Goal: Task Accomplishment & Management: Manage account settings

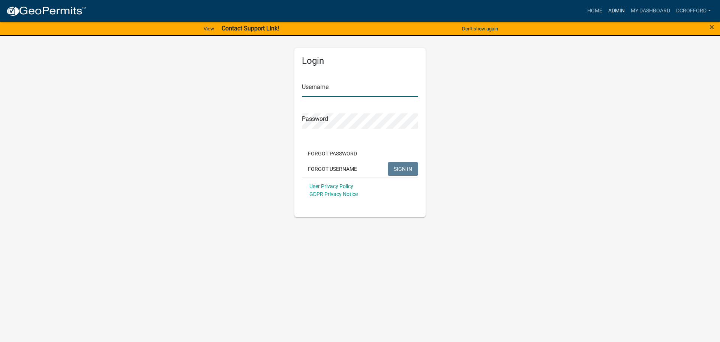
type input "dcrofford"
click at [610, 6] on link "Admin" at bounding box center [616, 11] width 22 height 14
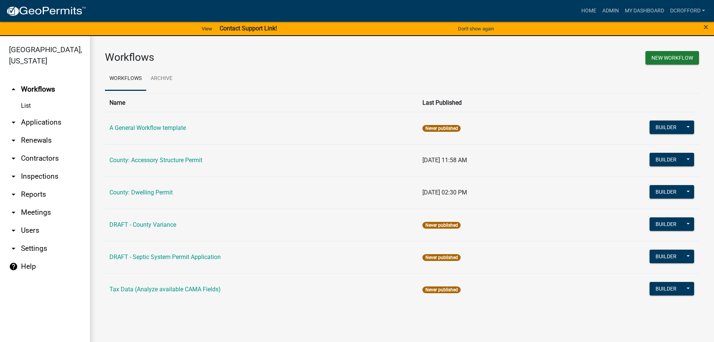
click at [48, 120] on link "arrow_drop_down Applications" at bounding box center [45, 122] width 90 height 18
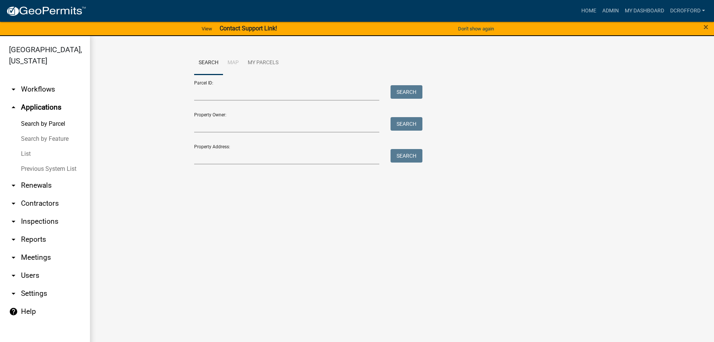
click at [264, 133] on form "Parcel ID: Search Property Owner: Search Property Address: Search" at bounding box center [306, 120] width 225 height 90
click at [264, 130] on input "Property Owner:" at bounding box center [287, 124] width 186 height 15
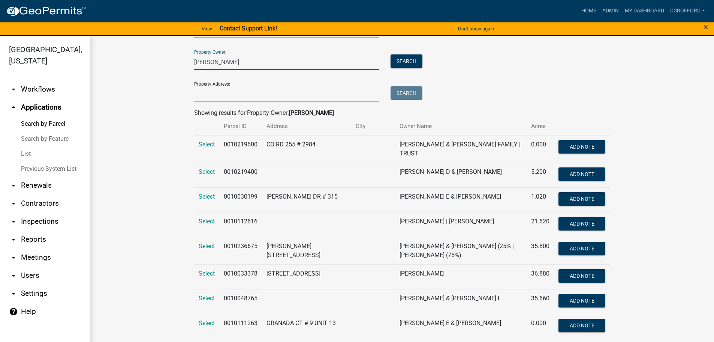
scroll to position [75, 0]
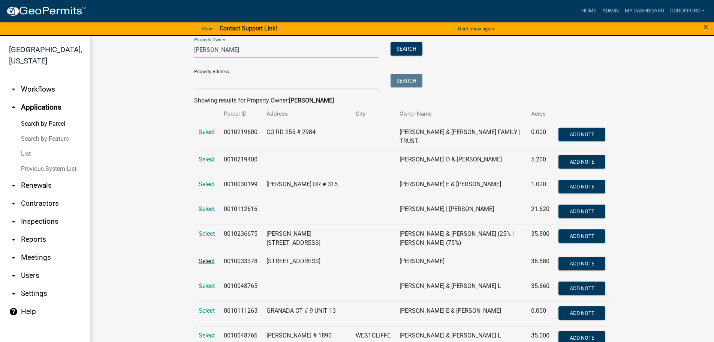
type input "wilcox"
click at [199, 257] on span "Select" at bounding box center [207, 260] width 16 height 7
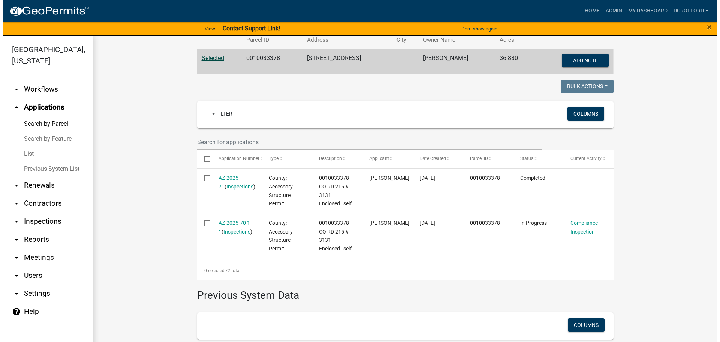
scroll to position [150, 0]
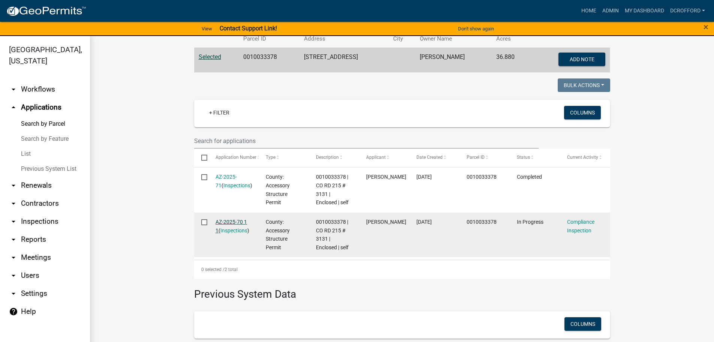
click at [231, 222] on link "AZ-2025-70 1 1" at bounding box center [231, 226] width 31 height 15
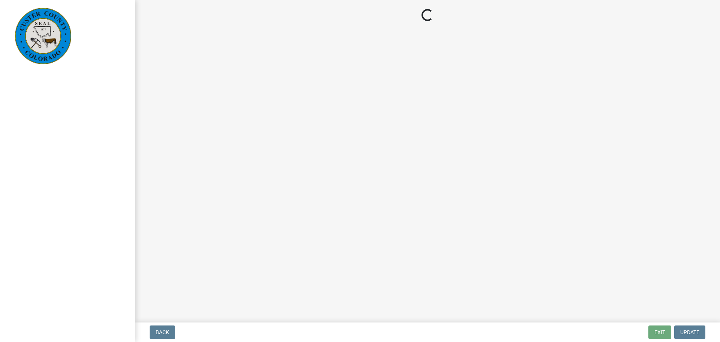
select select "cd09b013-b94f-4524-a046-a3f04ce1867e"
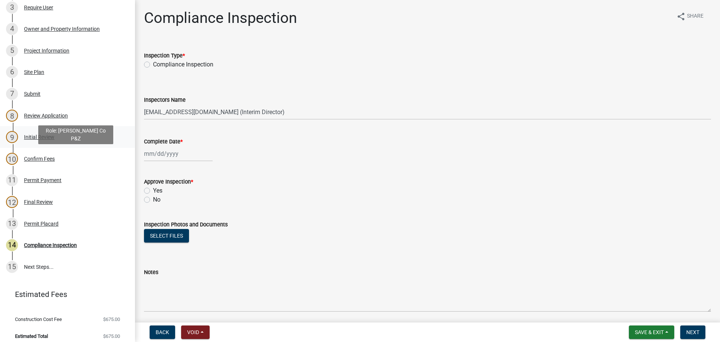
scroll to position [197, 0]
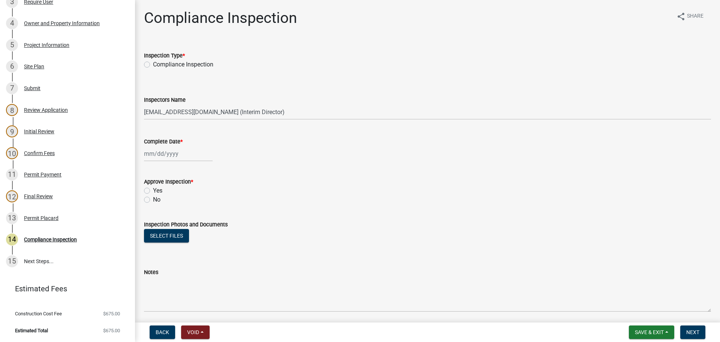
click at [153, 66] on label "Compliance Inspection" at bounding box center [183, 64] width 60 height 9
click at [153, 65] on input "Compliance Inspection" at bounding box center [155, 62] width 5 height 5
radio input "true"
click at [183, 153] on div at bounding box center [178, 153] width 69 height 15
select select "9"
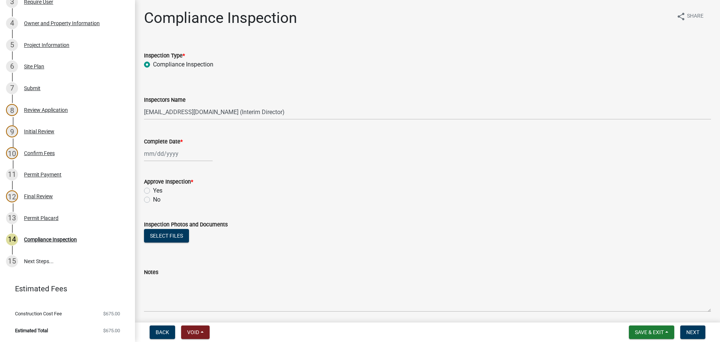
select select "2025"
click at [164, 220] on div "16" at bounding box center [163, 217] width 12 height 12
type input "[DATE]"
click at [153, 192] on label "Yes" at bounding box center [157, 190] width 9 height 9
click at [153, 191] on input "Yes" at bounding box center [155, 188] width 5 height 5
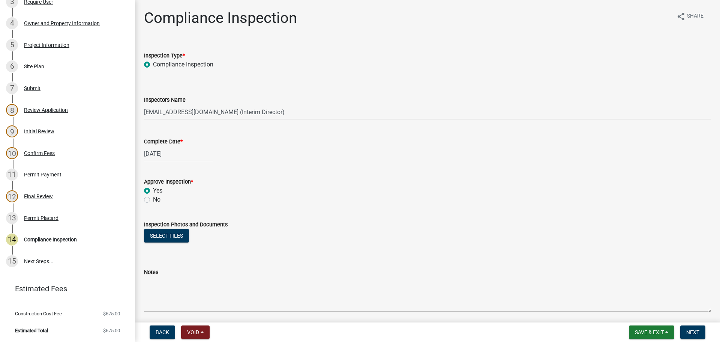
radio input "true"
click at [157, 243] on div "Select files" at bounding box center [427, 236] width 567 height 15
click at [157, 238] on button "Select files" at bounding box center [166, 235] width 45 height 13
click at [173, 238] on button "Select files" at bounding box center [166, 235] width 45 height 13
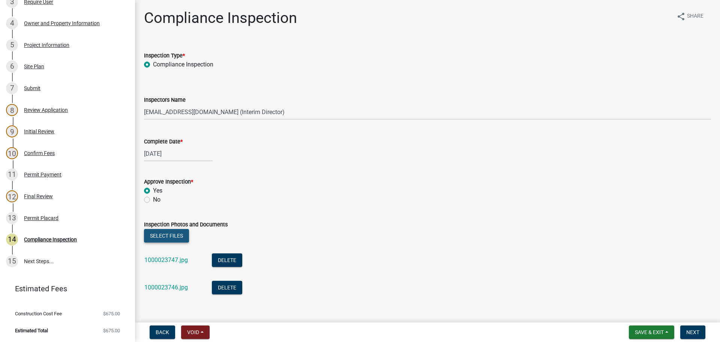
click at [176, 240] on button "Select files" at bounding box center [166, 235] width 45 height 13
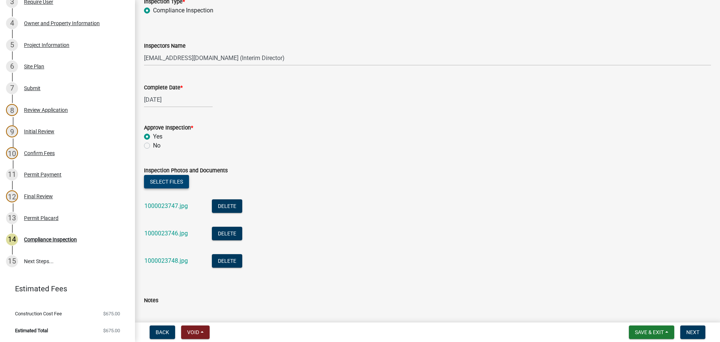
scroll to position [110, 0]
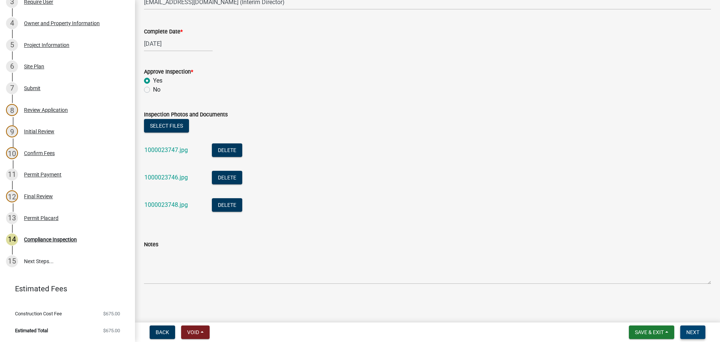
click at [697, 334] on span "Next" at bounding box center [692, 332] width 13 height 6
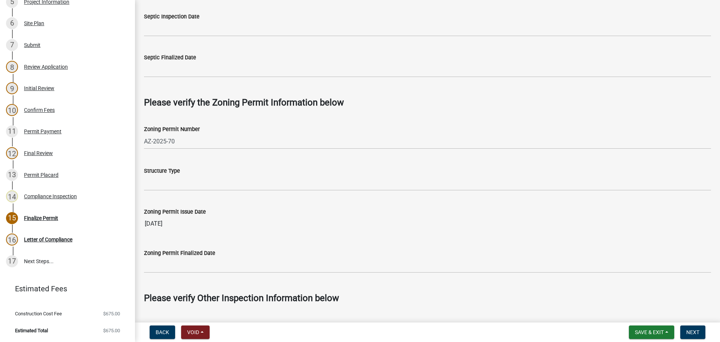
scroll to position [412, 0]
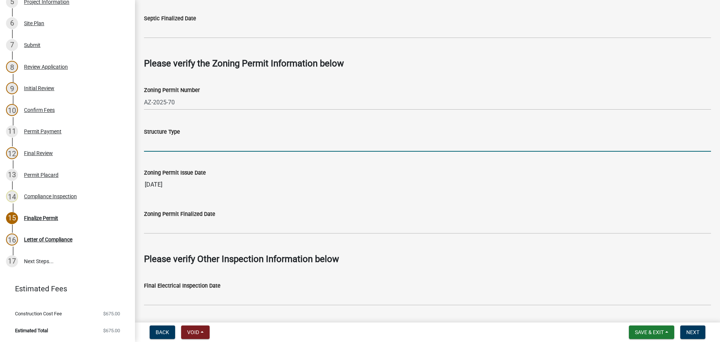
click at [185, 145] on input "Structure Type" at bounding box center [427, 143] width 567 height 15
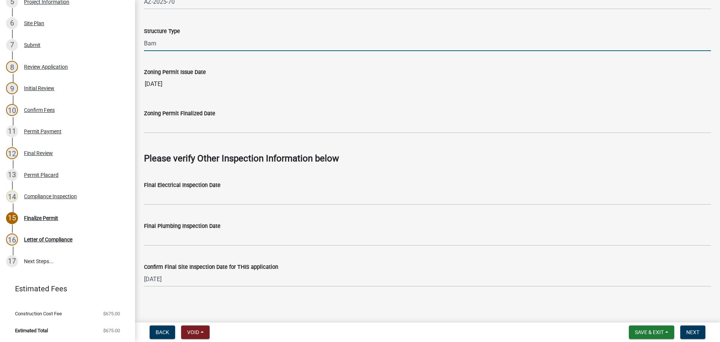
scroll to position [516, 0]
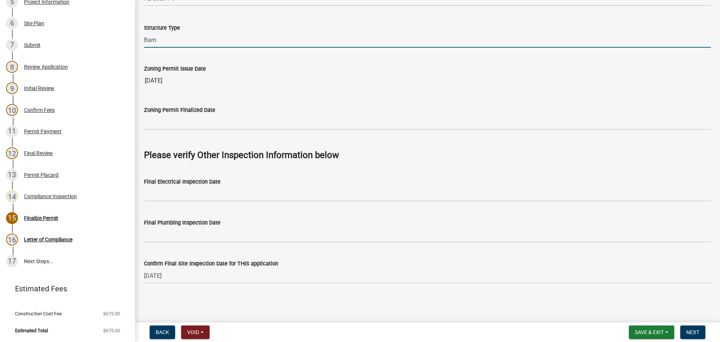
type input "Barn"
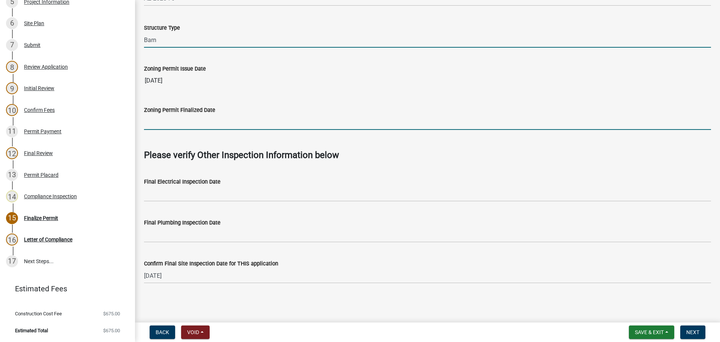
click at [220, 123] on input "Zoning Permit Finalized Date" at bounding box center [427, 121] width 567 height 15
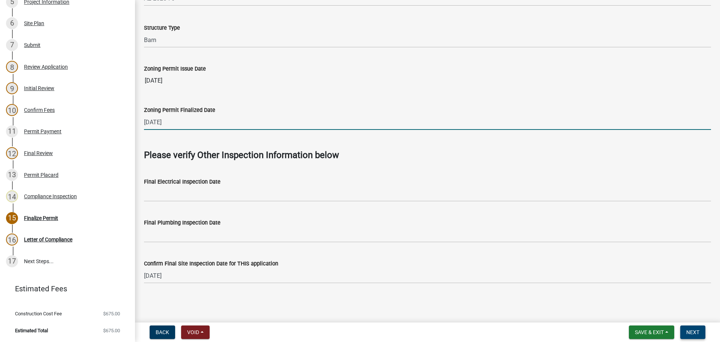
type input "9/16/2025"
drag, startPoint x: 694, startPoint y: 330, endPoint x: 493, endPoint y: 319, distance: 201.2
click at [694, 330] on span "Next" at bounding box center [692, 332] width 13 height 6
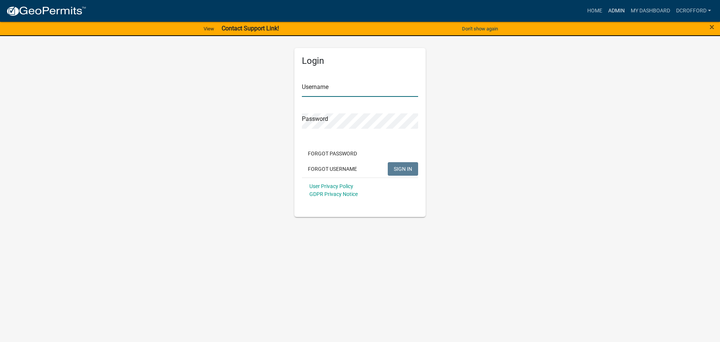
type input "dcrofford"
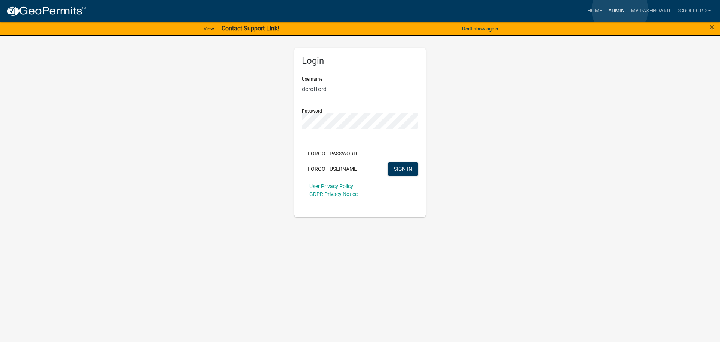
click at [620, 10] on link "Admin" at bounding box center [616, 11] width 22 height 14
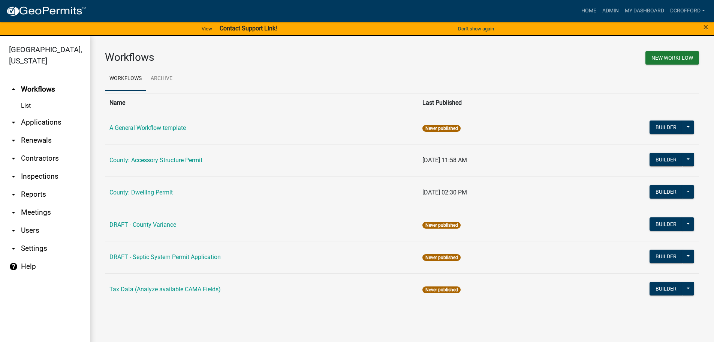
click at [49, 124] on link "arrow_drop_down Applications" at bounding box center [45, 122] width 90 height 18
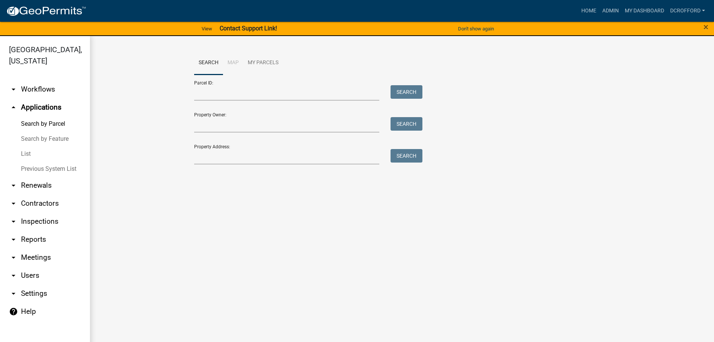
click at [21, 153] on link "List" at bounding box center [45, 153] width 90 height 15
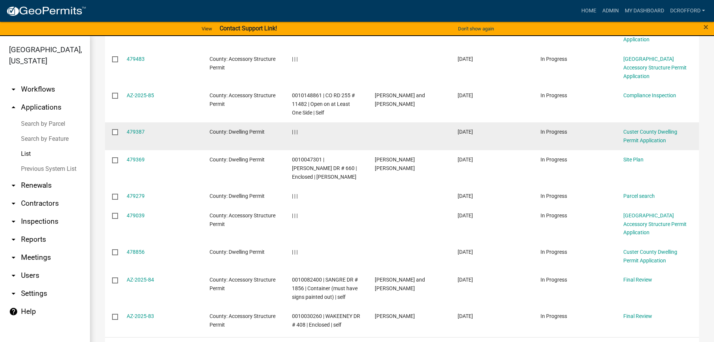
scroll to position [193, 0]
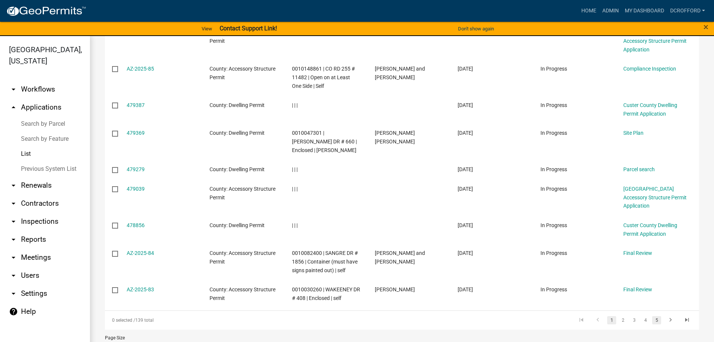
click at [653, 316] on link "5" at bounding box center [656, 320] width 9 height 8
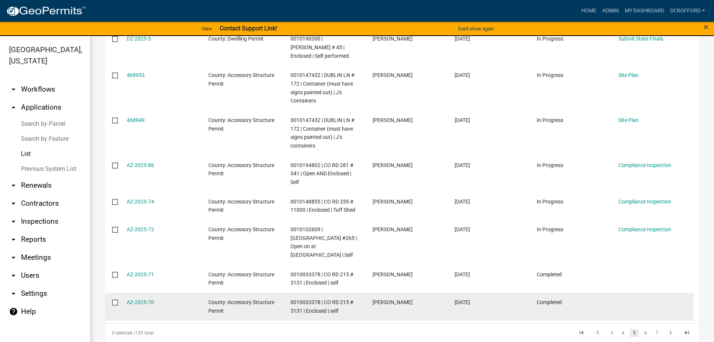
scroll to position [252, 0]
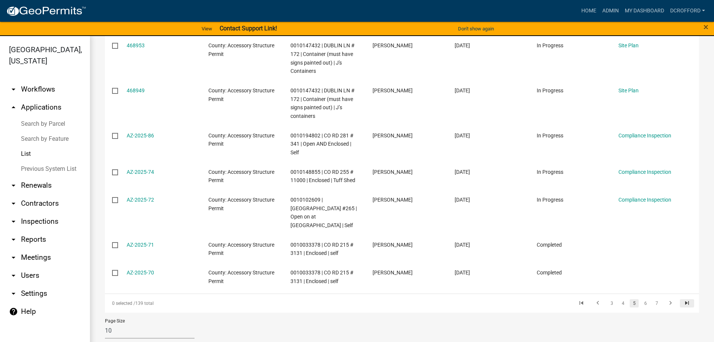
click at [685, 299] on icon "go to last page" at bounding box center [687, 303] width 10 height 9
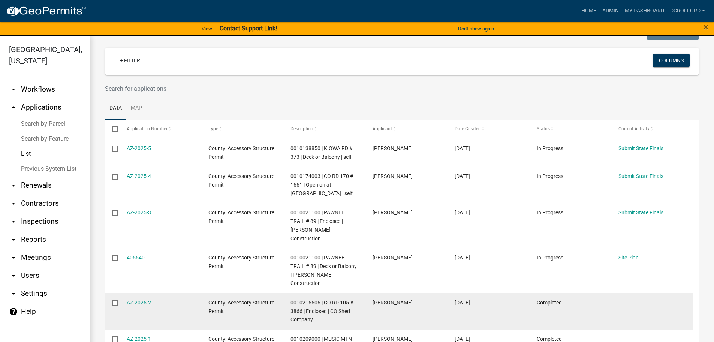
scroll to position [190, 0]
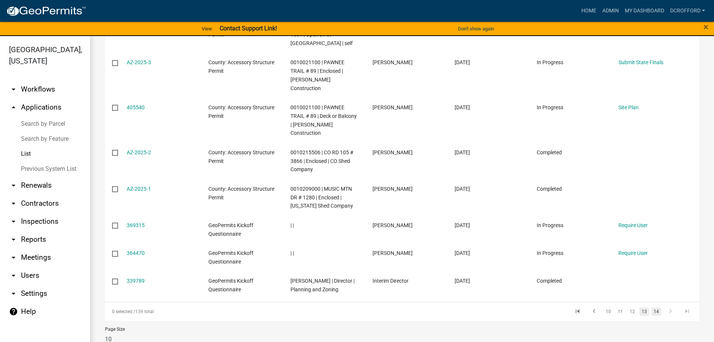
click at [642, 307] on link "13" at bounding box center [645, 311] width 10 height 8
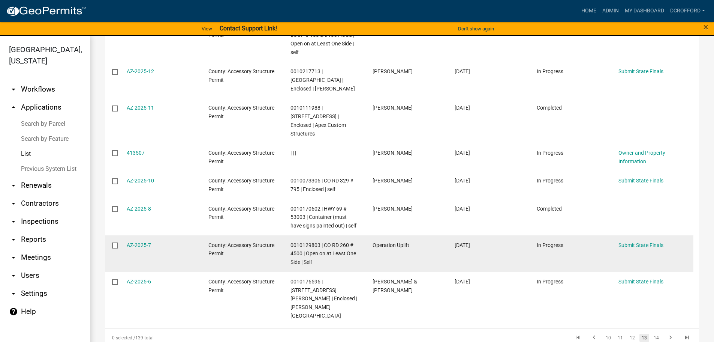
scroll to position [252, 0]
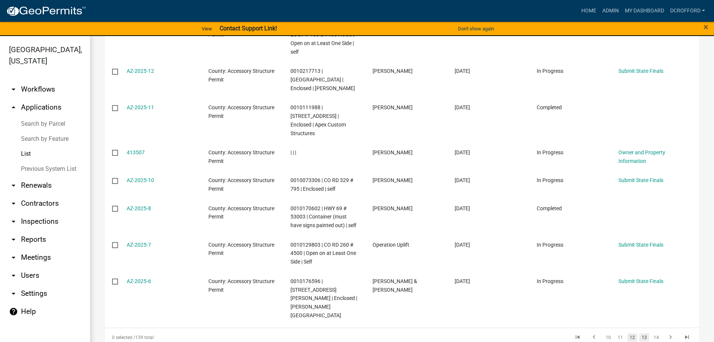
click at [631, 333] on link "12" at bounding box center [633, 337] width 10 height 8
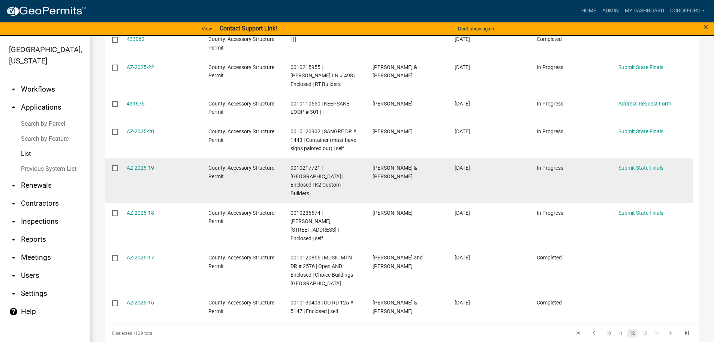
scroll to position [227, 0]
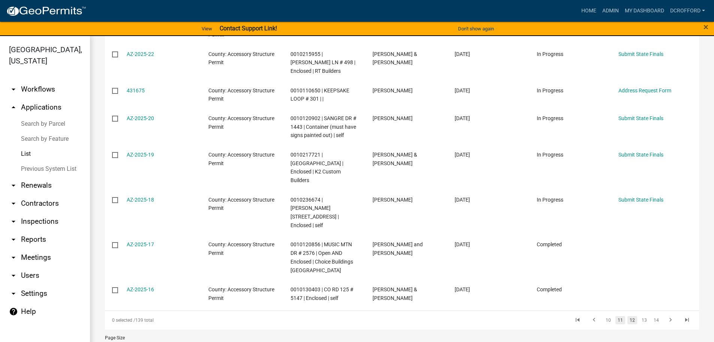
click at [616, 316] on link "11" at bounding box center [621, 320] width 10 height 8
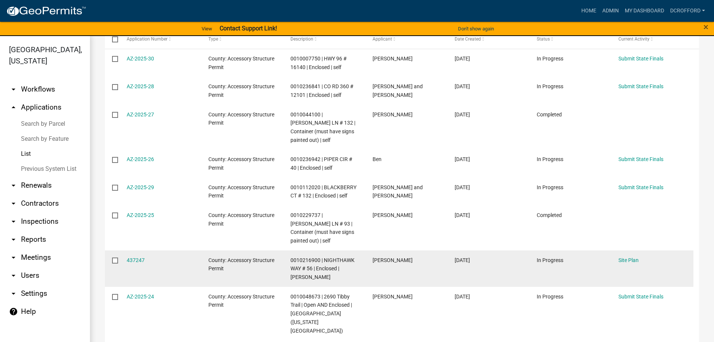
scroll to position [227, 0]
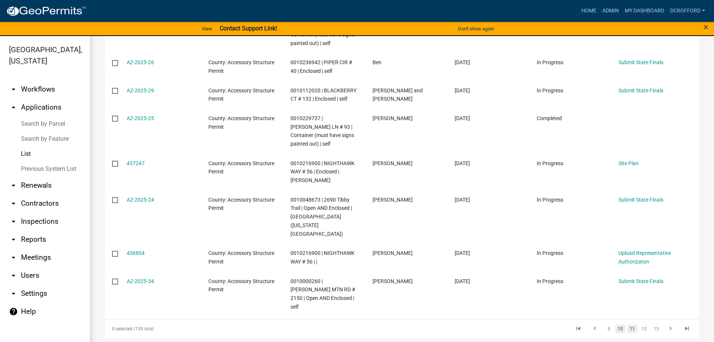
click at [616, 324] on link "10" at bounding box center [621, 328] width 10 height 8
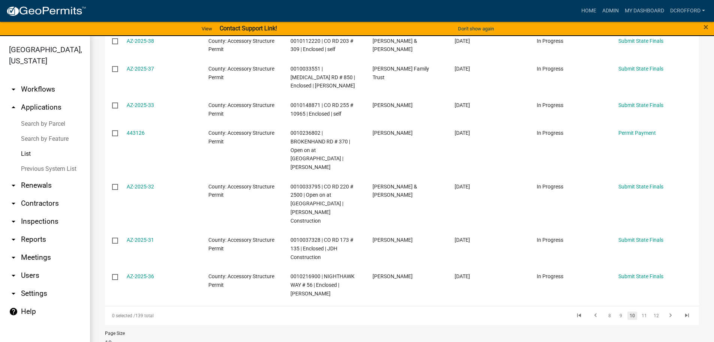
scroll to position [244, 0]
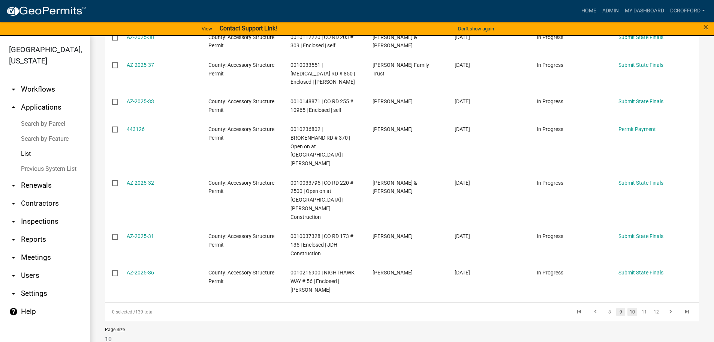
click at [616, 307] on link "9" at bounding box center [620, 311] width 9 height 8
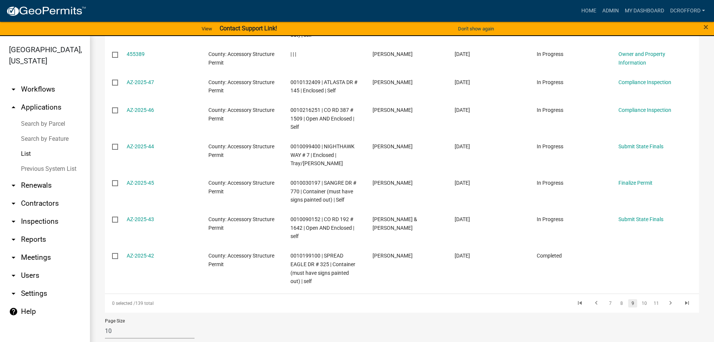
scroll to position [270, 0]
click at [617, 298] on link "8" at bounding box center [621, 302] width 9 height 8
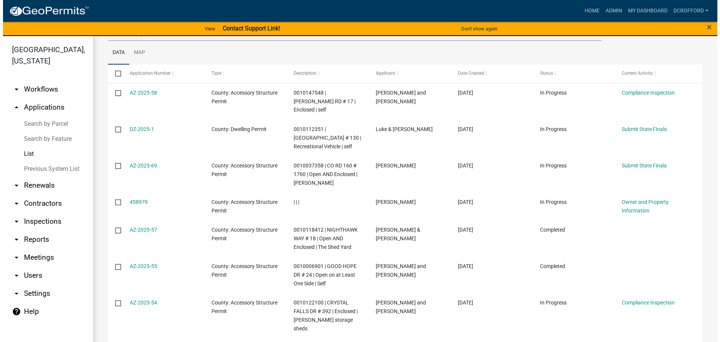
scroll to position [77, 0]
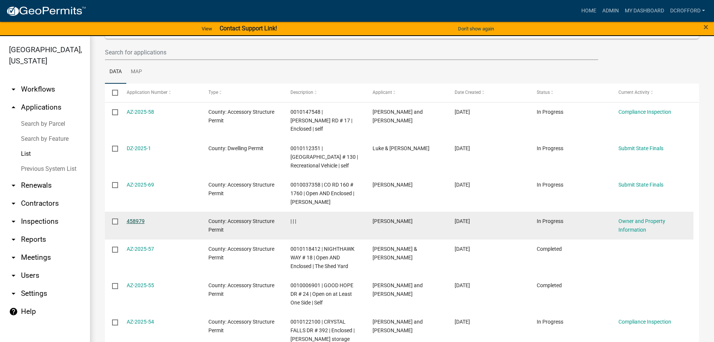
click at [133, 218] on link "458979" at bounding box center [136, 221] width 18 height 6
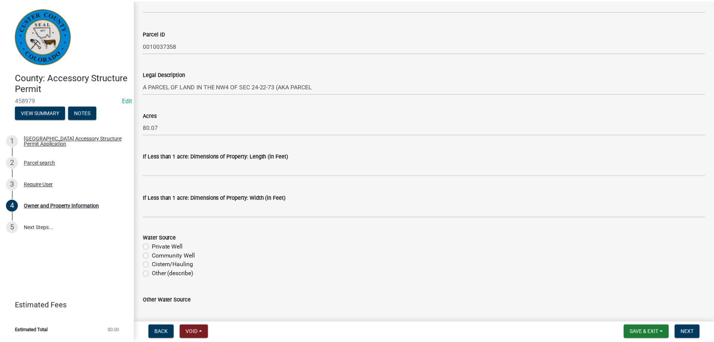
scroll to position [599, 0]
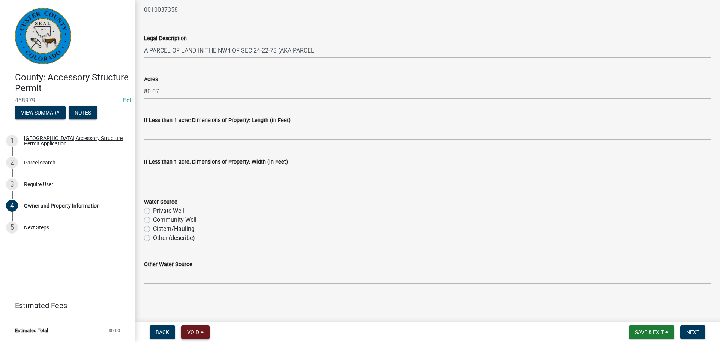
click at [205, 331] on button "Void" at bounding box center [195, 331] width 28 height 13
click at [205, 311] on button "Void" at bounding box center [211, 312] width 60 height 18
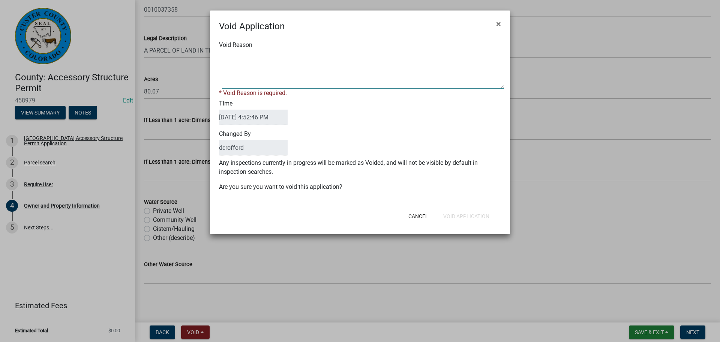
click at [288, 70] on textarea "Void Reason" at bounding box center [363, 69] width 282 height 37
type textarea "Duplicate"
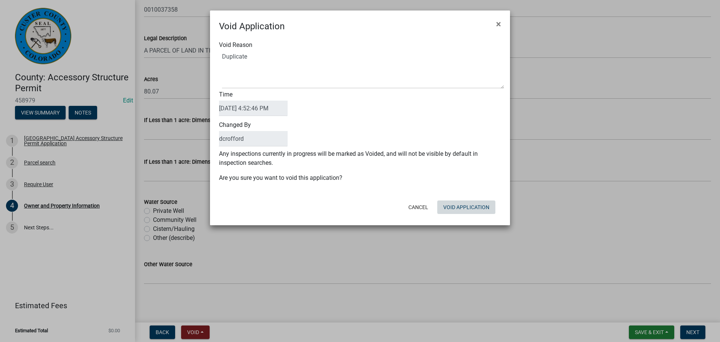
click at [451, 216] on div "Cancel Void Application" at bounding box center [408, 206] width 185 height 19
click at [473, 206] on button "Void Application" at bounding box center [466, 206] width 58 height 13
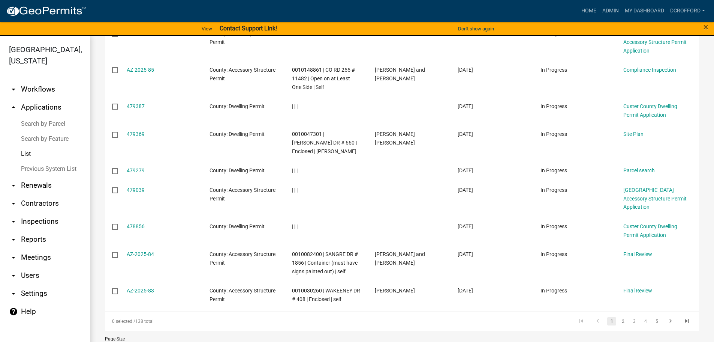
scroll to position [193, 0]
click at [652, 316] on link "5" at bounding box center [656, 320] width 9 height 8
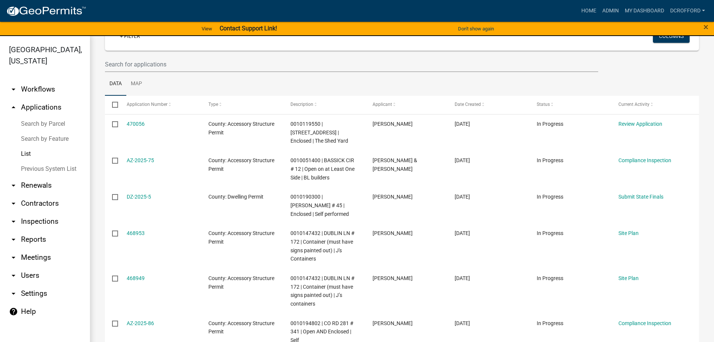
scroll to position [252, 0]
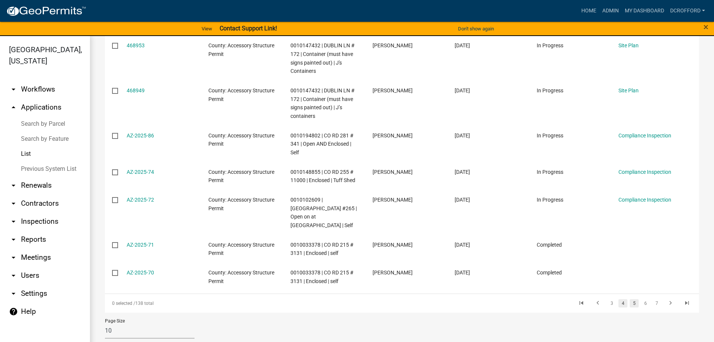
click at [619, 299] on link "4" at bounding box center [623, 303] width 9 height 8
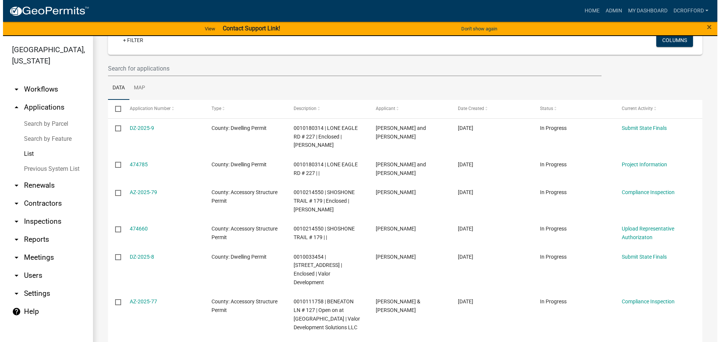
scroll to position [56, 0]
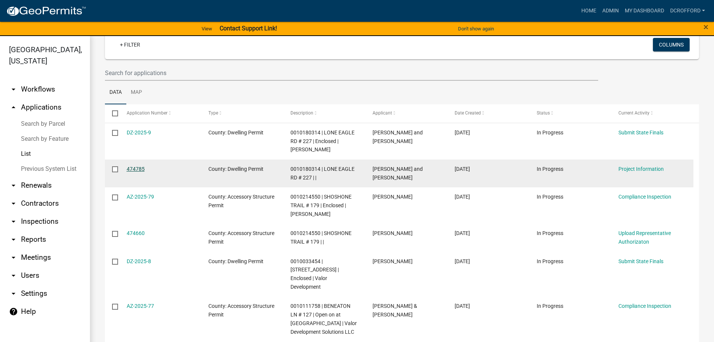
click at [138, 168] on link "474785" at bounding box center [136, 169] width 18 height 6
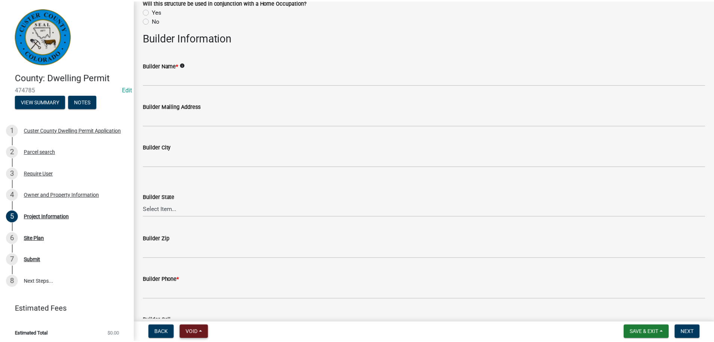
scroll to position [1012, 0]
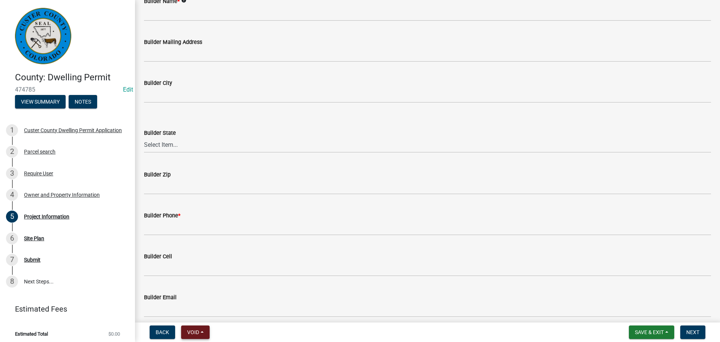
click at [202, 333] on button "Void" at bounding box center [195, 331] width 28 height 13
click at [211, 310] on button "Void" at bounding box center [211, 312] width 60 height 18
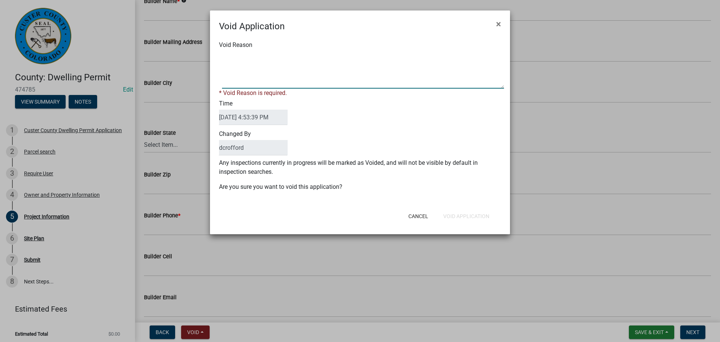
click at [277, 68] on textarea "Void Reason" at bounding box center [363, 69] width 282 height 37
type textarea "Duplicate"
click at [466, 213] on button "Void Application" at bounding box center [466, 215] width 58 height 13
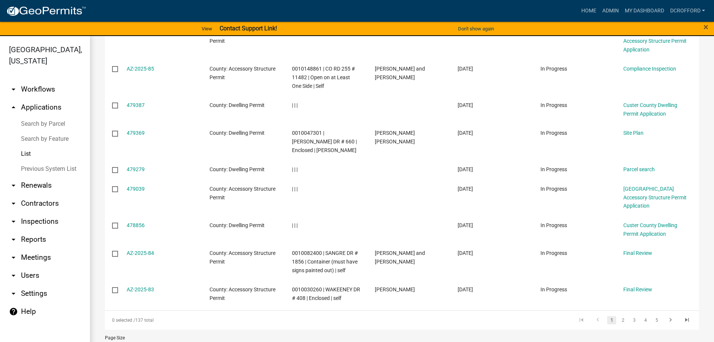
scroll to position [9, 0]
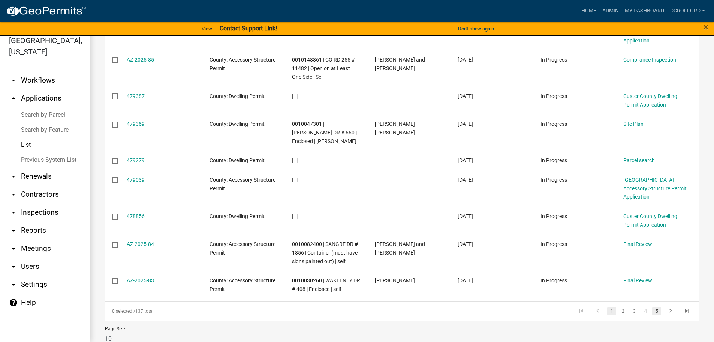
click at [652, 307] on link "5" at bounding box center [656, 311] width 9 height 8
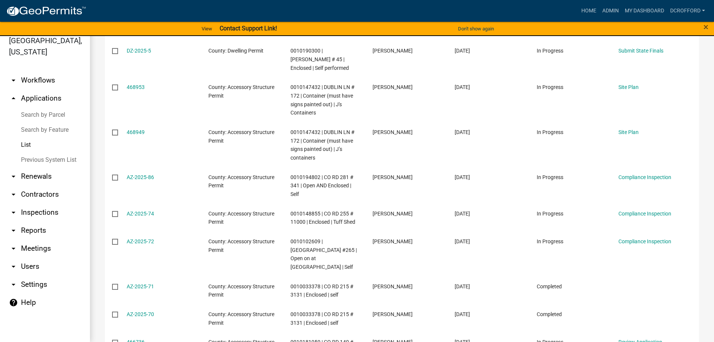
scroll to position [252, 0]
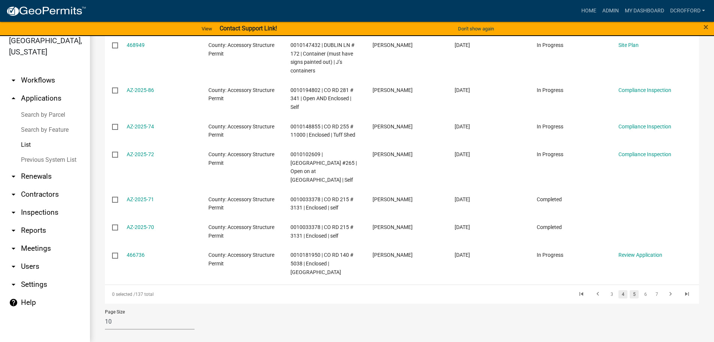
click at [619, 290] on link "4" at bounding box center [623, 294] width 9 height 8
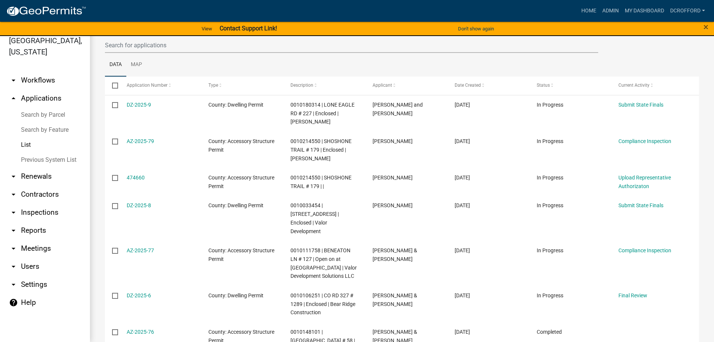
scroll to position [65, 0]
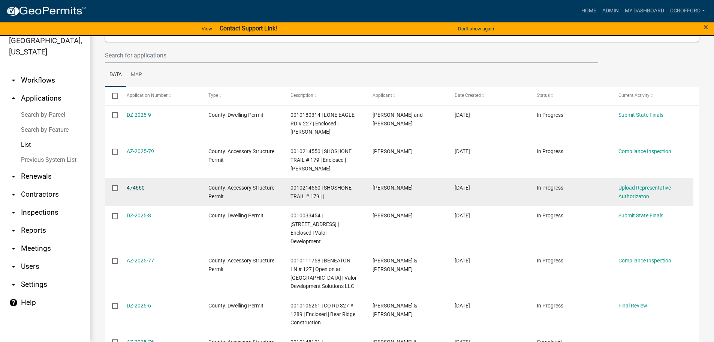
click at [132, 188] on link "474660" at bounding box center [136, 187] width 18 height 6
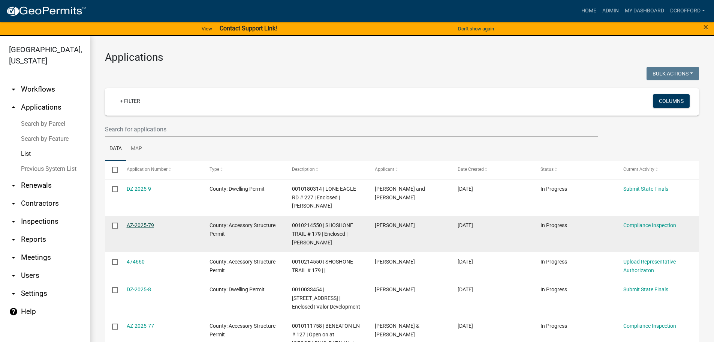
click at [132, 226] on link "AZ-2025-79" at bounding box center [140, 225] width 27 height 6
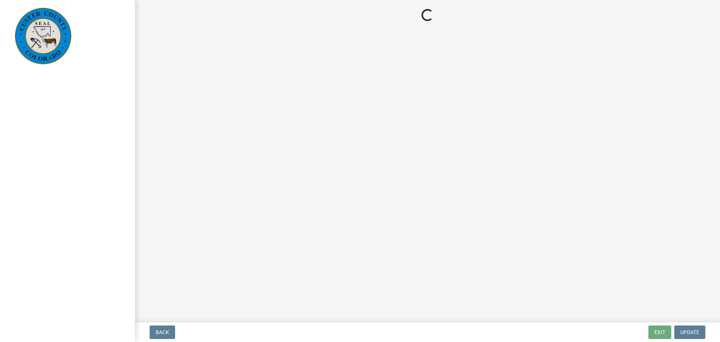
select select "cd09b013-b94f-4524-a046-a3f04ce1867e"
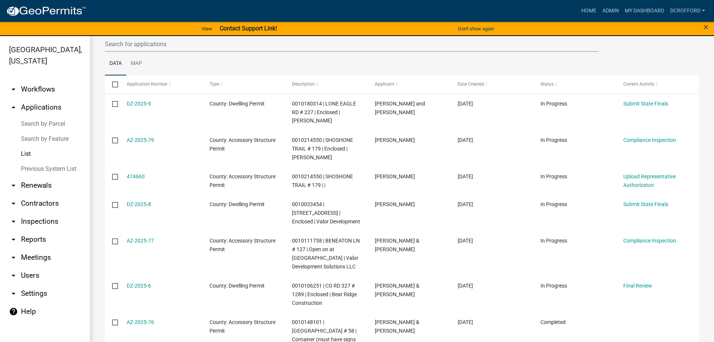
scroll to position [112, 0]
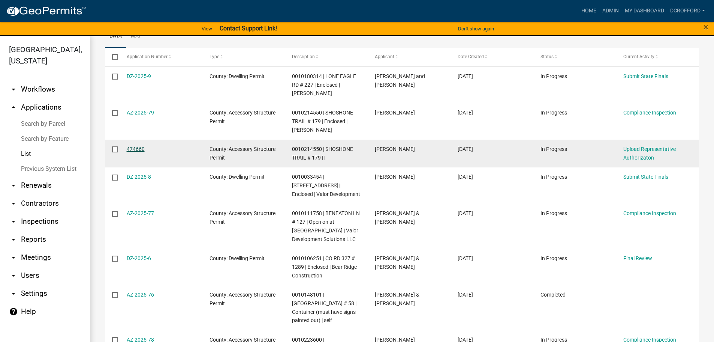
click at [139, 147] on link "474660" at bounding box center [136, 149] width 18 height 6
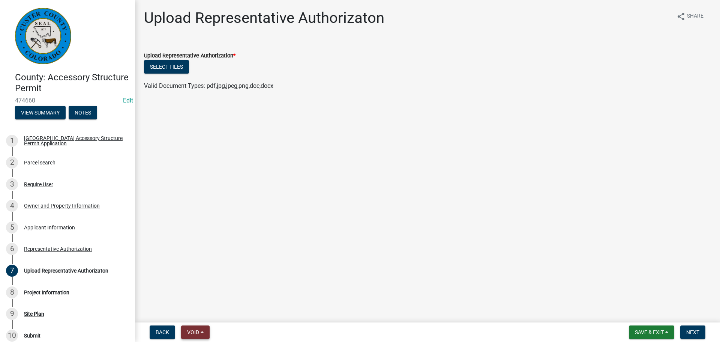
click at [191, 329] on span "Void" at bounding box center [193, 332] width 12 height 6
click at [198, 313] on button "Void" at bounding box center [211, 312] width 60 height 18
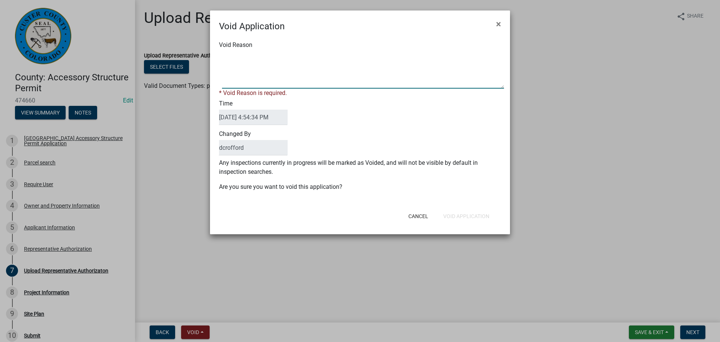
click at [243, 81] on textarea "Void Reason" at bounding box center [363, 69] width 282 height 37
type textarea "Duplicate"
click at [469, 219] on div "Void Application × Void Reason * Void Reason is required. Time [DATE] 4:54:34 P…" at bounding box center [360, 121] width 300 height 223
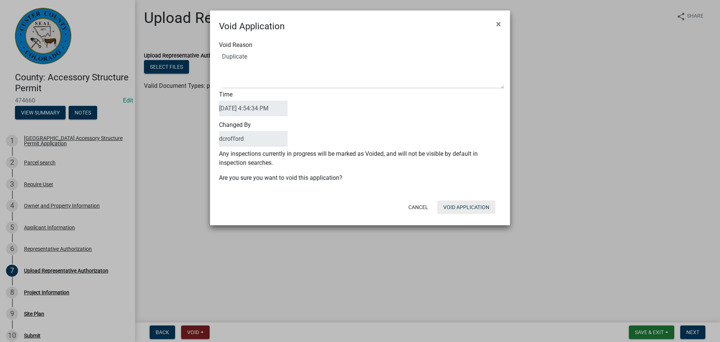
click at [459, 207] on button "Void Application" at bounding box center [466, 206] width 58 height 13
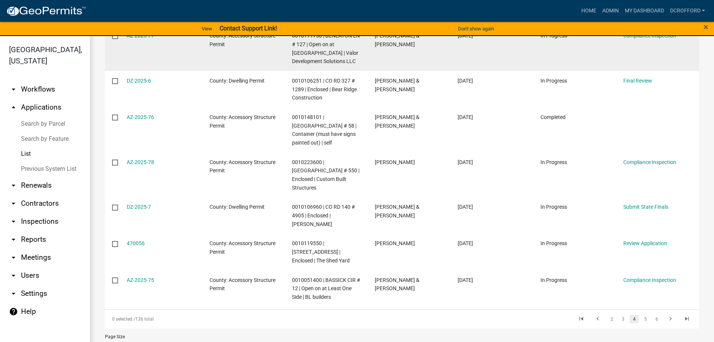
scroll to position [262, 0]
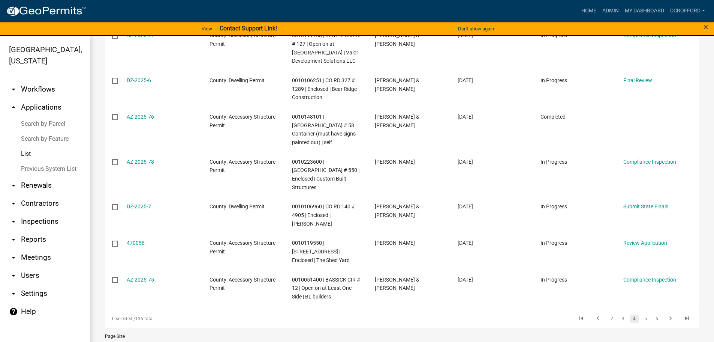
click at [620, 312] on li "3" at bounding box center [622, 318] width 11 height 13
click at [619, 314] on link "3" at bounding box center [623, 318] width 9 height 8
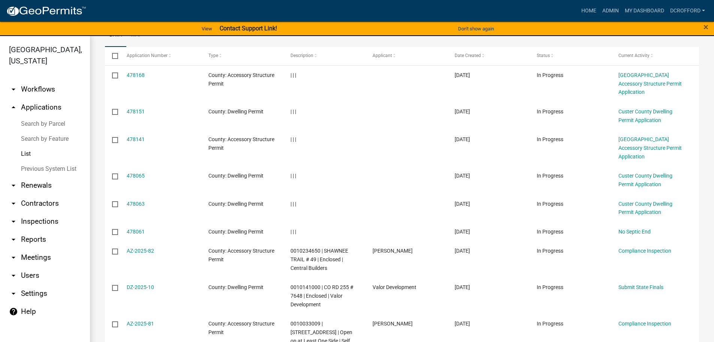
scroll to position [89, 0]
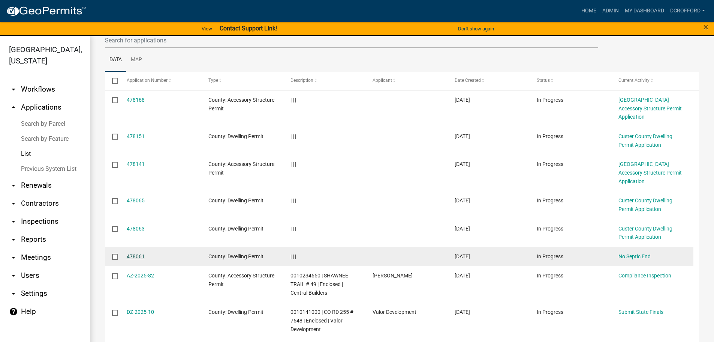
click at [128, 253] on link "478061" at bounding box center [136, 256] width 18 height 6
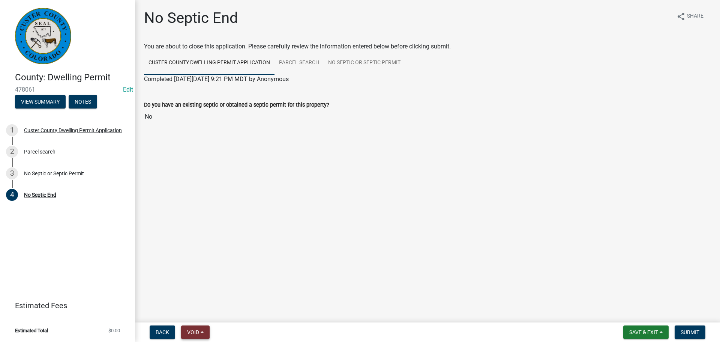
click at [190, 335] on button "Void" at bounding box center [195, 331] width 28 height 13
click at [202, 318] on button "Void" at bounding box center [211, 312] width 60 height 18
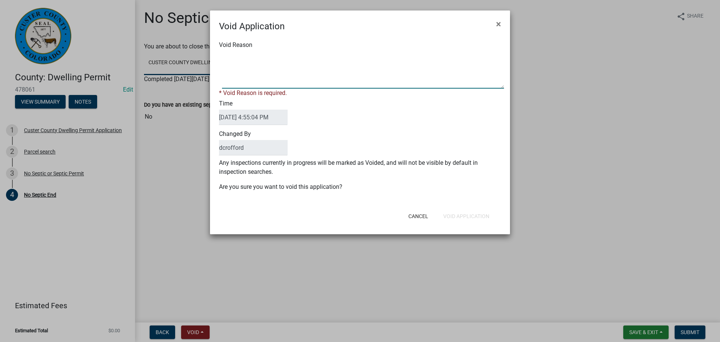
click at [295, 82] on textarea "Void Reason" at bounding box center [363, 69] width 282 height 37
type textarea "no septic"
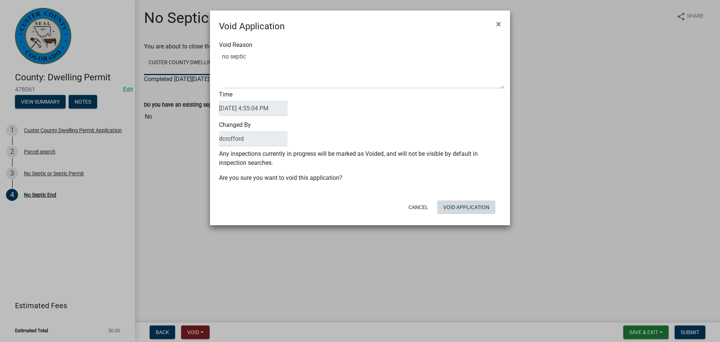
click at [480, 217] on form "Void Application × Void Reason Time [DATE] 4:55:04 PM Changed By dcrofford Any …" at bounding box center [360, 114] width 300 height 208
click at [479, 206] on button "Void Application" at bounding box center [466, 206] width 58 height 13
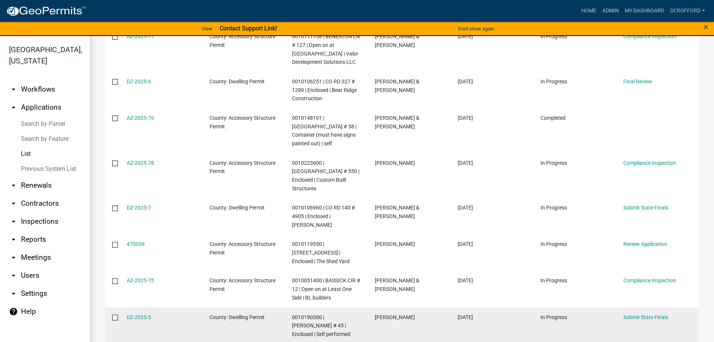
scroll to position [270, 0]
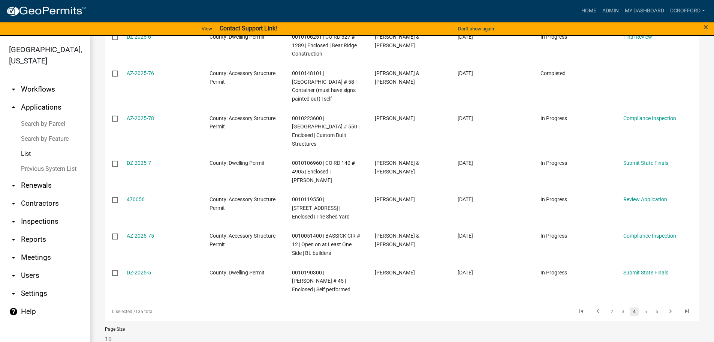
drag, startPoint x: 617, startPoint y: 295, endPoint x: 559, endPoint y: 301, distance: 58.0
click at [619, 307] on link "3" at bounding box center [623, 311] width 9 height 8
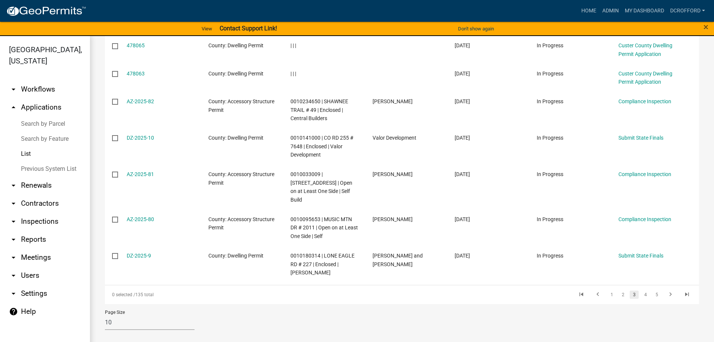
scroll to position [218, 0]
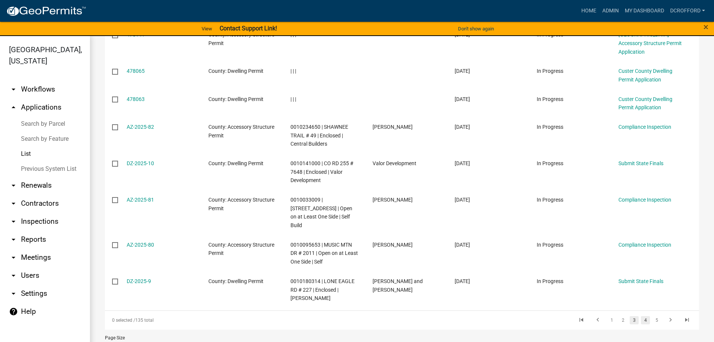
click at [641, 316] on link "4" at bounding box center [645, 320] width 9 height 8
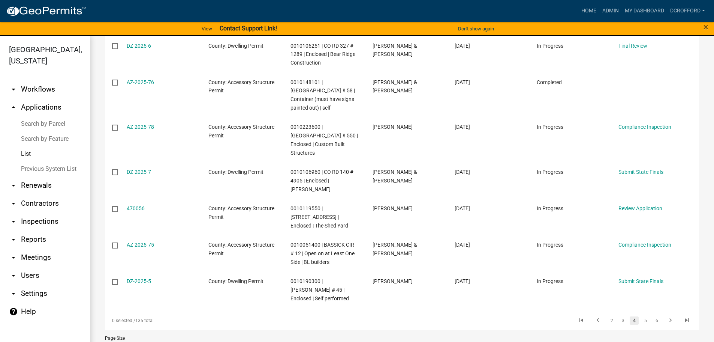
scroll to position [270, 0]
click at [620, 316] on link "3" at bounding box center [623, 320] width 9 height 8
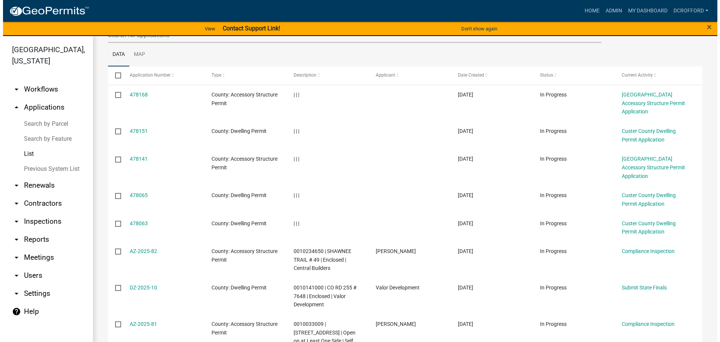
scroll to position [68, 0]
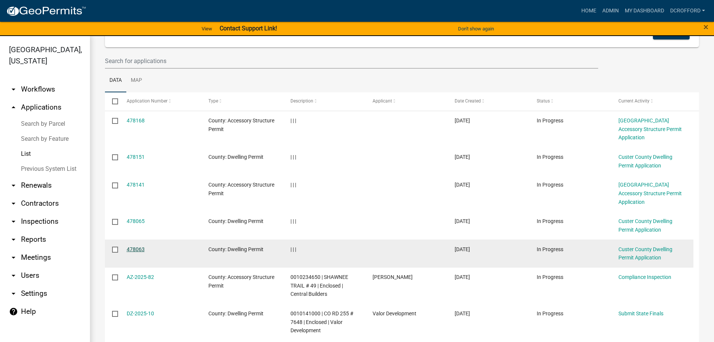
click at [137, 246] on link "478063" at bounding box center [136, 249] width 18 height 6
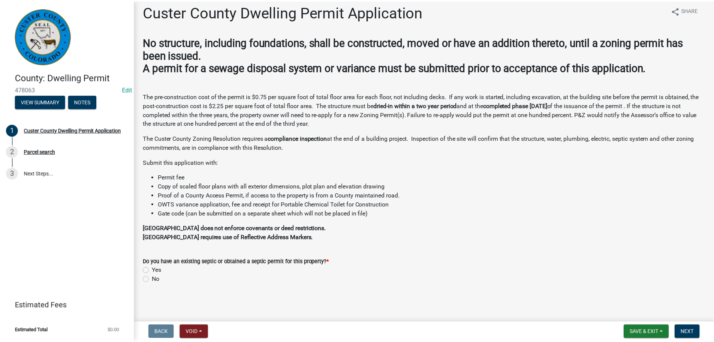
scroll to position [7, 0]
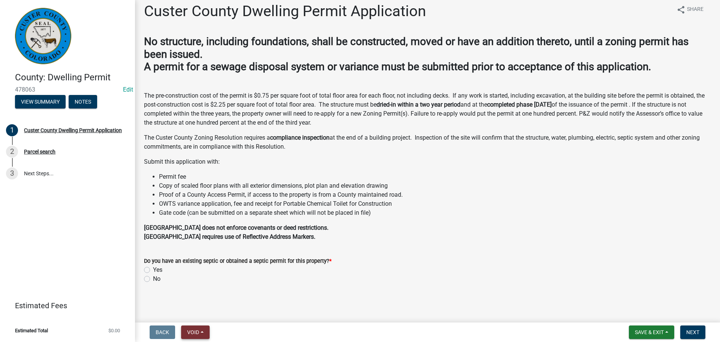
click at [206, 328] on button "Void" at bounding box center [195, 331] width 28 height 13
click at [204, 315] on button "Void" at bounding box center [211, 312] width 60 height 18
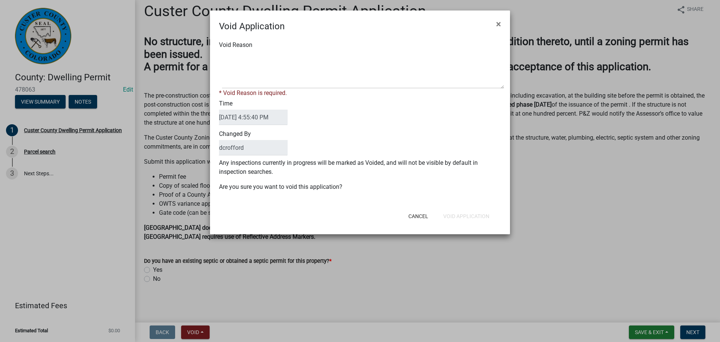
click at [310, 88] on div "* Void Reason is required." at bounding box center [360, 92] width 282 height 9
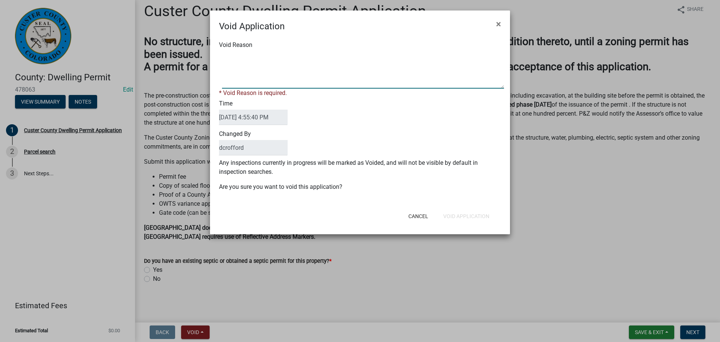
click at [322, 71] on textarea "Void Reason" at bounding box center [363, 69] width 282 height 37
type textarea "Unfinished"
click at [456, 212] on button "Void Application" at bounding box center [466, 215] width 58 height 13
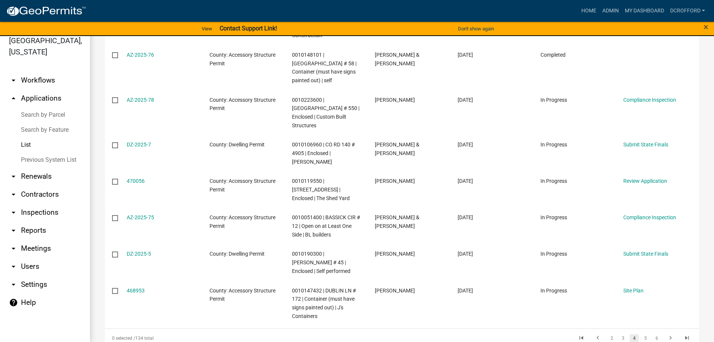
scroll to position [278, 0]
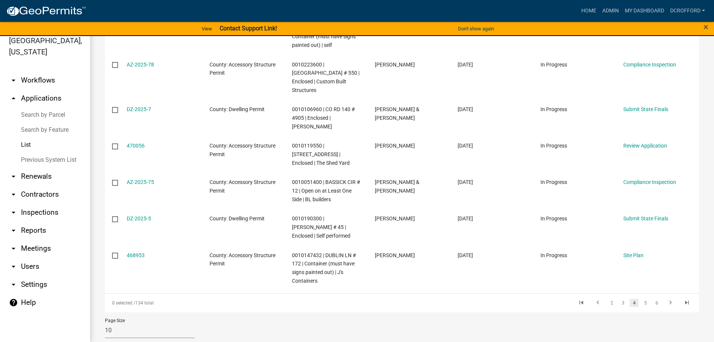
drag, startPoint x: 615, startPoint y: 285, endPoint x: 529, endPoint y: 288, distance: 86.3
click at [619, 298] on link "3" at bounding box center [623, 302] width 9 height 8
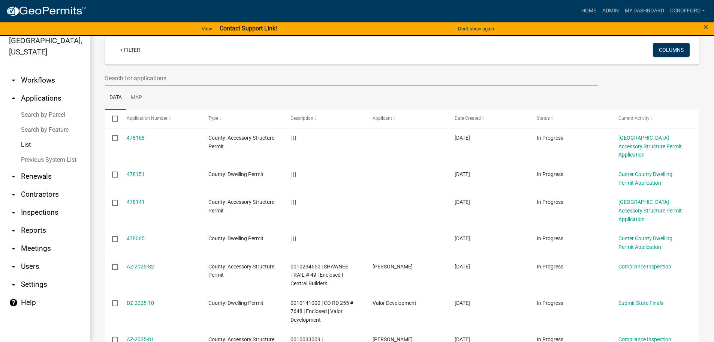
scroll to position [39, 0]
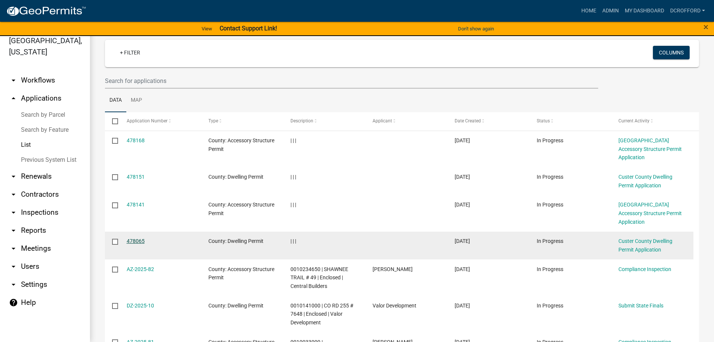
click at [130, 238] on link "478065" at bounding box center [136, 241] width 18 height 6
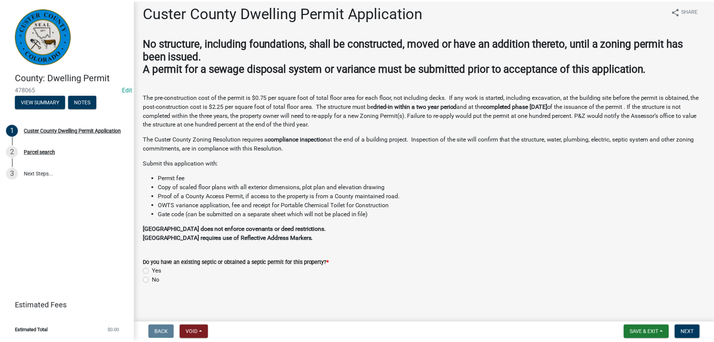
scroll to position [7, 0]
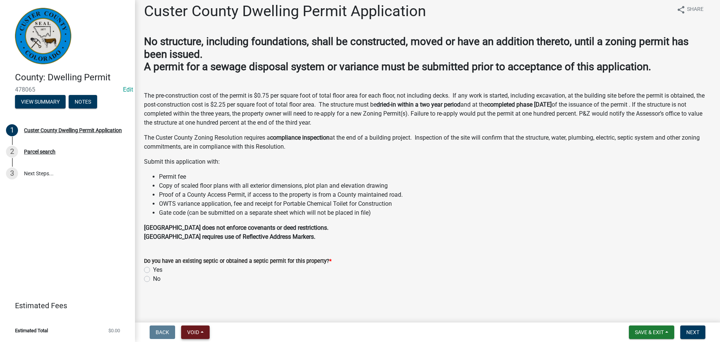
click at [201, 327] on button "Void" at bounding box center [195, 331] width 28 height 13
click at [207, 310] on button "Void" at bounding box center [211, 312] width 60 height 18
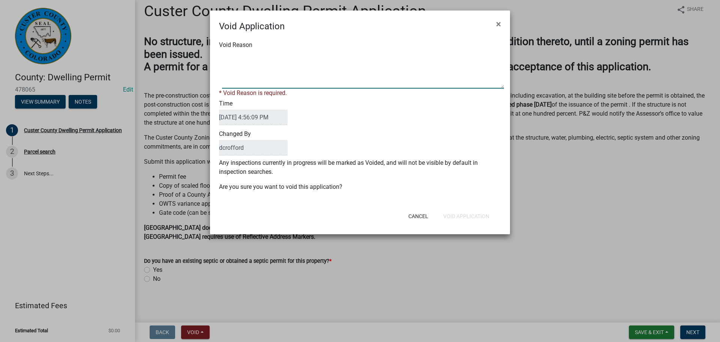
click at [297, 73] on textarea "Void Reason" at bounding box center [363, 69] width 282 height 37
drag, startPoint x: 251, startPoint y: 55, endPoint x: 220, endPoint y: 57, distance: 31.5
click at [220, 57] on span at bounding box center [360, 69] width 282 height 37
type textarea "Unfinished"
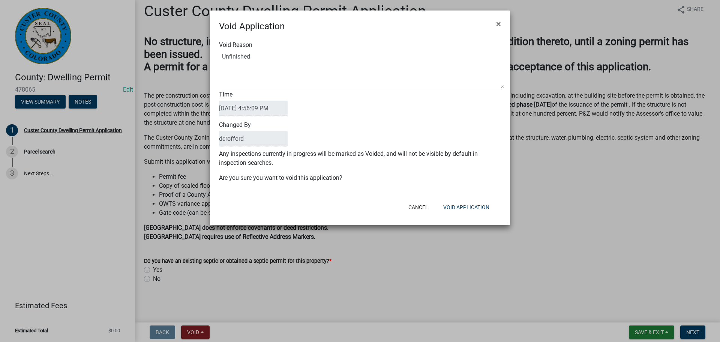
click at [391, 49] on div "Void Reason" at bounding box center [359, 64] width 293 height 48
click at [463, 209] on button "Void Application" at bounding box center [466, 206] width 58 height 13
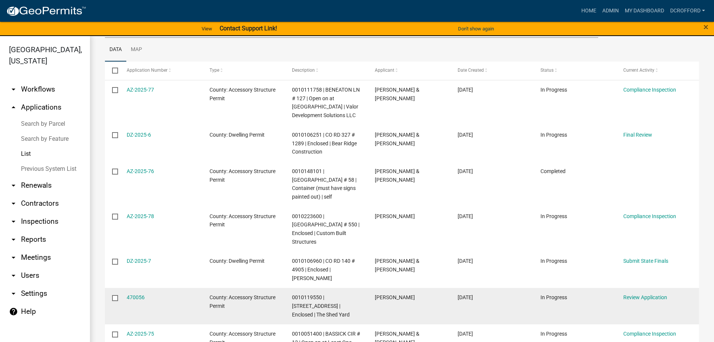
scroll to position [286, 0]
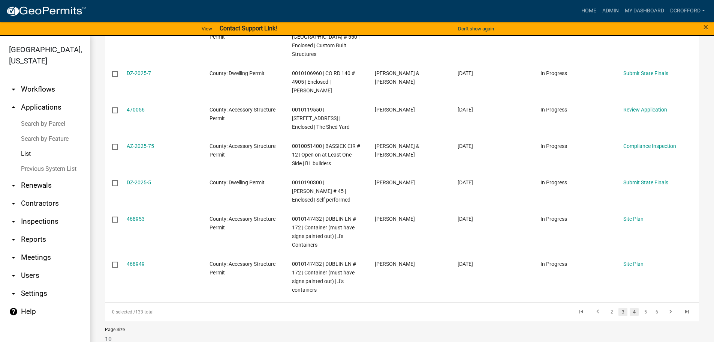
click at [619, 307] on link "3" at bounding box center [623, 311] width 9 height 8
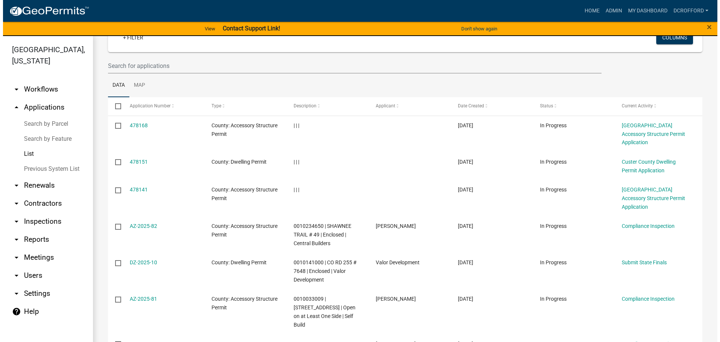
scroll to position [48, 0]
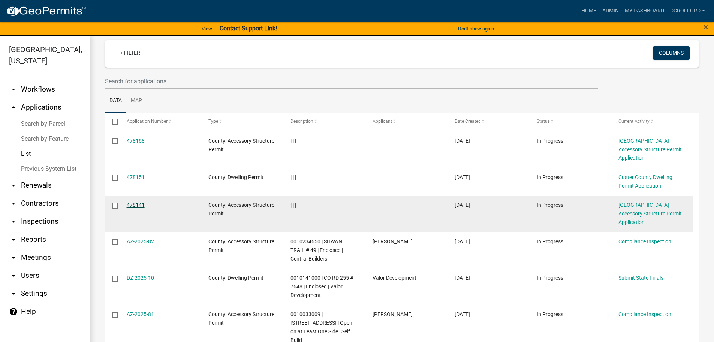
click at [133, 202] on link "478141" at bounding box center [136, 205] width 18 height 6
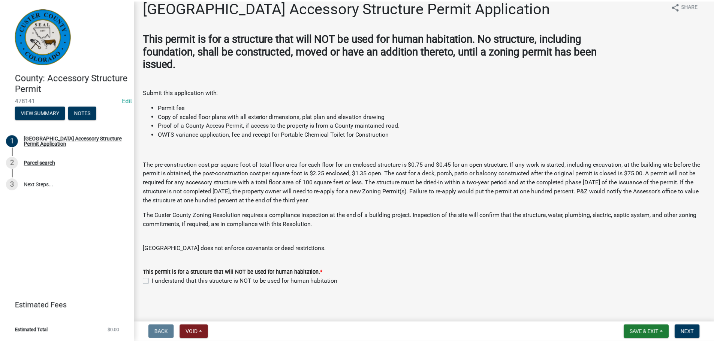
scroll to position [13, 0]
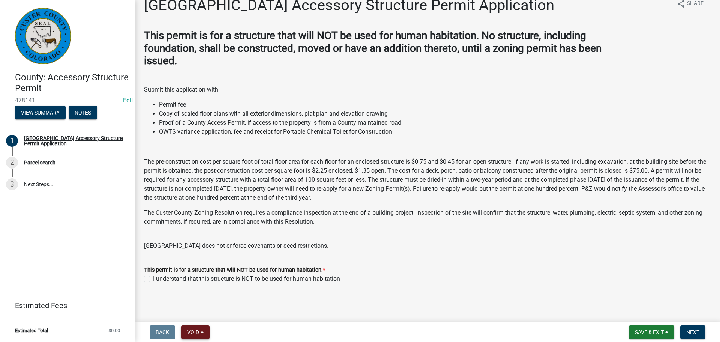
click at [198, 330] on span "Void" at bounding box center [193, 332] width 12 height 6
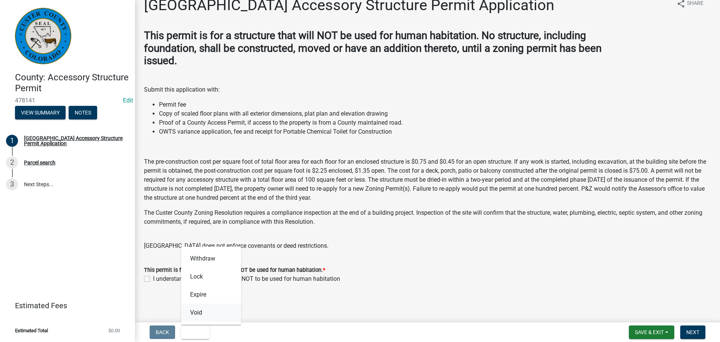
click at [200, 319] on button "Void" at bounding box center [211, 312] width 60 height 18
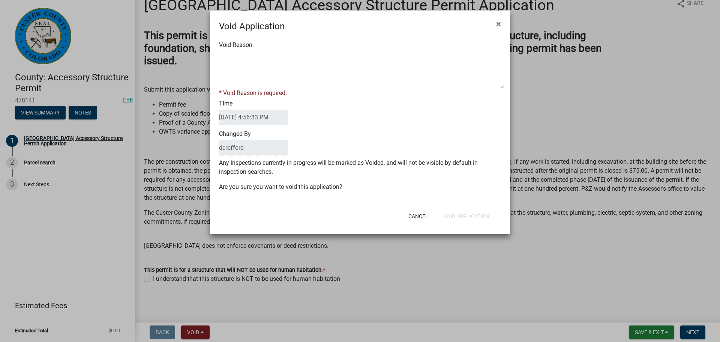
click at [272, 89] on div "* Void Reason is required." at bounding box center [360, 92] width 282 height 9
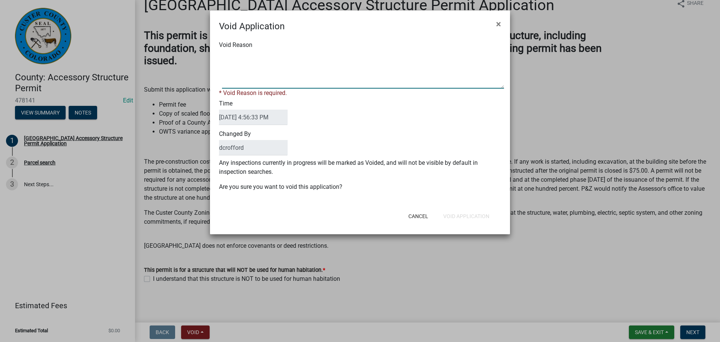
click at [279, 71] on textarea "Void Reason" at bounding box center [363, 69] width 282 height 37
paste textarea "Unfinished"
type textarea "Unfinished"
click at [441, 149] on div "Void Reason * Void Reason is required. Time [DATE] 4:56:33 PM Changed By dcroff…" at bounding box center [360, 119] width 300 height 173
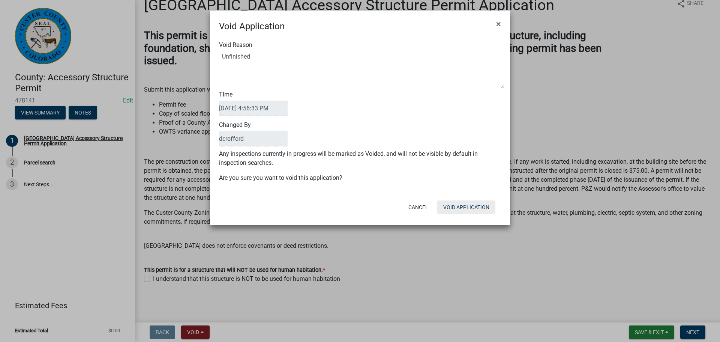
click at [459, 203] on button "Void Application" at bounding box center [466, 206] width 58 height 13
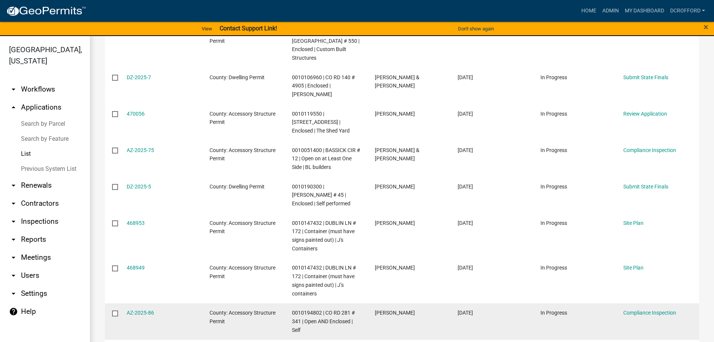
scroll to position [278, 0]
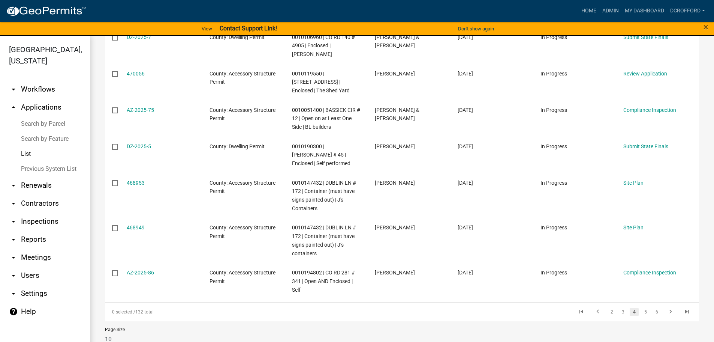
drag, startPoint x: 613, startPoint y: 294, endPoint x: 600, endPoint y: 292, distance: 13.3
click at [619, 307] on link "3" at bounding box center [623, 311] width 9 height 8
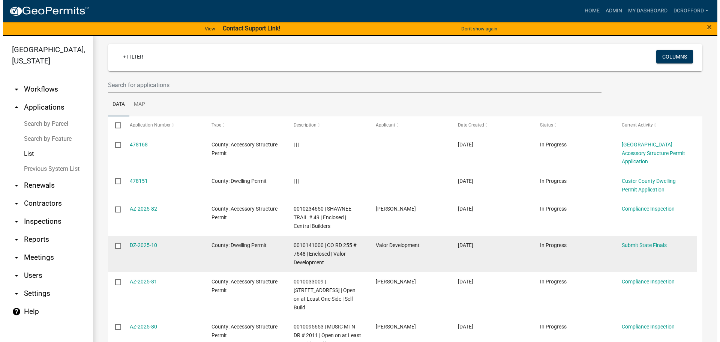
scroll to position [27, 0]
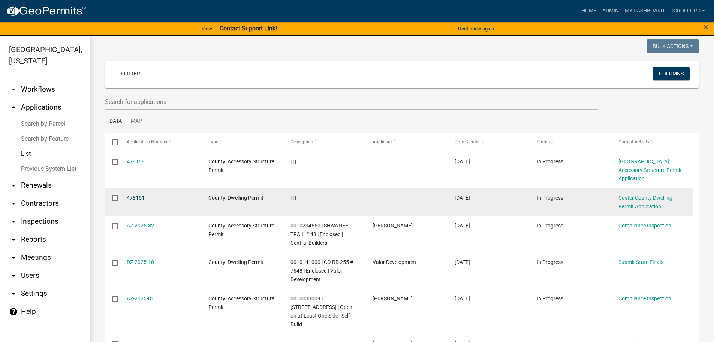
click at [135, 195] on link "478151" at bounding box center [136, 198] width 18 height 6
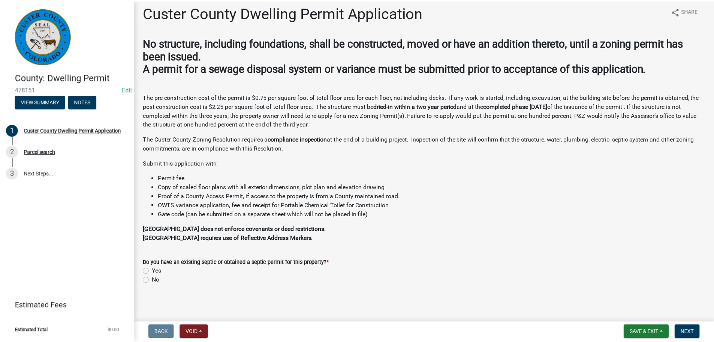
scroll to position [7, 0]
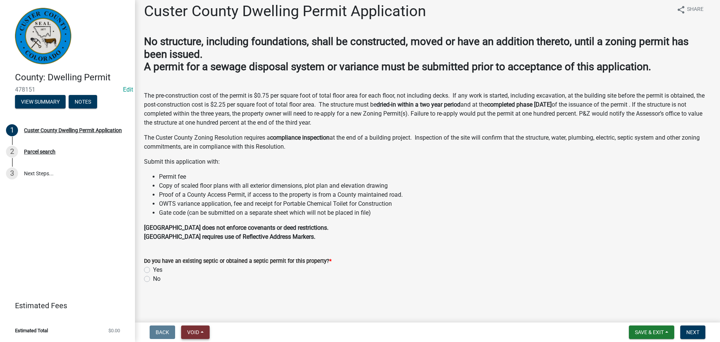
click at [199, 334] on span "Void" at bounding box center [193, 332] width 12 height 6
click at [206, 309] on button "Void" at bounding box center [211, 312] width 60 height 18
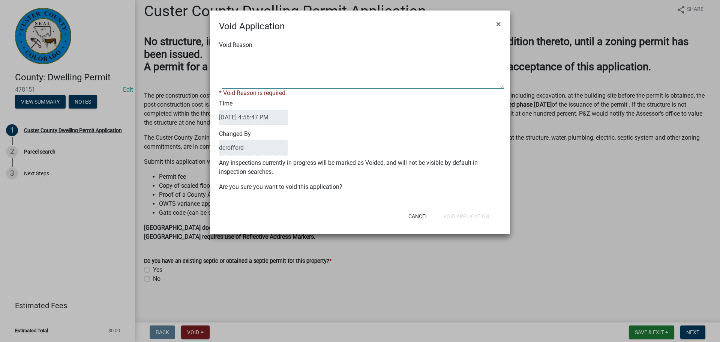
click at [271, 79] on textarea "Void Reason" at bounding box center [363, 69] width 282 height 37
paste textarea "Unfinished"
type textarea "Unfinished"
click at [466, 221] on div "Void Application × Void Reason * Void Reason is required. Time [DATE] 4:56:47 P…" at bounding box center [360, 121] width 300 height 223
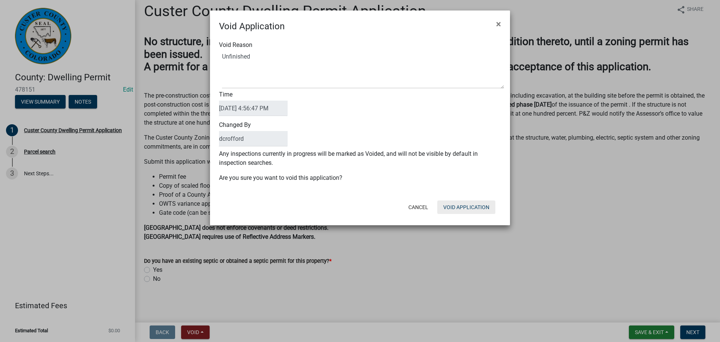
click at [475, 211] on button "Void Application" at bounding box center [466, 206] width 58 height 13
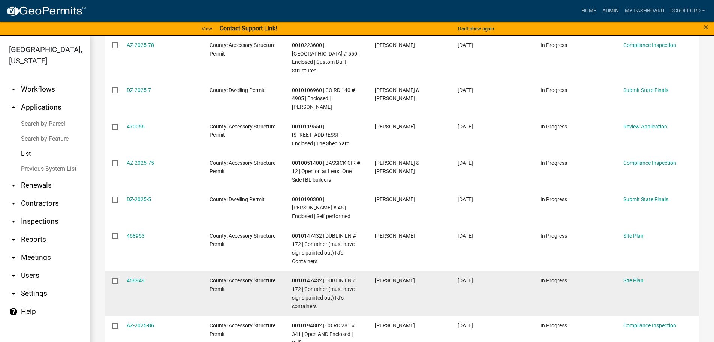
scroll to position [278, 0]
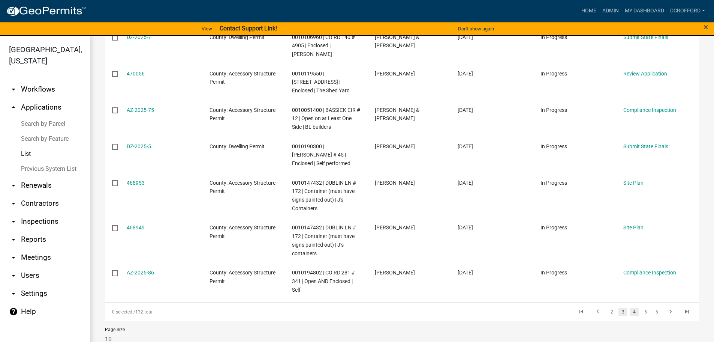
click at [619, 307] on link "3" at bounding box center [623, 311] width 9 height 8
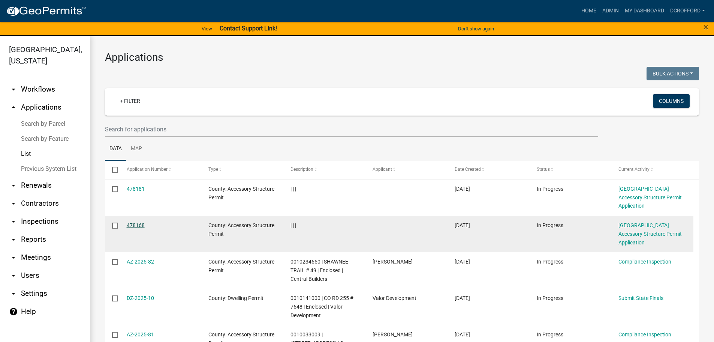
click at [136, 222] on link "478168" at bounding box center [136, 225] width 18 height 6
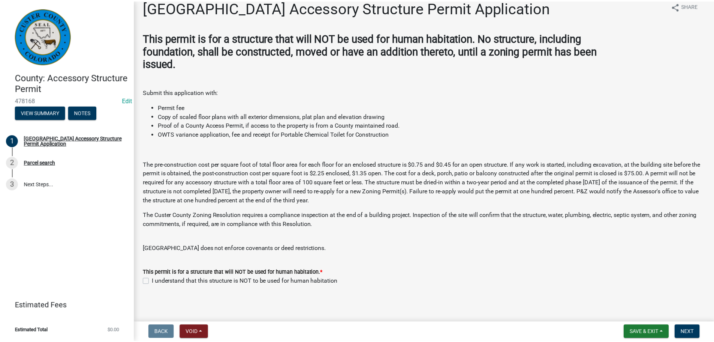
scroll to position [13, 0]
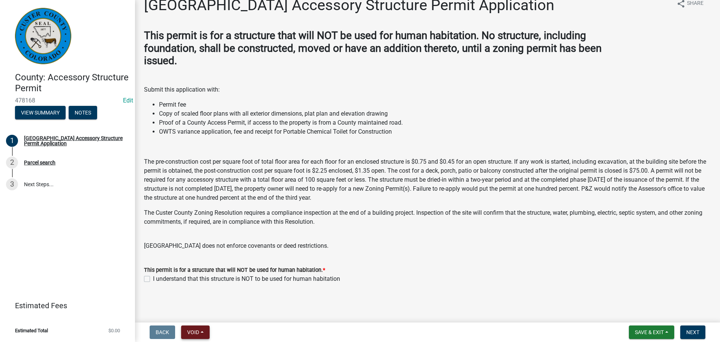
click at [195, 327] on button "Void" at bounding box center [195, 331] width 28 height 13
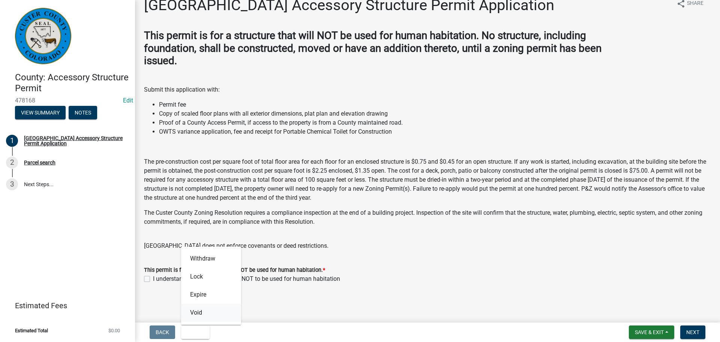
click at [202, 315] on button "Void" at bounding box center [211, 312] width 60 height 18
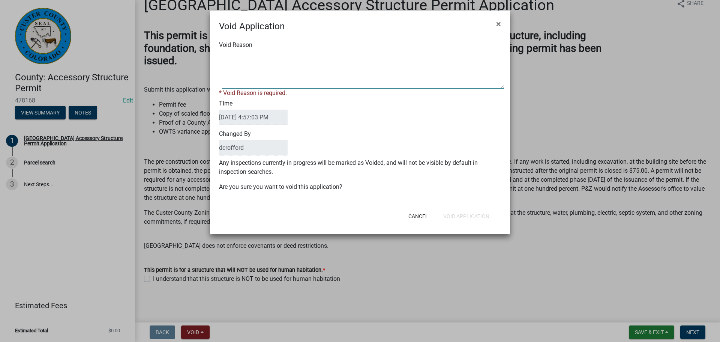
click at [267, 74] on textarea "Void Reason" at bounding box center [363, 69] width 282 height 37
paste textarea "Unfinished"
type textarea "Unfinished"
click at [482, 214] on div "Cancel Void Application" at bounding box center [408, 215] width 185 height 19
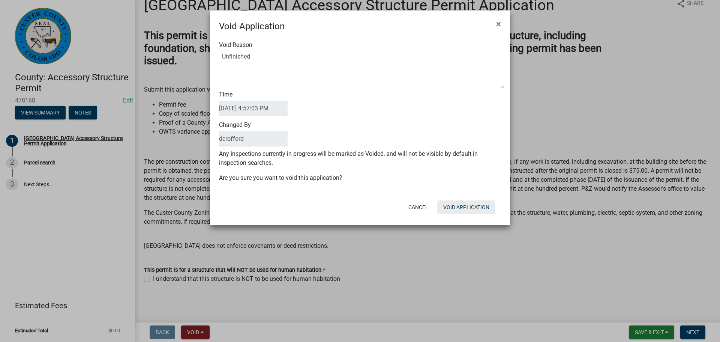
click at [477, 206] on button "Void Application" at bounding box center [466, 206] width 58 height 13
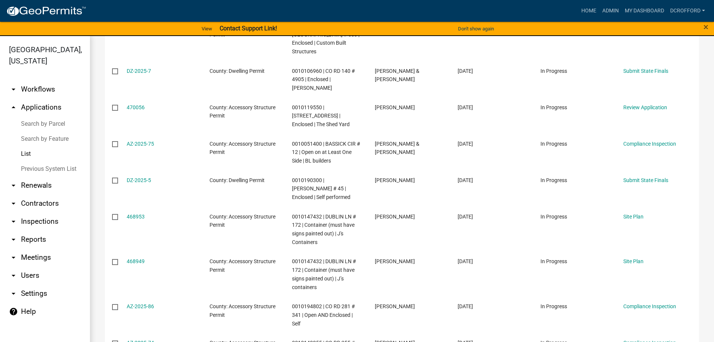
scroll to position [270, 0]
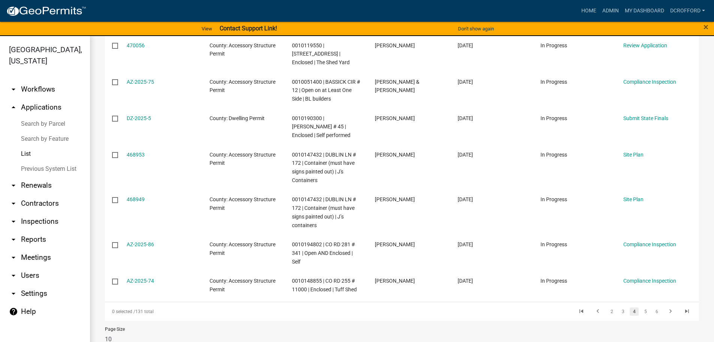
drag, startPoint x: 613, startPoint y: 295, endPoint x: 562, endPoint y: 298, distance: 51.5
click at [619, 307] on link "3" at bounding box center [623, 311] width 9 height 8
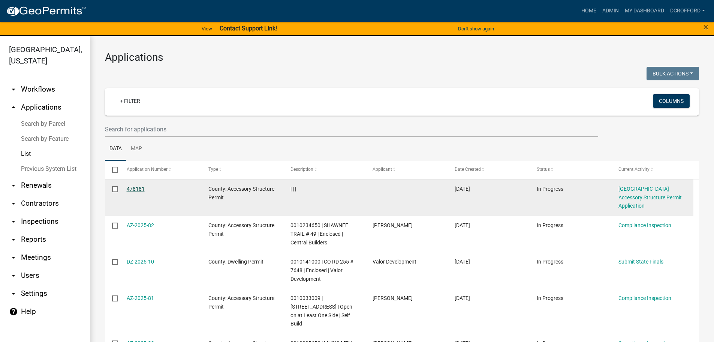
click at [134, 189] on link "478181" at bounding box center [136, 189] width 18 height 6
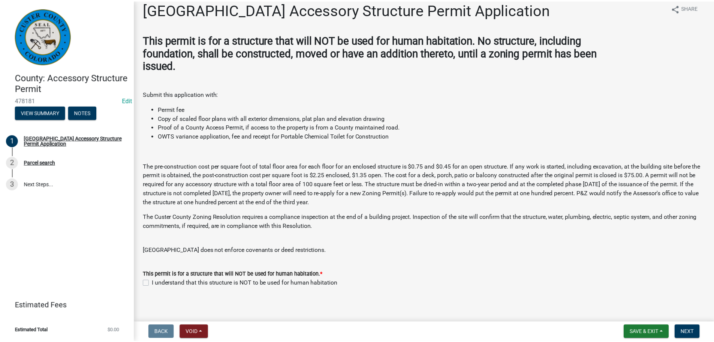
scroll to position [13, 0]
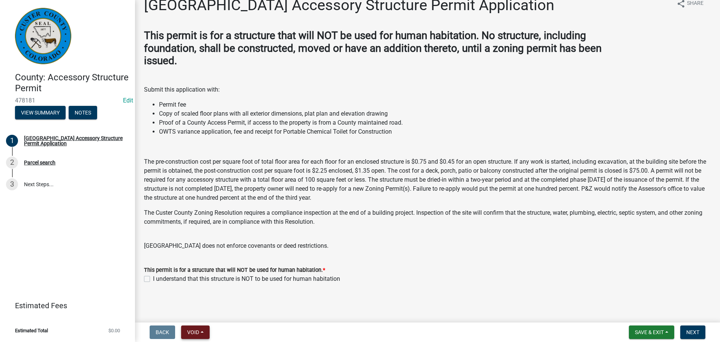
click at [206, 334] on button "Void" at bounding box center [195, 331] width 28 height 13
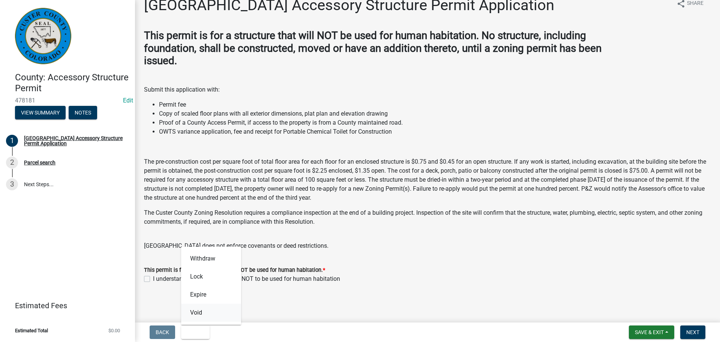
click at [214, 312] on button "Void" at bounding box center [211, 312] width 60 height 18
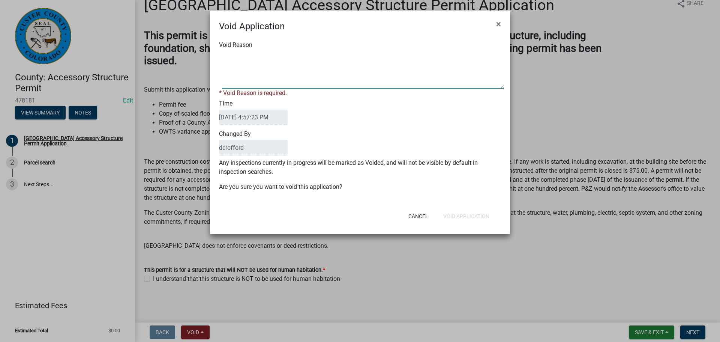
click at [269, 75] on textarea "Void Reason" at bounding box center [363, 69] width 282 height 37
paste textarea "Unfinished"
type textarea "Unfinished"
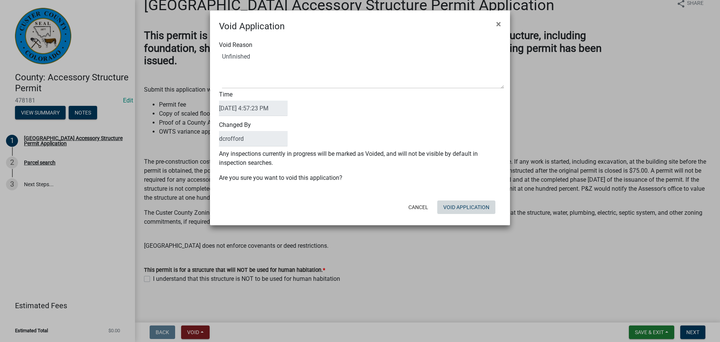
click at [464, 209] on button "Void Application" at bounding box center [466, 206] width 58 height 13
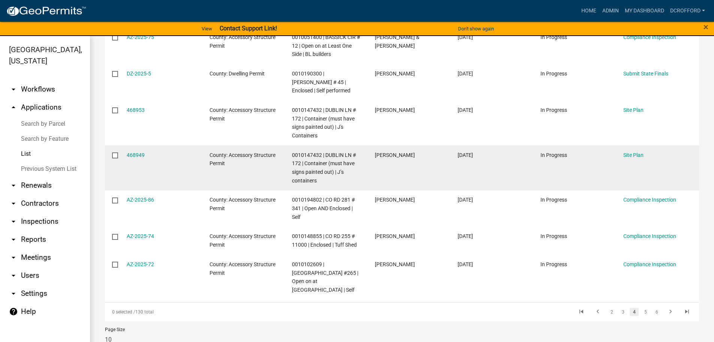
scroll to position [270, 0]
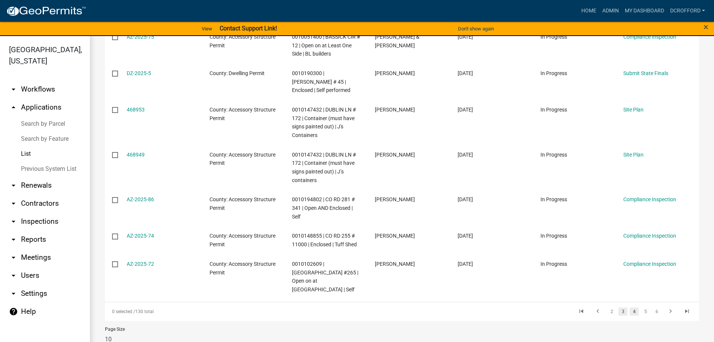
click at [621, 307] on link "3" at bounding box center [623, 311] width 9 height 8
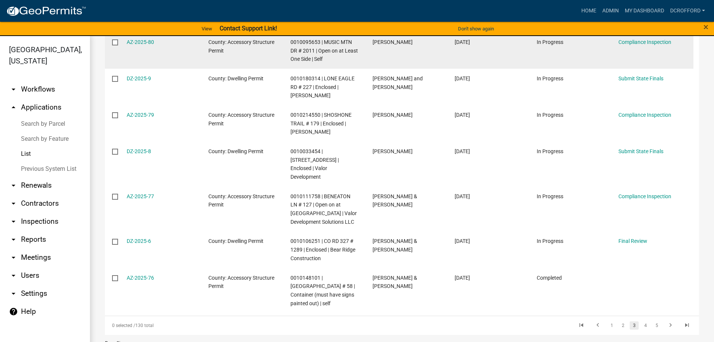
scroll to position [270, 0]
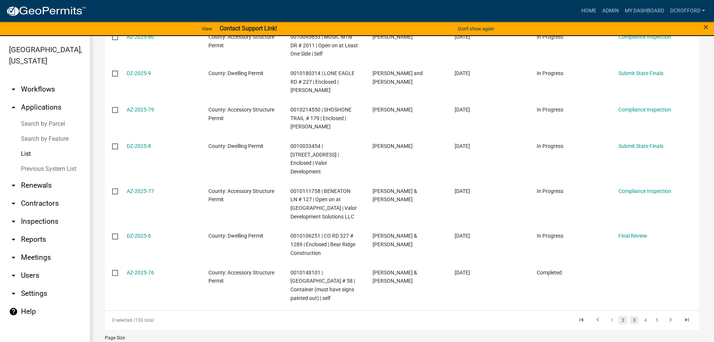
click at [619, 316] on link "2" at bounding box center [623, 320] width 9 height 8
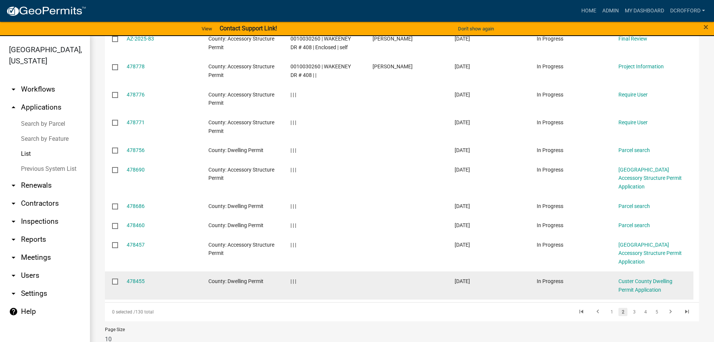
click at [146, 277] on div "478455" at bounding box center [160, 281] width 67 height 9
click at [144, 278] on link "478455" at bounding box center [136, 281] width 18 height 6
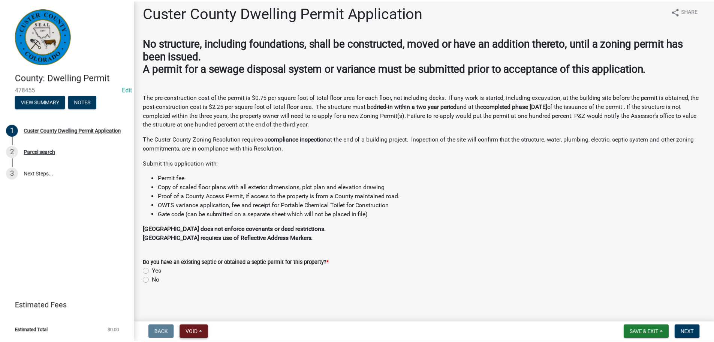
scroll to position [7, 0]
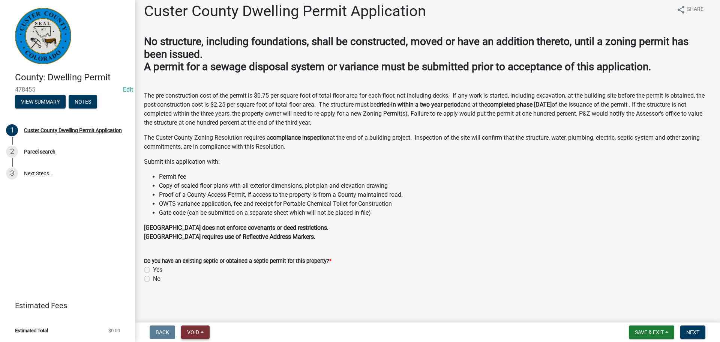
click at [197, 329] on span "Void" at bounding box center [193, 332] width 12 height 6
click at [206, 309] on button "Void" at bounding box center [211, 312] width 60 height 18
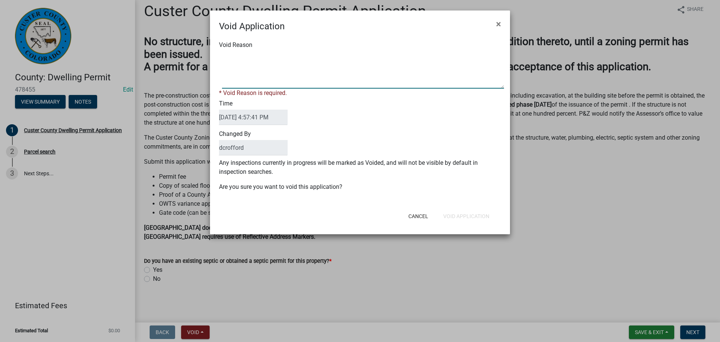
click at [274, 76] on textarea "Void Reason" at bounding box center [363, 69] width 282 height 37
paste textarea "Unfinished"
type textarea "Unfinished"
click at [481, 212] on button "Void Application" at bounding box center [466, 215] width 58 height 13
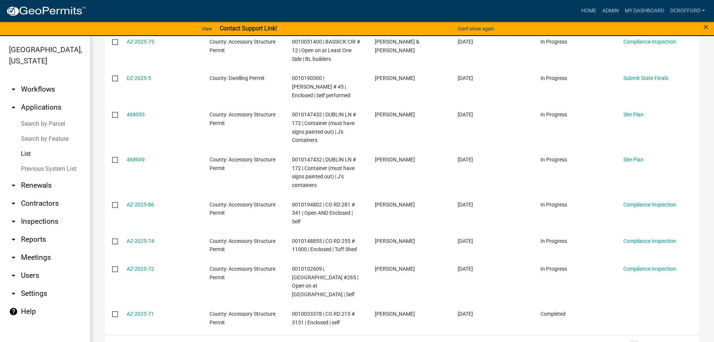
scroll to position [261, 0]
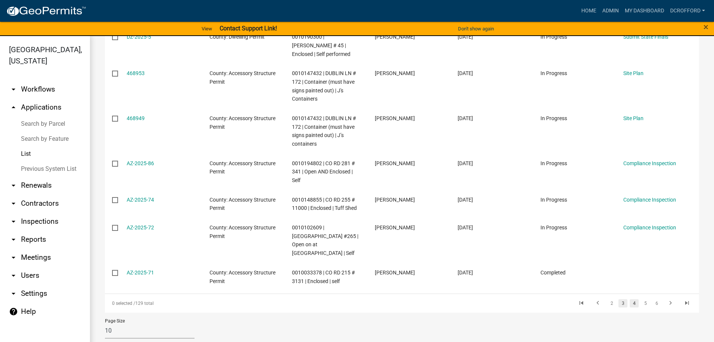
click at [619, 299] on link "3" at bounding box center [623, 303] width 9 height 8
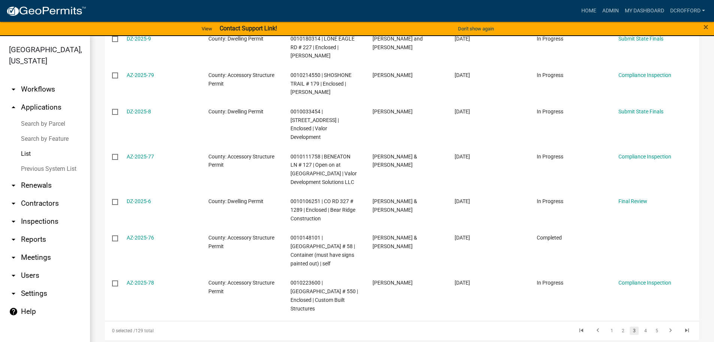
scroll to position [270, 0]
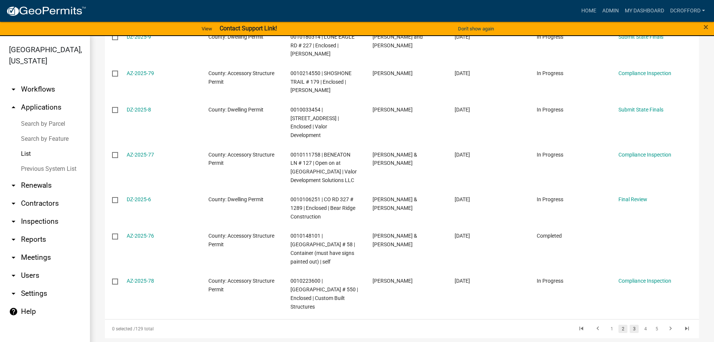
click at [620, 324] on link "2" at bounding box center [623, 328] width 9 height 8
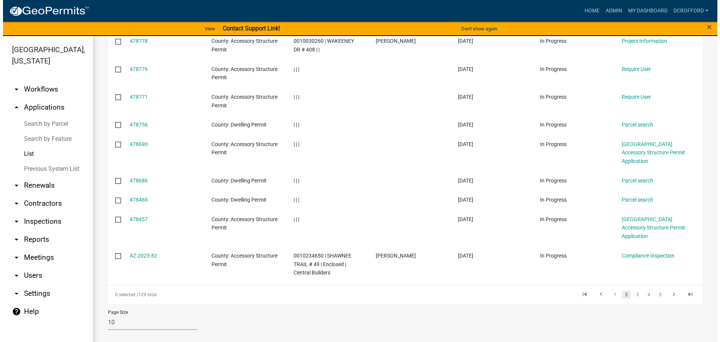
scroll to position [159, 0]
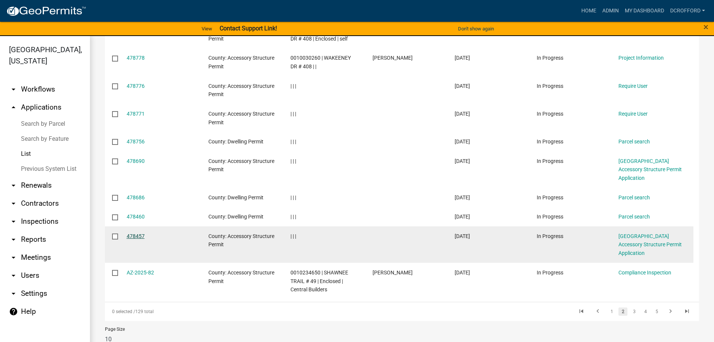
click at [142, 233] on link "478457" at bounding box center [136, 236] width 18 height 6
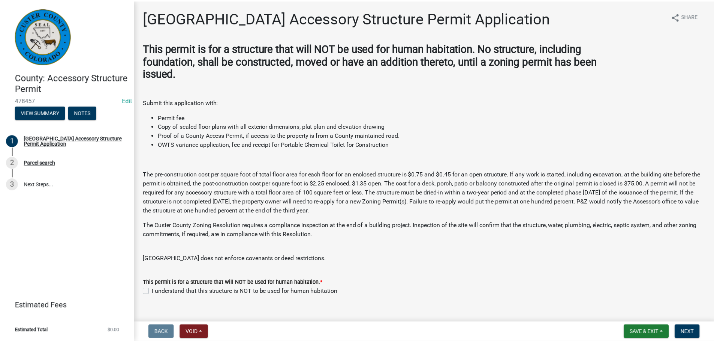
scroll to position [13, 0]
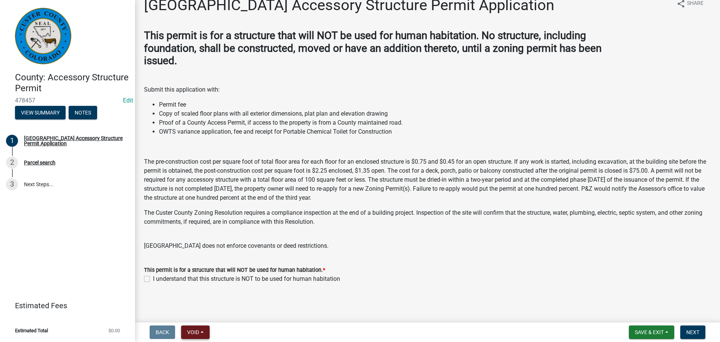
click at [201, 330] on button "Void" at bounding box center [195, 331] width 28 height 13
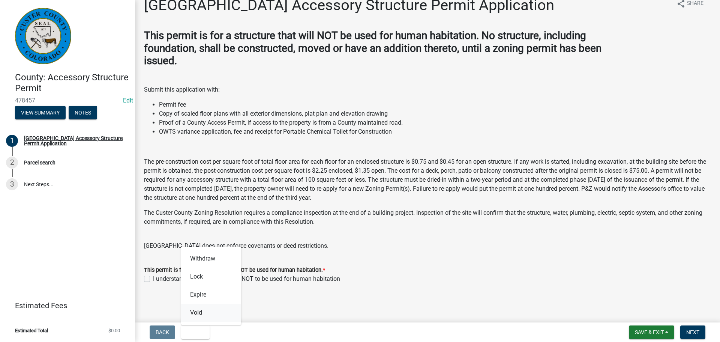
click at [211, 311] on button "Void" at bounding box center [211, 312] width 60 height 18
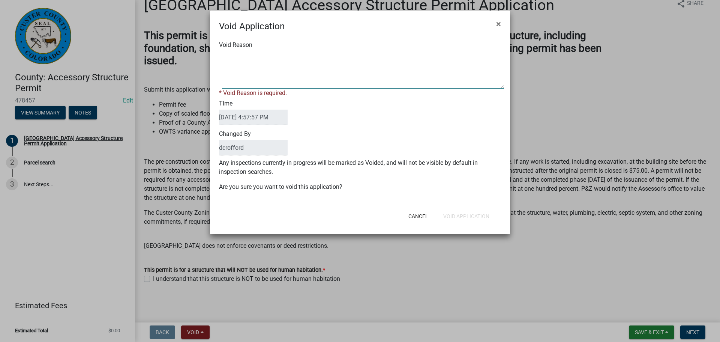
click at [293, 76] on textarea "Void Reason" at bounding box center [363, 69] width 282 height 37
paste textarea "Unfinished"
type textarea "Unfinished"
click at [447, 217] on form "Void Application × Void Reason * Void Reason is required. Time [DATE] 4:57:57 P…" at bounding box center [360, 118] width 300 height 217
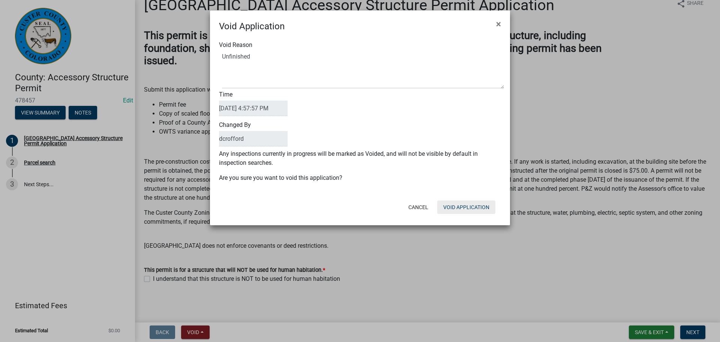
click at [473, 206] on button "Void Application" at bounding box center [466, 206] width 58 height 13
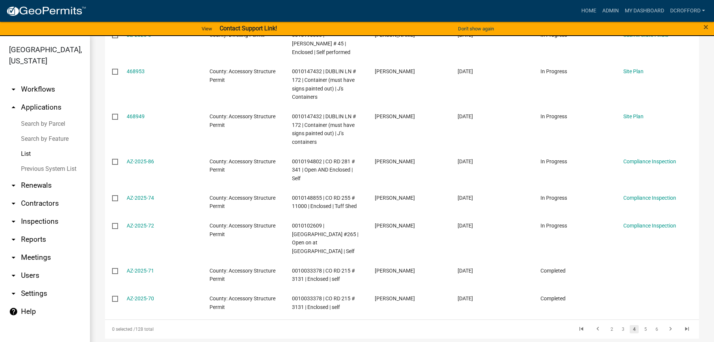
scroll to position [252, 0]
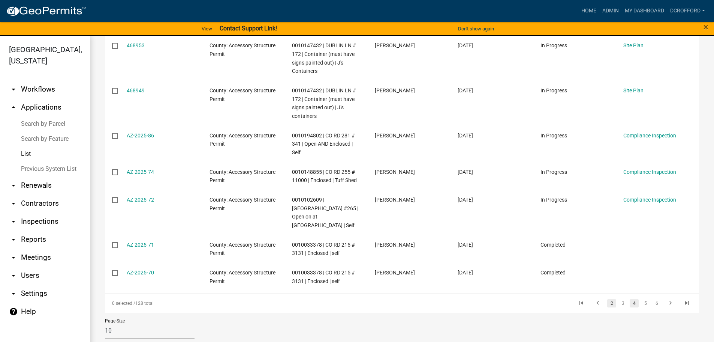
click at [607, 299] on link "2" at bounding box center [611, 303] width 9 height 8
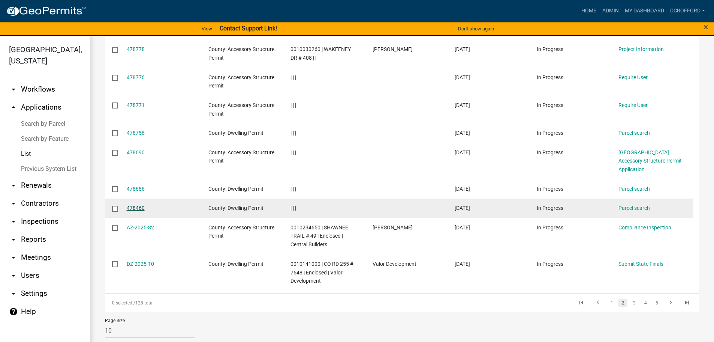
click at [132, 205] on link "478460" at bounding box center [136, 208] width 18 height 6
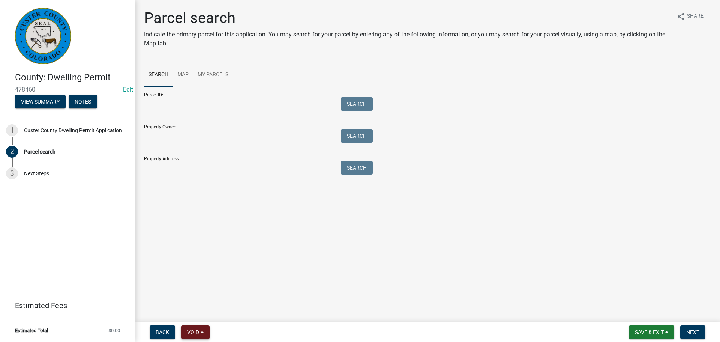
click at [194, 337] on button "Void" at bounding box center [195, 331] width 28 height 13
click at [215, 310] on button "Void" at bounding box center [211, 312] width 60 height 18
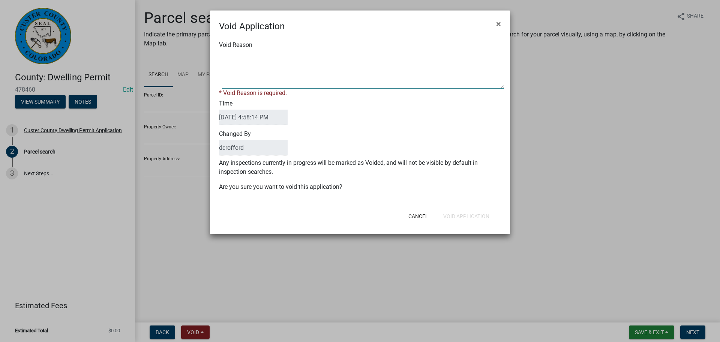
click at [279, 81] on textarea "Void Reason" at bounding box center [363, 69] width 282 height 37
paste textarea "Unfinished"
type textarea "Unfinished"
click at [480, 216] on div "Cancel Void Application" at bounding box center [408, 215] width 185 height 19
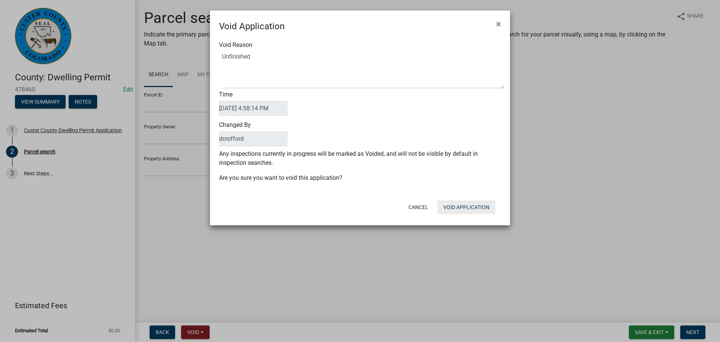
click at [478, 205] on button "Void Application" at bounding box center [466, 206] width 58 height 13
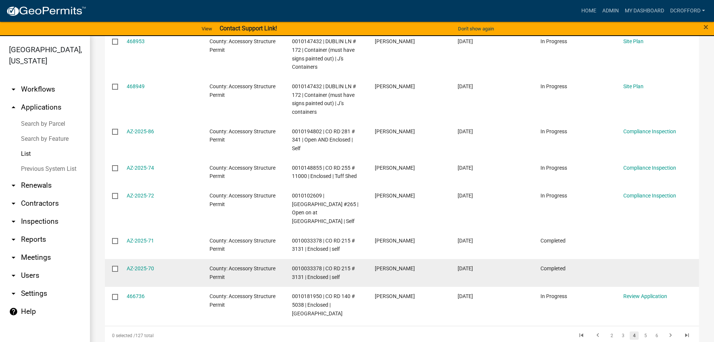
scroll to position [252, 0]
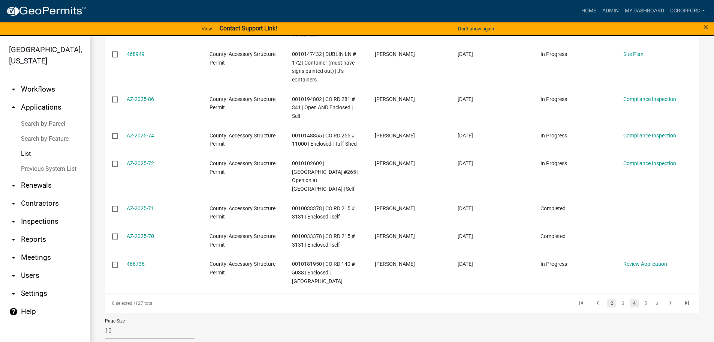
click at [607, 299] on link "2" at bounding box center [611, 303] width 9 height 8
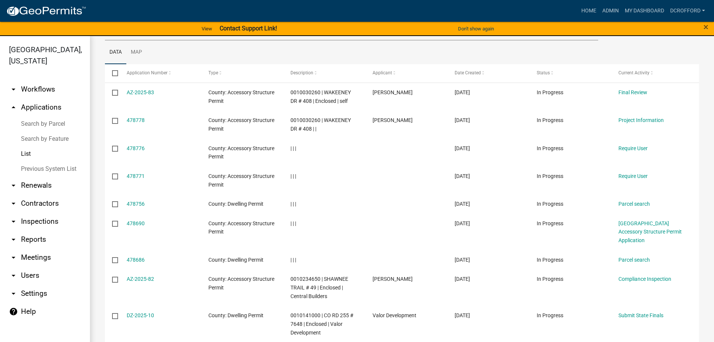
scroll to position [72, 0]
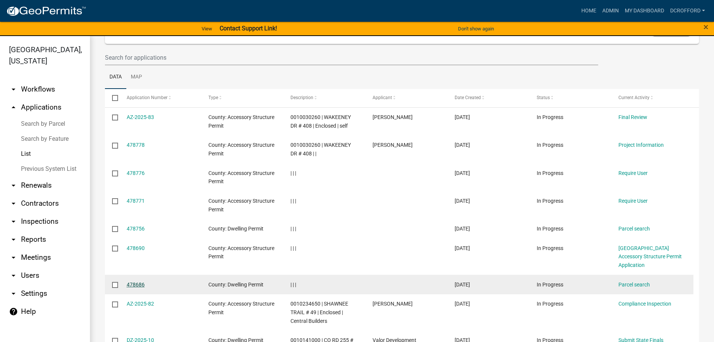
click at [128, 281] on link "478686" at bounding box center [136, 284] width 18 height 6
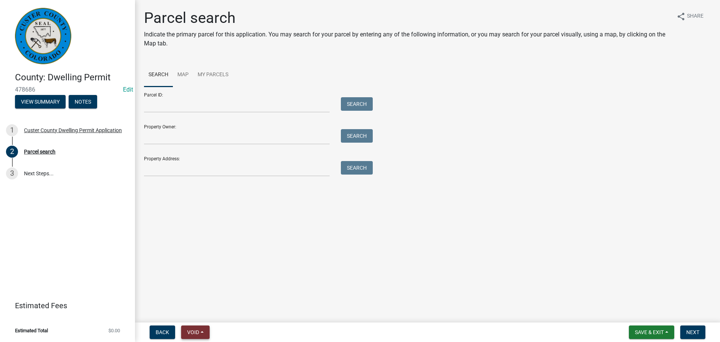
click at [196, 333] on span "Void" at bounding box center [193, 332] width 12 height 6
click at [201, 318] on button "Void" at bounding box center [211, 312] width 60 height 18
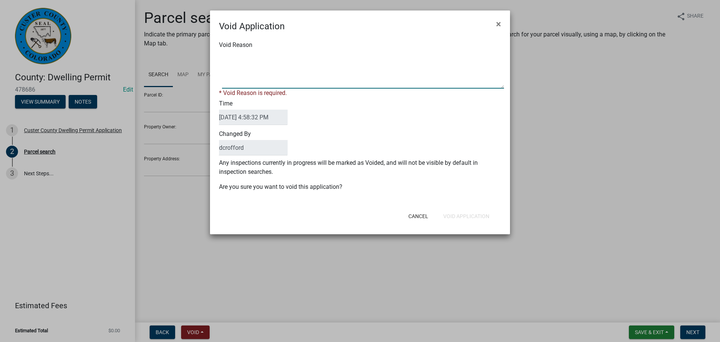
click at [315, 71] on textarea "Void Reason" at bounding box center [363, 69] width 282 height 37
paste textarea "Unfinished"
type textarea "Unfinished"
click at [459, 214] on div "Cancel Void Application" at bounding box center [408, 215] width 185 height 19
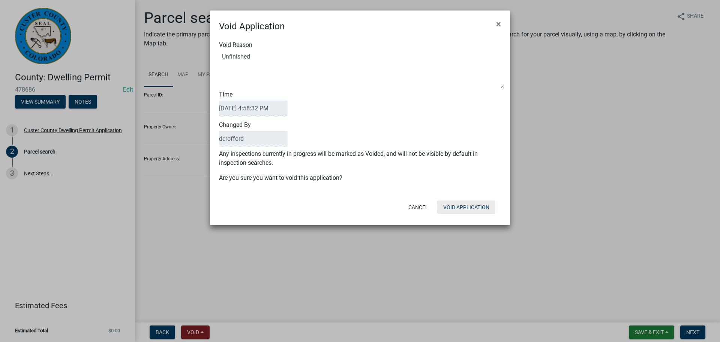
click at [461, 208] on button "Void Application" at bounding box center [466, 206] width 58 height 13
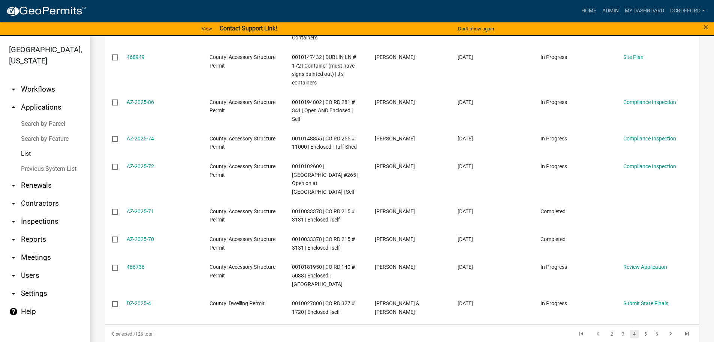
scroll to position [244, 0]
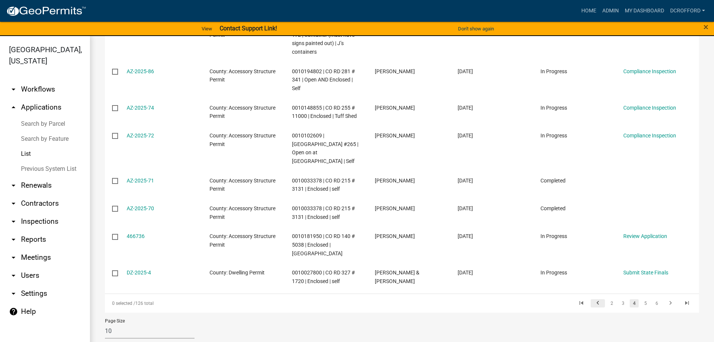
drag, startPoint x: 605, startPoint y: 295, endPoint x: 595, endPoint y: 295, distance: 10.1
click at [607, 299] on link "2" at bounding box center [611, 303] width 9 height 8
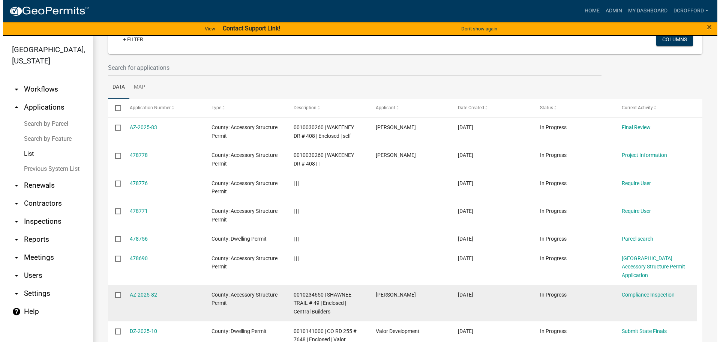
scroll to position [51, 0]
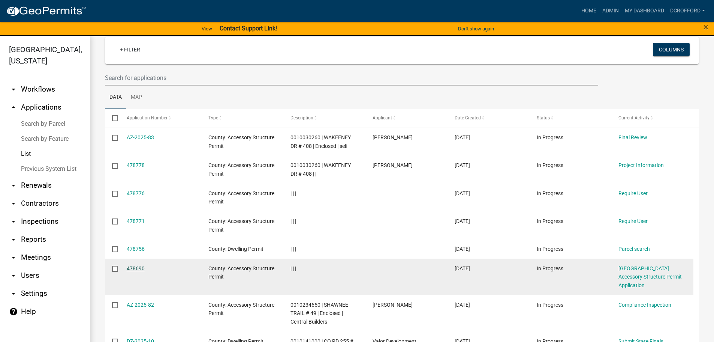
click at [134, 268] on link "478690" at bounding box center [136, 268] width 18 height 6
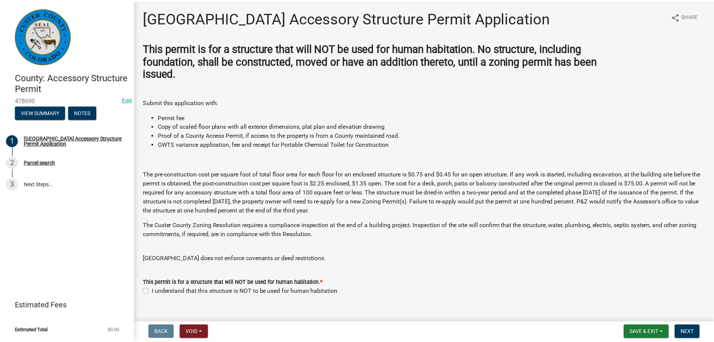
scroll to position [13, 0]
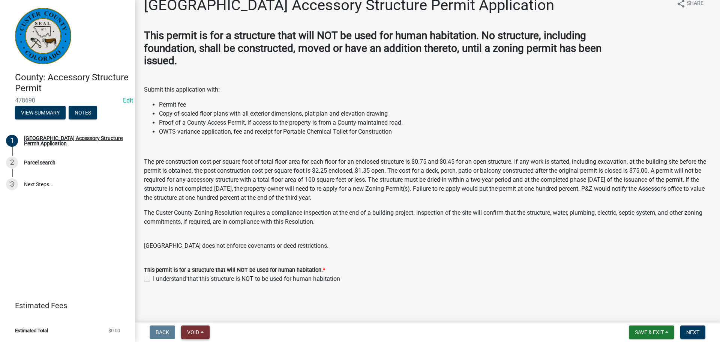
click at [203, 334] on button "Void" at bounding box center [195, 331] width 28 height 13
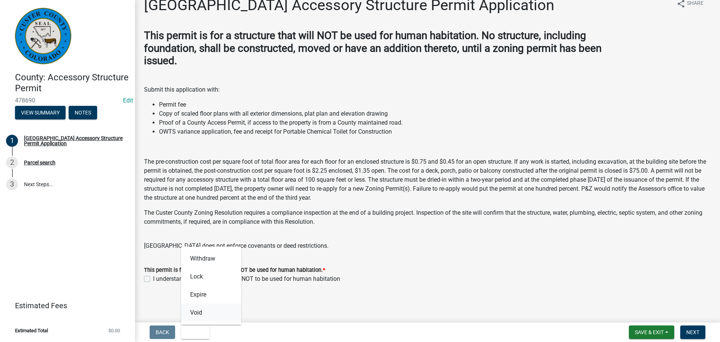
click at [202, 312] on button "Void" at bounding box center [211, 312] width 60 height 18
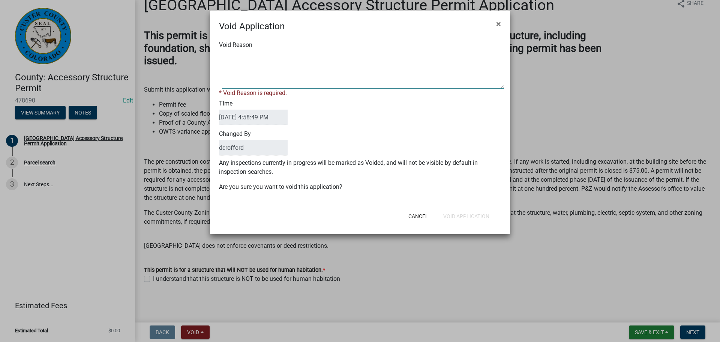
click at [257, 74] on textarea "Void Reason" at bounding box center [363, 69] width 282 height 37
paste textarea "Unfinished"
type textarea "Unfinished"
click at [487, 215] on div "Cancel Void Application" at bounding box center [408, 215] width 185 height 19
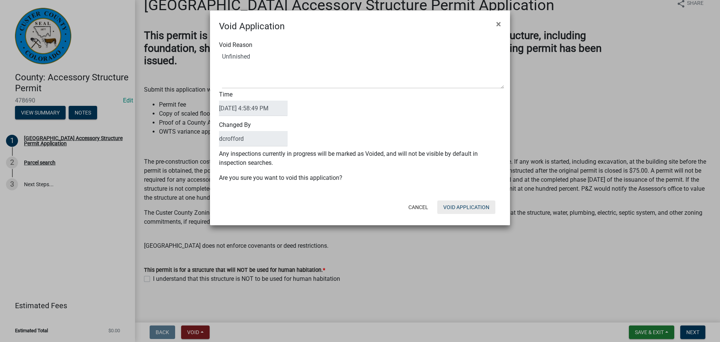
click at [466, 208] on button "Void Application" at bounding box center [466, 206] width 58 height 13
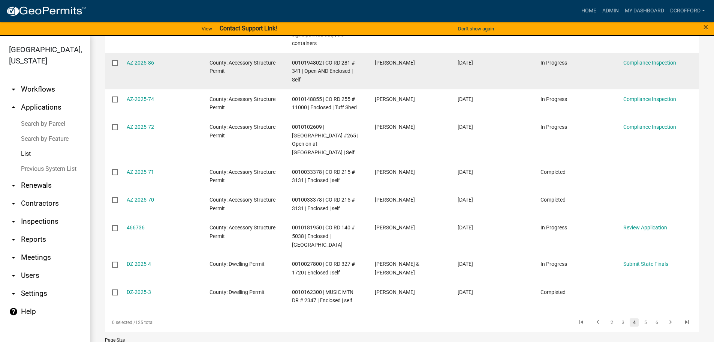
scroll to position [235, 0]
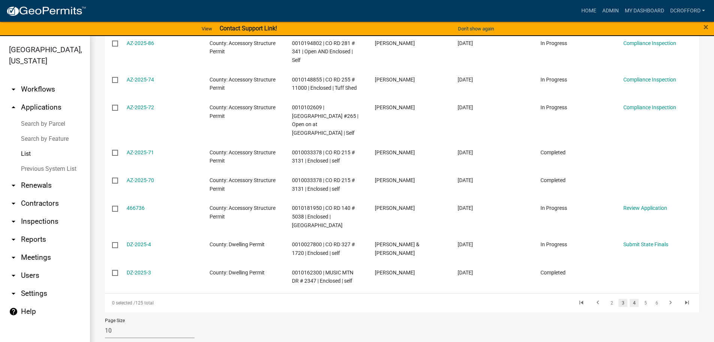
click at [619, 298] on link "3" at bounding box center [623, 302] width 9 height 8
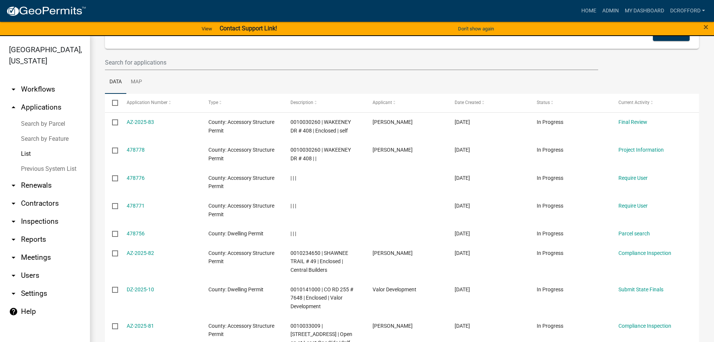
scroll to position [60, 0]
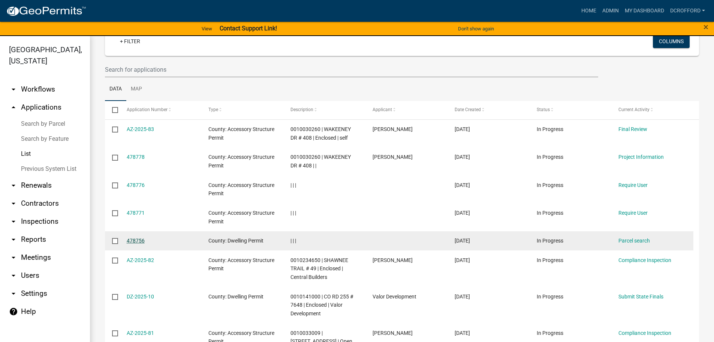
click at [136, 238] on link "478756" at bounding box center [136, 240] width 18 height 6
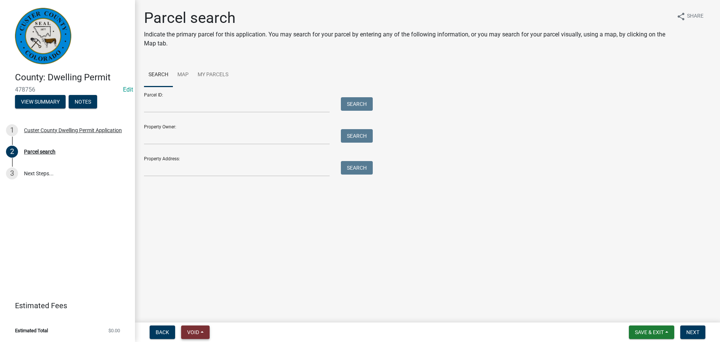
click at [202, 333] on button "Void" at bounding box center [195, 331] width 28 height 13
click at [204, 316] on button "Void" at bounding box center [211, 312] width 60 height 18
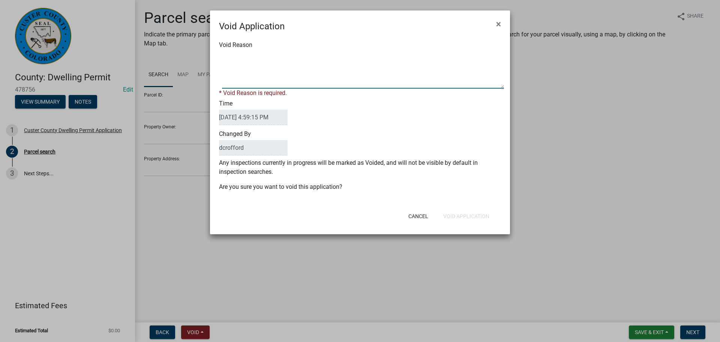
click at [264, 76] on textarea "Void Reason" at bounding box center [363, 69] width 282 height 37
paste textarea "Unfinished"
type textarea "Unfinished"
click at [467, 217] on form "Void Application × Void Reason * Void Reason is required. Time [DATE] 4:59:15 P…" at bounding box center [360, 118] width 300 height 217
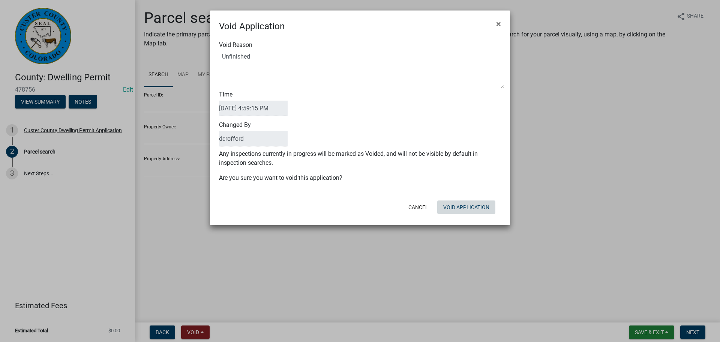
click at [465, 208] on button "Void Application" at bounding box center [466, 206] width 58 height 13
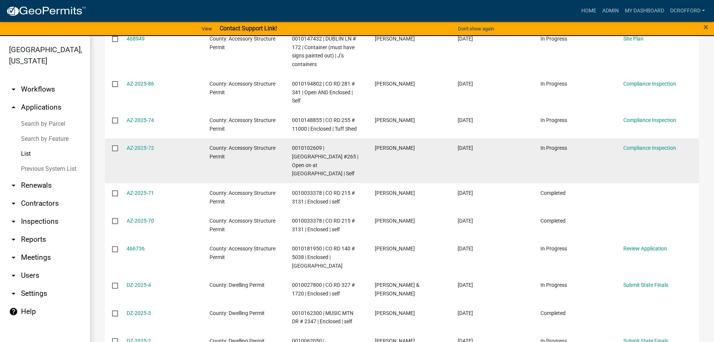
scroll to position [218, 0]
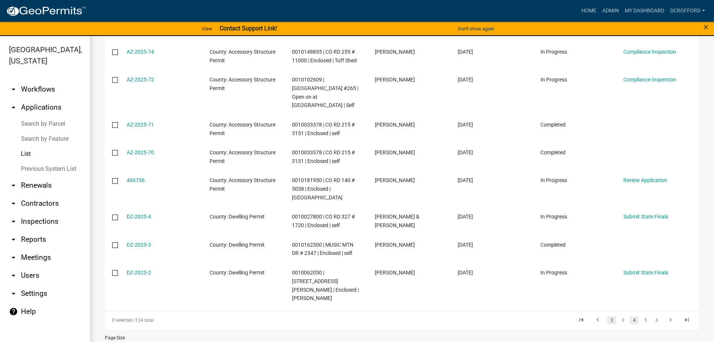
click at [607, 316] on link "2" at bounding box center [611, 320] width 9 height 8
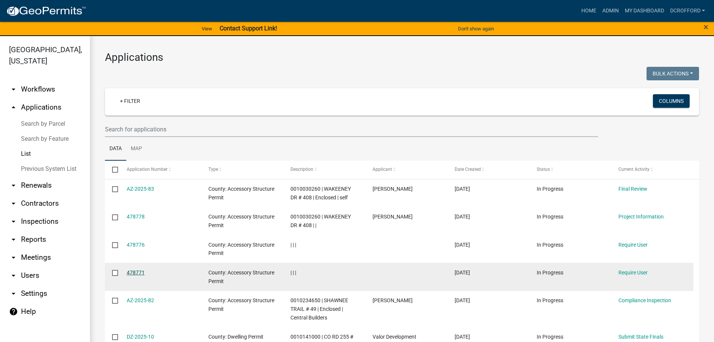
click at [132, 271] on link "478771" at bounding box center [136, 272] width 18 height 6
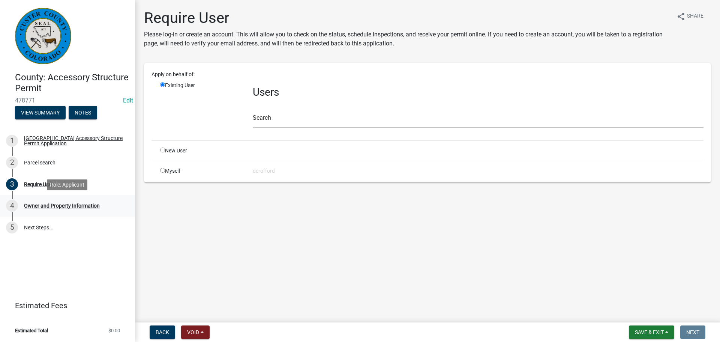
click at [39, 203] on div "Owner and Property Information" at bounding box center [62, 205] width 76 height 5
click at [200, 328] on button "Void" at bounding box center [195, 331] width 28 height 13
click at [205, 316] on button "Void" at bounding box center [211, 312] width 60 height 18
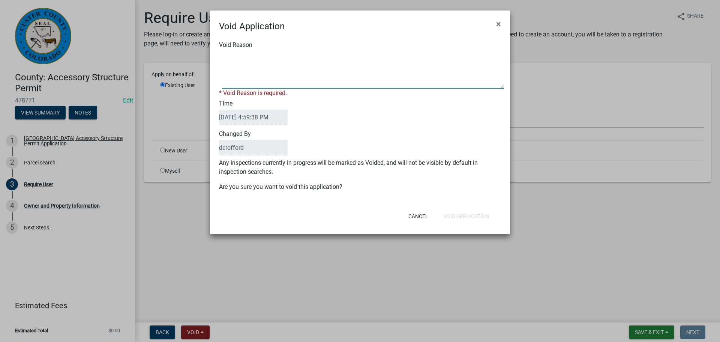
click at [286, 87] on textarea "Void Reason" at bounding box center [363, 69] width 282 height 37
paste textarea "Unfinished"
type textarea "Unfinished"
click at [469, 217] on form "Void Application × Void Reason * Void Reason is required. Time [DATE] 4:59:38 P…" at bounding box center [360, 118] width 300 height 217
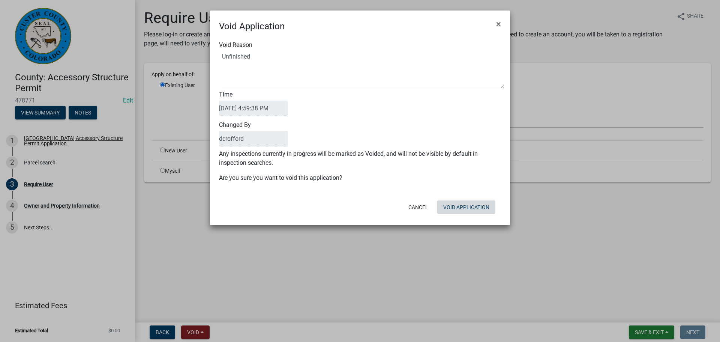
click at [471, 204] on button "Void Application" at bounding box center [466, 206] width 58 height 13
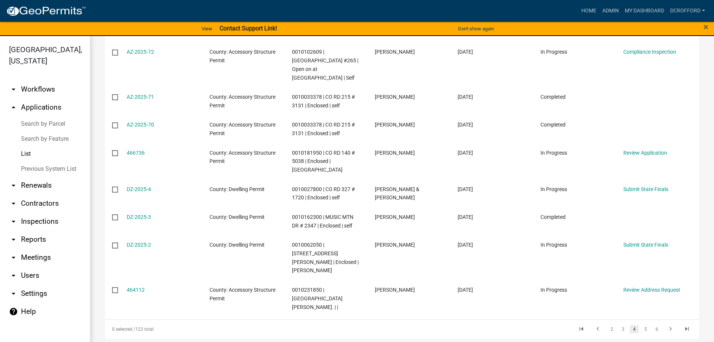
scroll to position [201, 0]
click at [607, 324] on link "2" at bounding box center [611, 328] width 9 height 8
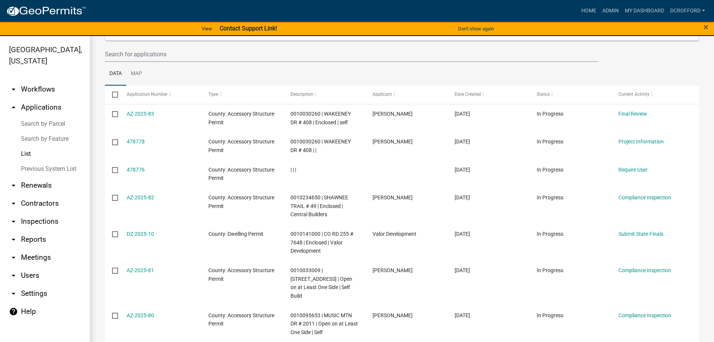
scroll to position [51, 0]
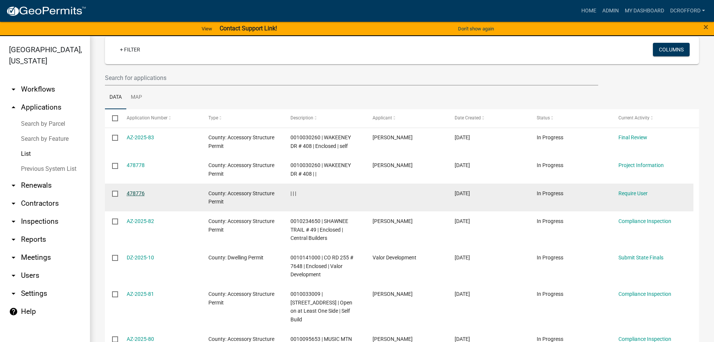
click at [138, 194] on link "478776" at bounding box center [136, 193] width 18 height 6
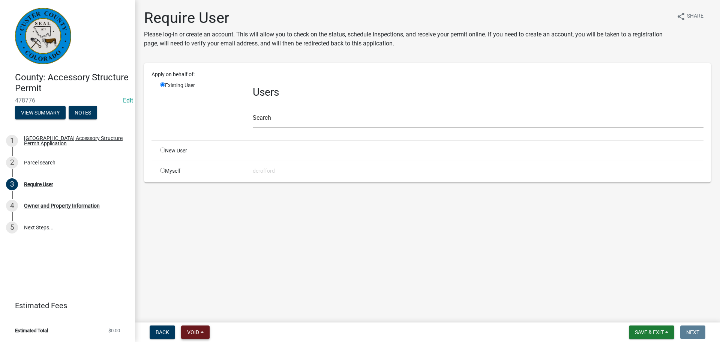
click at [200, 332] on button "Void" at bounding box center [195, 331] width 28 height 13
click at [204, 314] on button "Void" at bounding box center [211, 312] width 60 height 18
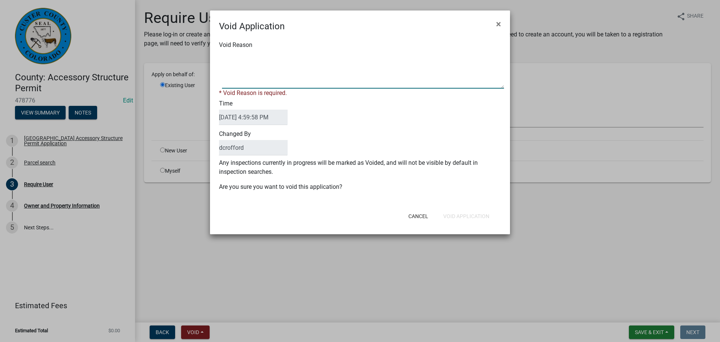
click at [290, 74] on textarea "Void Reason" at bounding box center [363, 69] width 282 height 37
paste textarea "Unfinished"
type textarea "Unfinished"
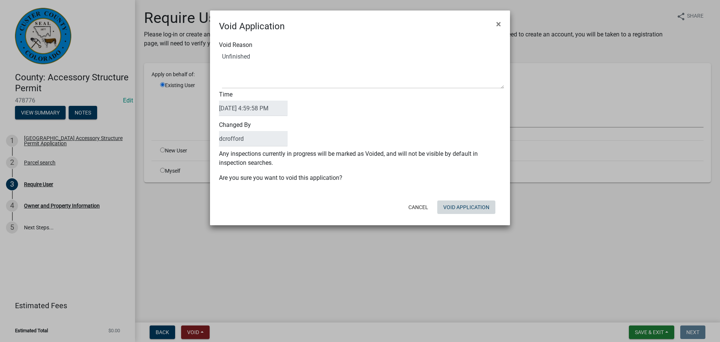
click at [453, 213] on button "Void Application" at bounding box center [466, 206] width 58 height 13
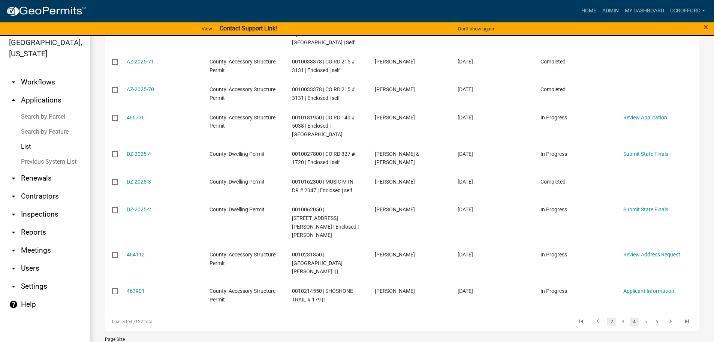
scroll to position [9, 0]
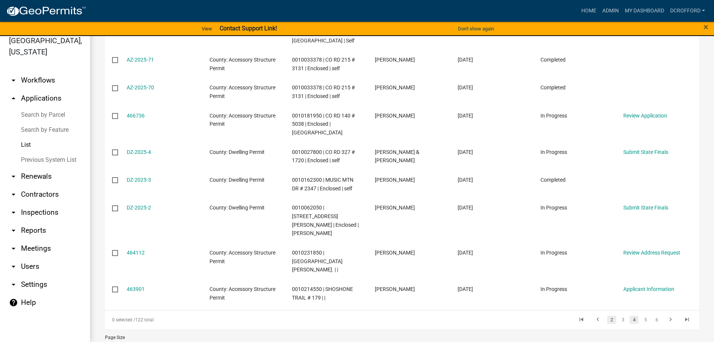
click at [607, 315] on link "2" at bounding box center [611, 319] width 9 height 8
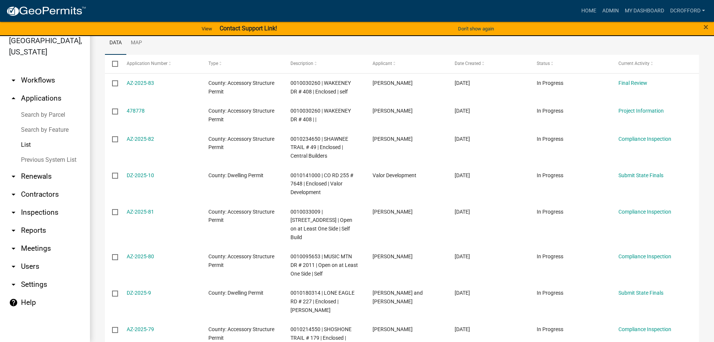
scroll to position [80, 0]
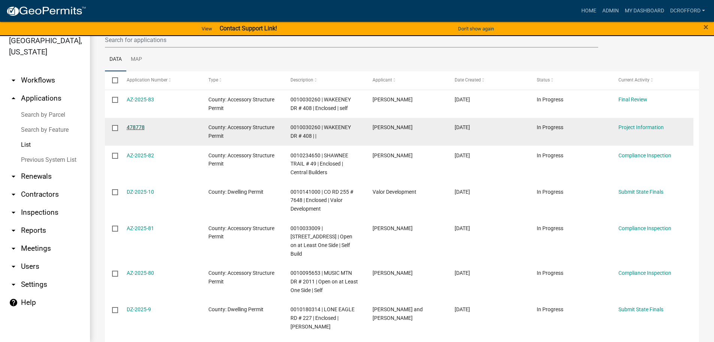
click at [134, 124] on link "478778" at bounding box center [136, 127] width 18 height 6
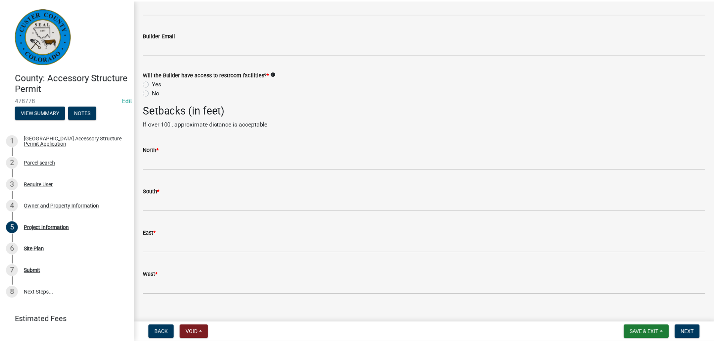
scroll to position [1121, 0]
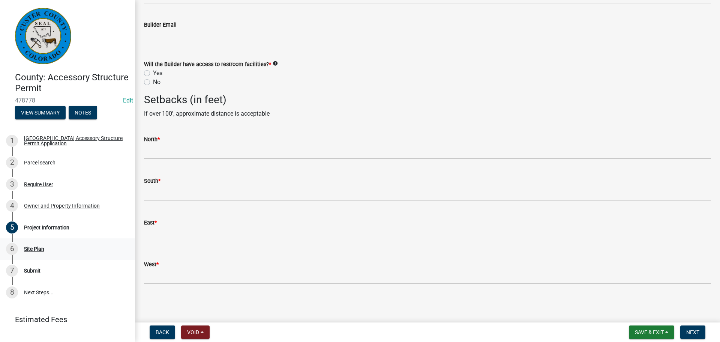
click at [36, 246] on div "Site Plan" at bounding box center [34, 248] width 20 height 5
click at [196, 330] on span "Void" at bounding box center [193, 332] width 12 height 6
click at [207, 310] on button "Void" at bounding box center [211, 312] width 60 height 18
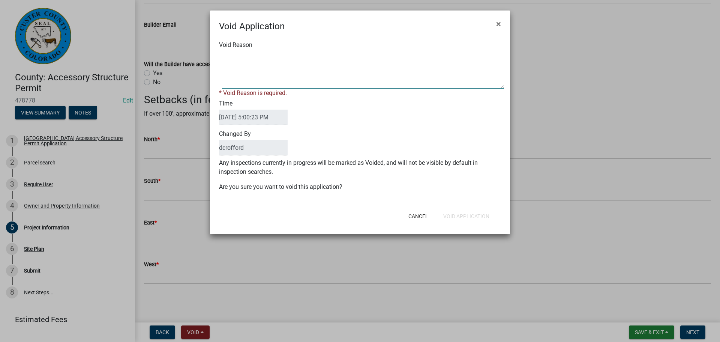
click at [277, 78] on textarea "Void Reason" at bounding box center [363, 69] width 282 height 37
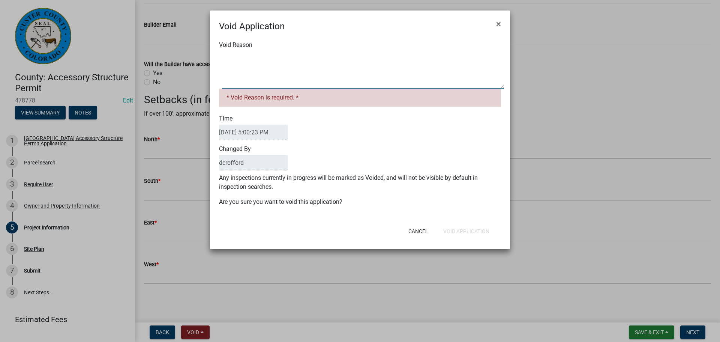
click at [249, 78] on textarea "Void Reason" at bounding box center [363, 69] width 282 height 37
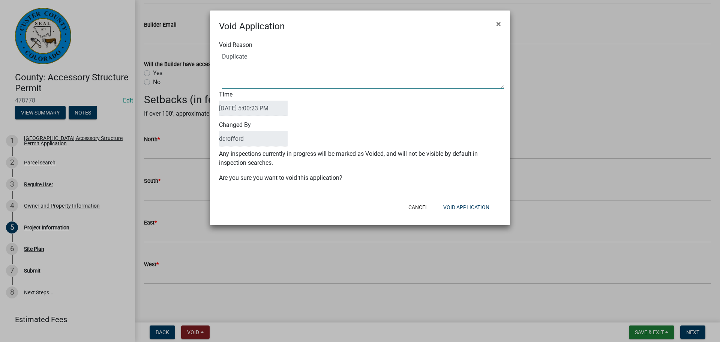
click at [249, 78] on textarea "Void Reason" at bounding box center [363, 69] width 282 height 37
type textarea "Duplicate"
click at [475, 203] on button "Void Application" at bounding box center [466, 206] width 58 height 13
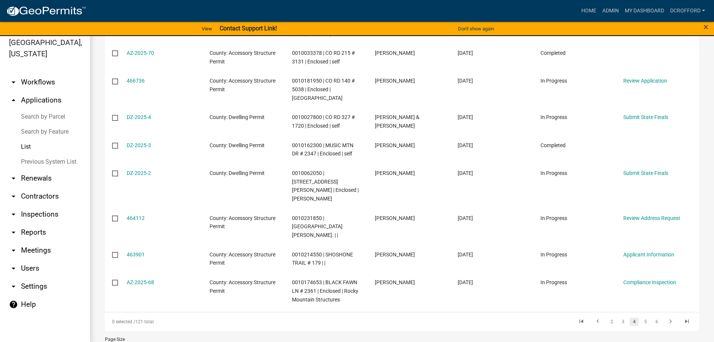
scroll to position [9, 0]
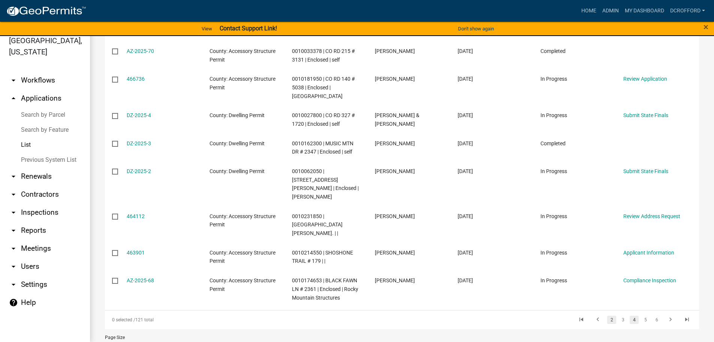
click at [607, 315] on link "2" at bounding box center [611, 319] width 9 height 8
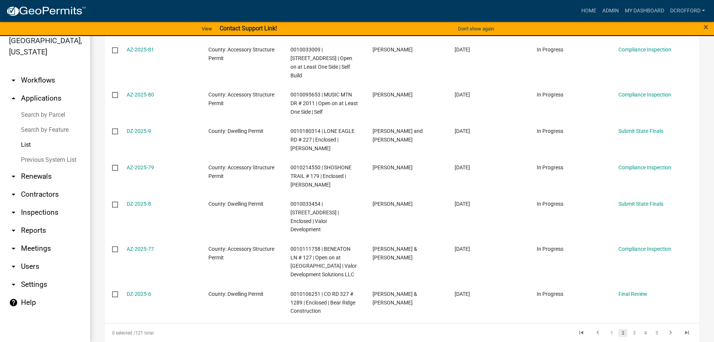
scroll to position [261, 0]
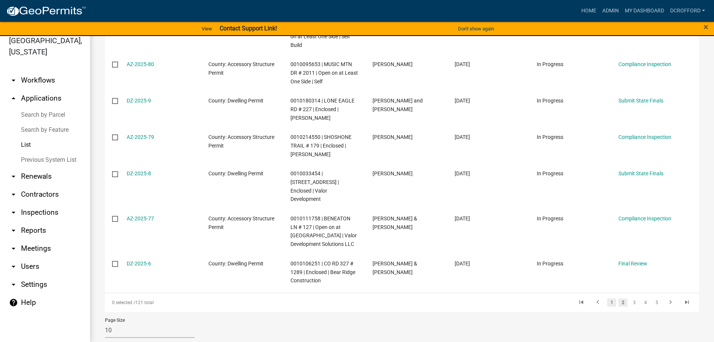
click at [607, 298] on link "1" at bounding box center [611, 302] width 9 height 8
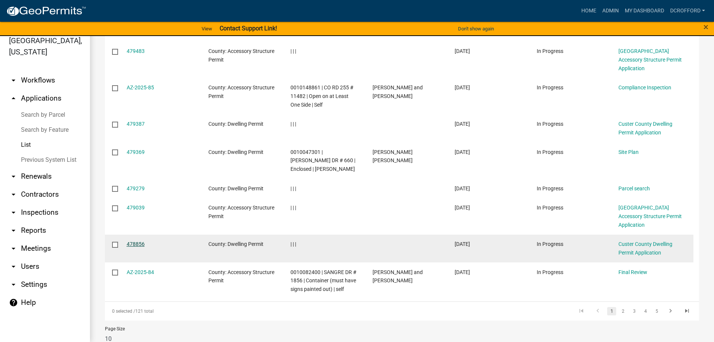
click at [128, 241] on link "478856" at bounding box center [136, 244] width 18 height 6
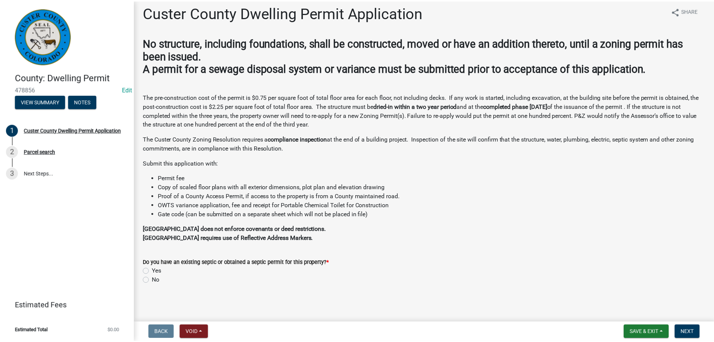
scroll to position [7, 0]
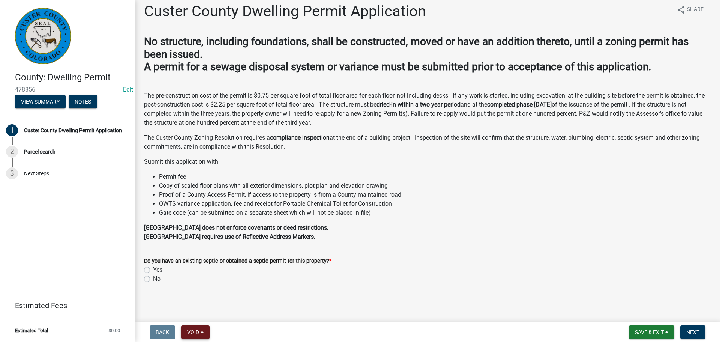
click at [200, 334] on button "Void" at bounding box center [195, 331] width 28 height 13
click at [204, 311] on button "Void" at bounding box center [211, 312] width 60 height 18
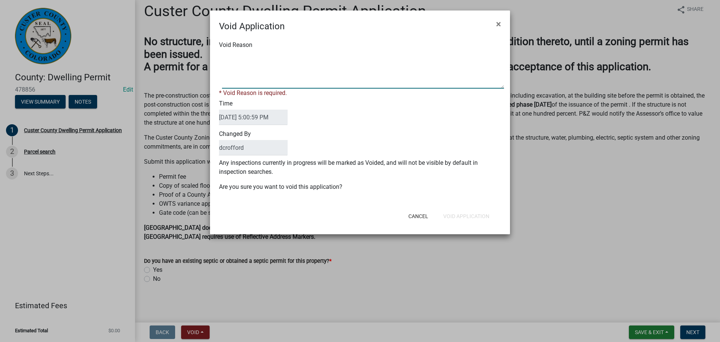
click at [275, 63] on textarea "Void Reason" at bounding box center [363, 69] width 282 height 37
paste textarea "Unfinished"
type textarea "Unfinished"
click at [477, 210] on button "Void Application" at bounding box center [466, 215] width 58 height 13
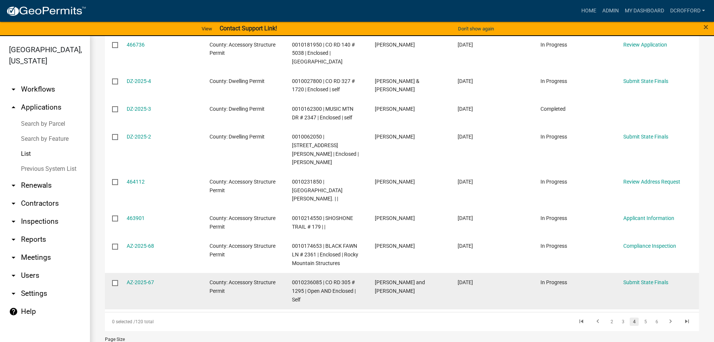
scroll to position [201, 0]
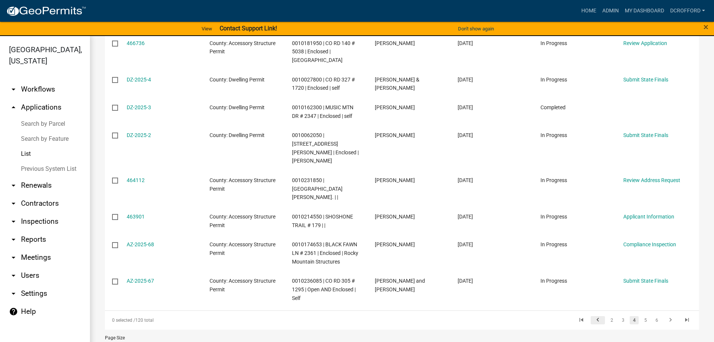
click at [593, 316] on icon "go to previous page" at bounding box center [598, 320] width 10 height 9
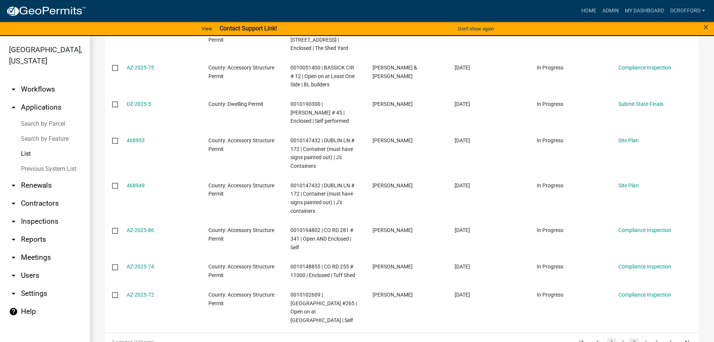
scroll to position [270, 0]
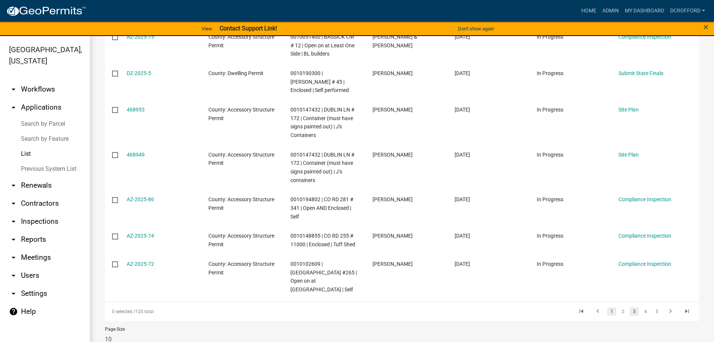
click at [607, 307] on link "1" at bounding box center [611, 311] width 9 height 8
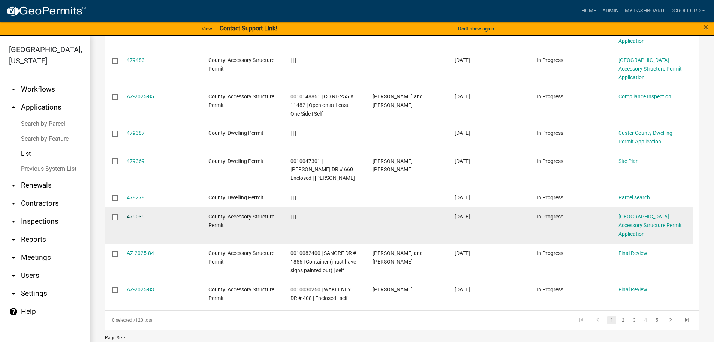
click at [142, 213] on link "479039" at bounding box center [136, 216] width 18 height 6
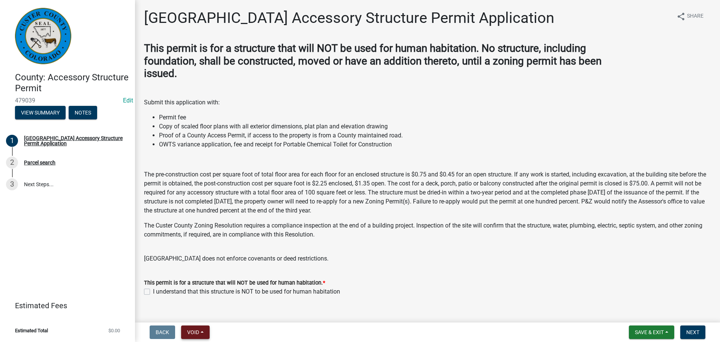
click at [203, 331] on button "Void" at bounding box center [195, 331] width 28 height 13
click at [203, 312] on button "Void" at bounding box center [211, 312] width 60 height 18
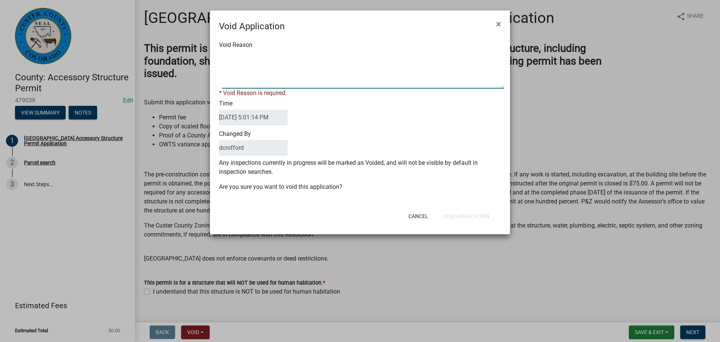
click at [288, 73] on textarea "Void Reason" at bounding box center [363, 69] width 282 height 37
paste textarea "Unfinished"
type textarea "Unfinished"
click at [480, 211] on button "Void Application" at bounding box center [466, 215] width 58 height 13
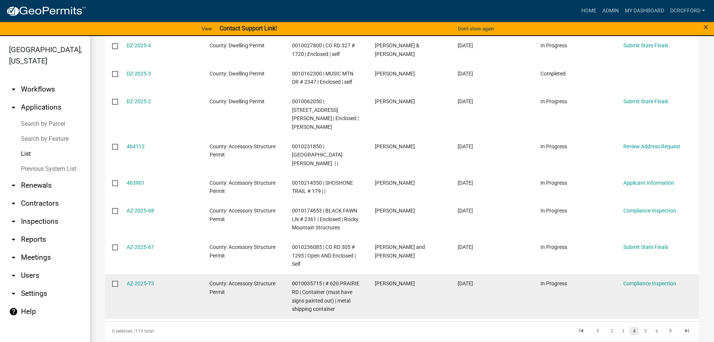
scroll to position [218, 0]
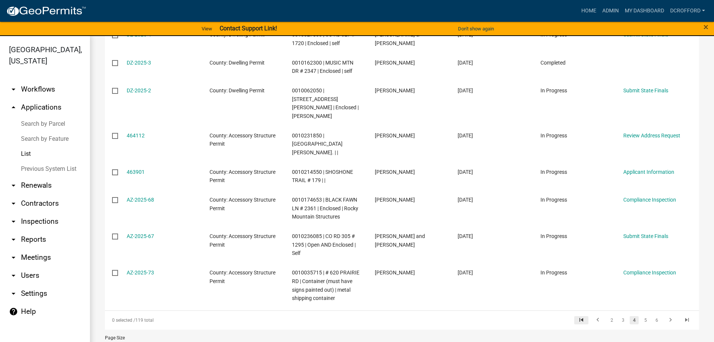
click at [577, 316] on icon "go to first page" at bounding box center [582, 320] width 10 height 9
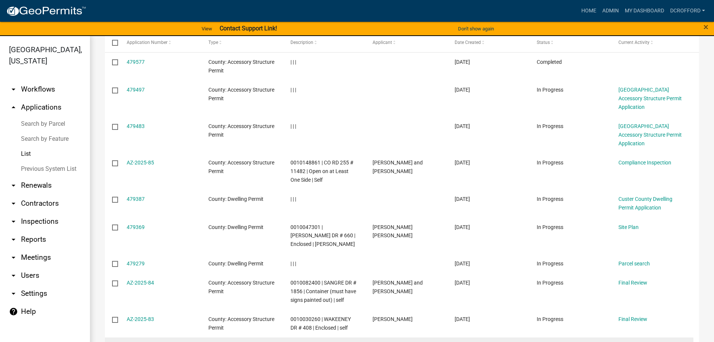
scroll to position [126, 0]
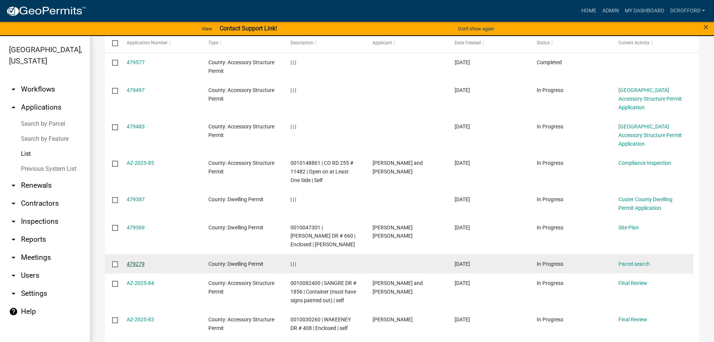
click at [132, 261] on link "479279" at bounding box center [136, 264] width 18 height 6
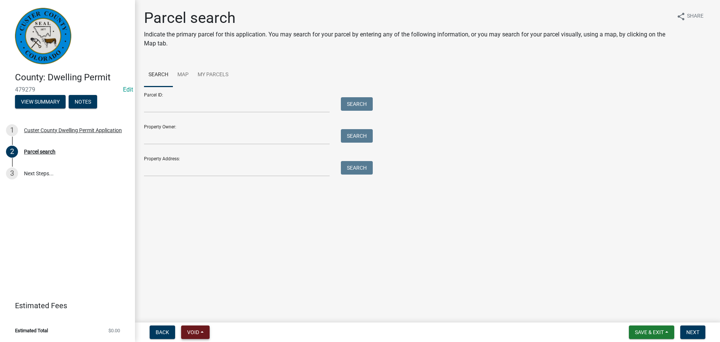
click at [195, 332] on span "Void" at bounding box center [193, 332] width 12 height 6
click at [209, 310] on button "Void" at bounding box center [211, 312] width 60 height 18
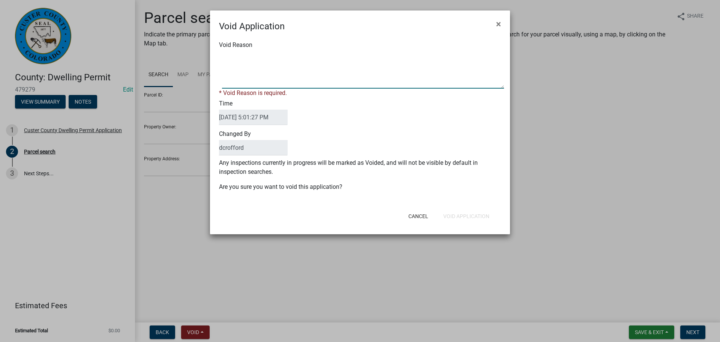
click at [274, 51] on textarea "Void Reason" at bounding box center [363, 69] width 282 height 37
paste textarea "Unfinished"
type textarea "Unfinished"
click at [474, 212] on button "Void Application" at bounding box center [466, 215] width 58 height 13
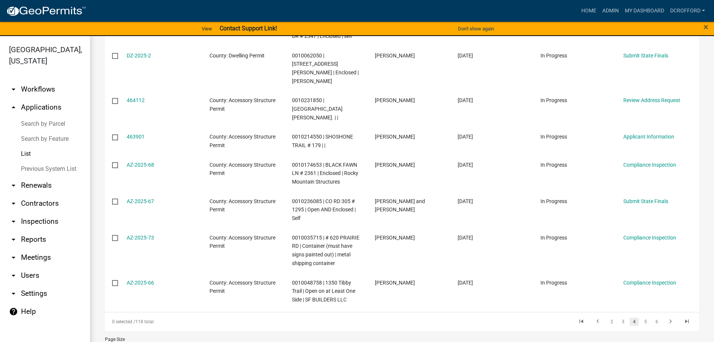
scroll to position [227, 0]
click at [577, 316] on icon "go to first page" at bounding box center [582, 320] width 10 height 9
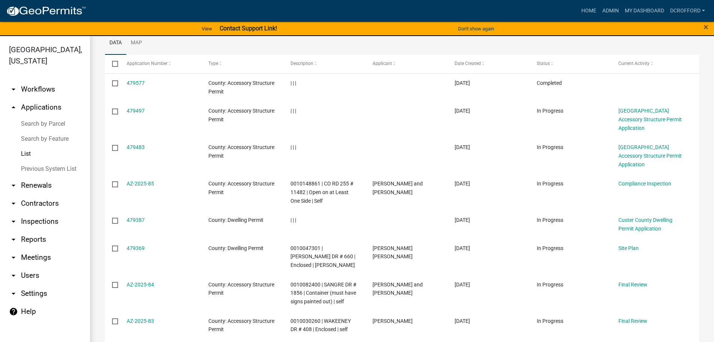
scroll to position [68, 0]
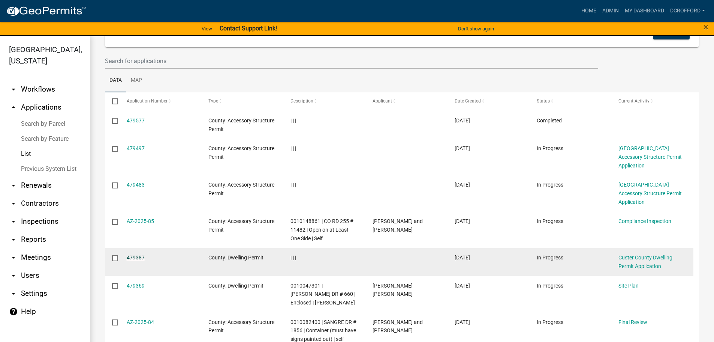
click at [134, 254] on link "479387" at bounding box center [136, 257] width 18 height 6
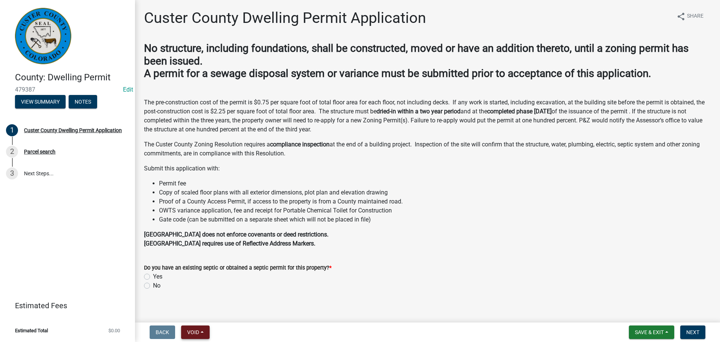
click at [202, 334] on button "Void" at bounding box center [195, 331] width 28 height 13
click at [206, 316] on button "Void" at bounding box center [211, 312] width 60 height 18
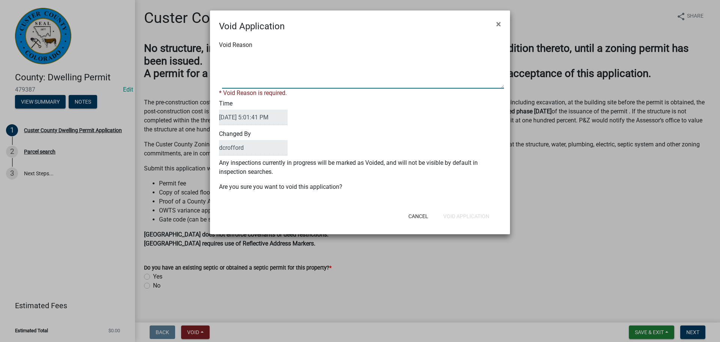
click at [266, 80] on textarea "Void Reason" at bounding box center [363, 69] width 282 height 37
paste textarea "Unfinished"
type textarea "Unfinished"
click at [493, 217] on form "Void Application × Void Reason * Void Reason is required. Time [DATE] 5:01:41 P…" at bounding box center [360, 118] width 300 height 217
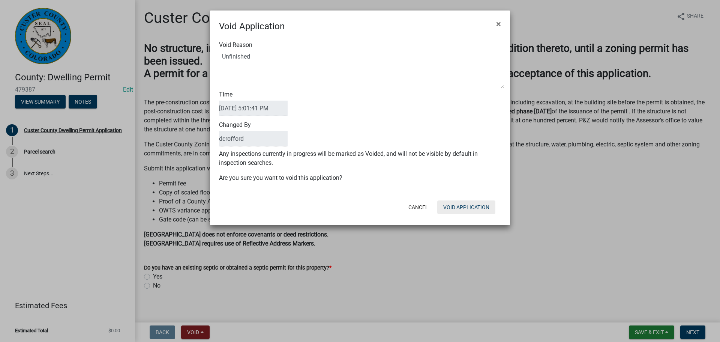
click at [483, 207] on button "Void Application" at bounding box center [466, 206] width 58 height 13
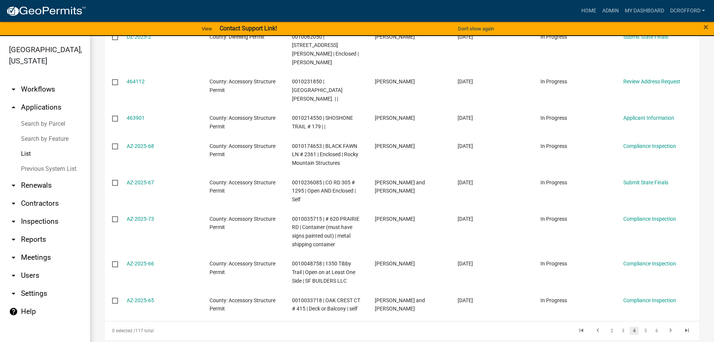
scroll to position [218, 0]
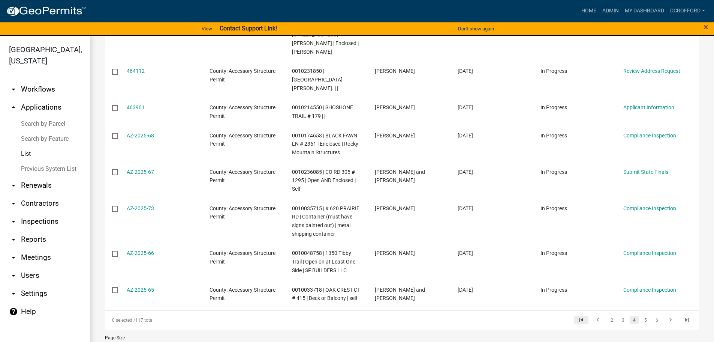
click at [577, 316] on icon "go to first page" at bounding box center [582, 320] width 10 height 9
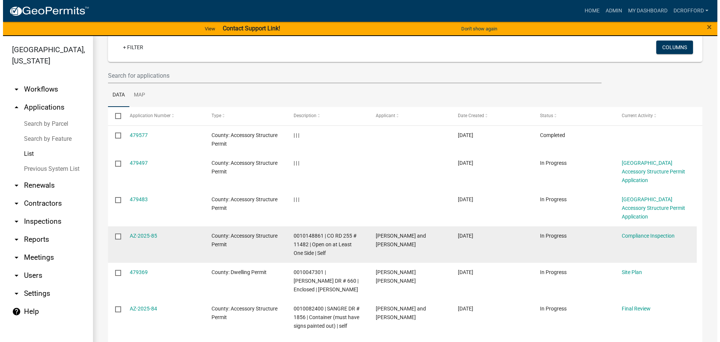
scroll to position [31, 0]
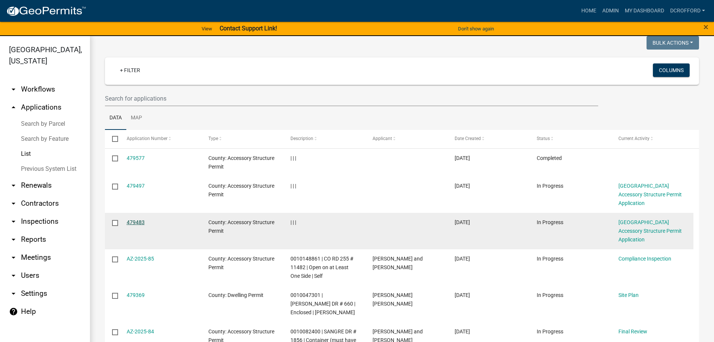
click at [135, 219] on link "479483" at bounding box center [136, 222] width 18 height 6
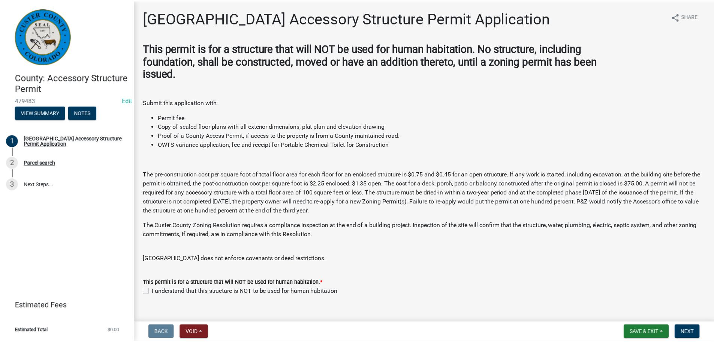
scroll to position [13, 0]
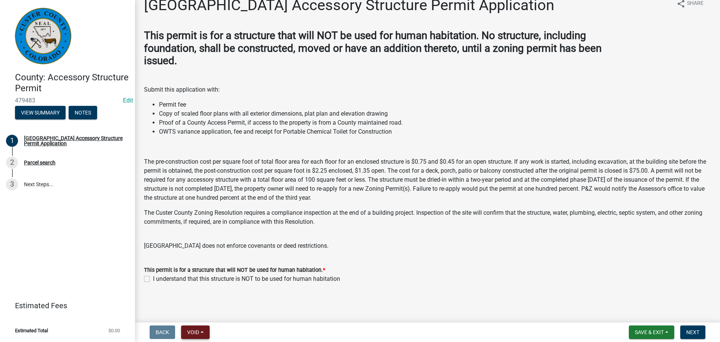
click at [199, 332] on span "Void" at bounding box center [193, 332] width 12 height 6
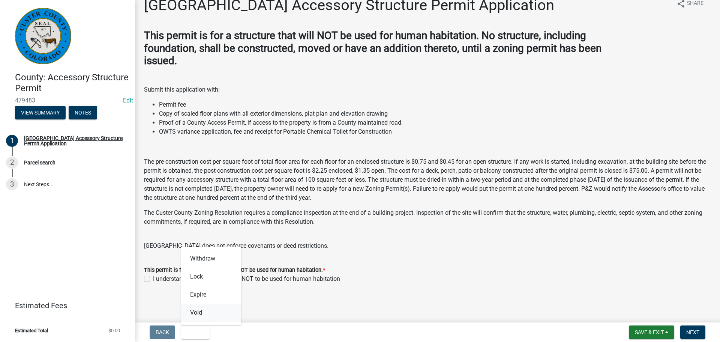
click at [203, 313] on button "Void" at bounding box center [211, 312] width 60 height 18
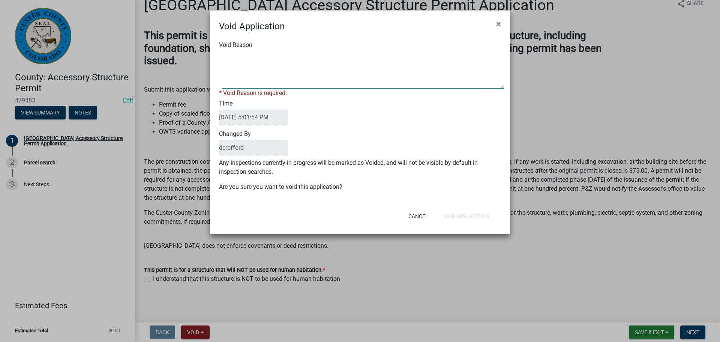
click at [258, 73] on textarea "Void Reason" at bounding box center [363, 69] width 282 height 37
paste textarea "Unfinished"
type textarea "Unfinished"
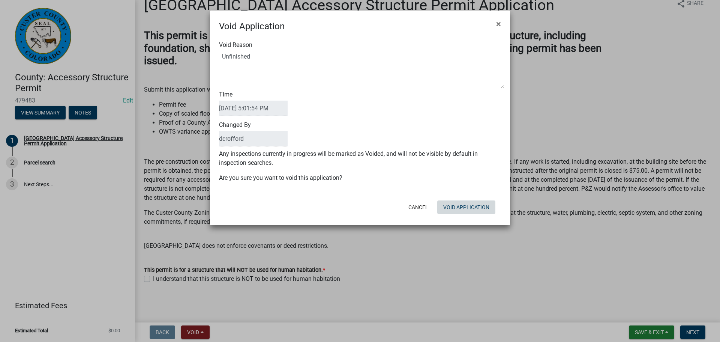
click at [463, 210] on button "Void Application" at bounding box center [466, 206] width 58 height 13
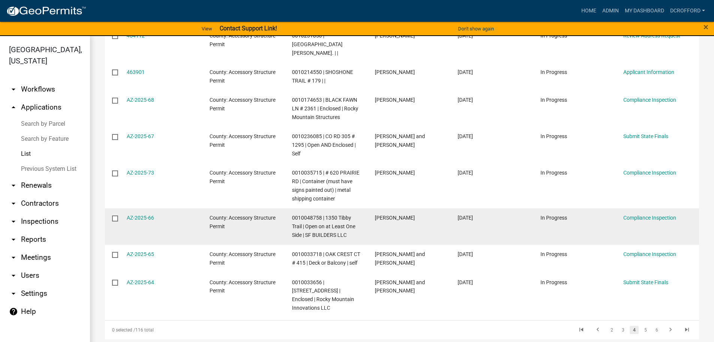
scroll to position [227, 0]
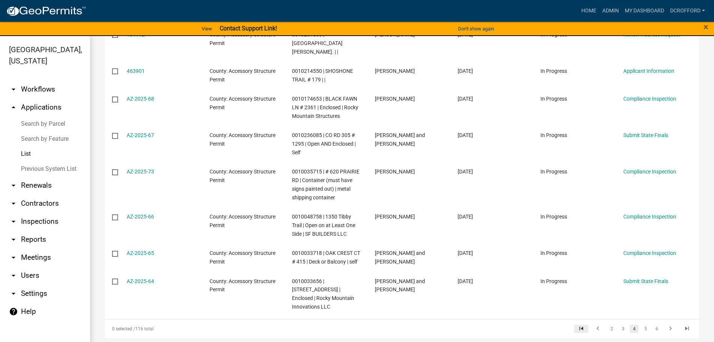
click at [577, 325] on icon "go to first page" at bounding box center [582, 329] width 10 height 9
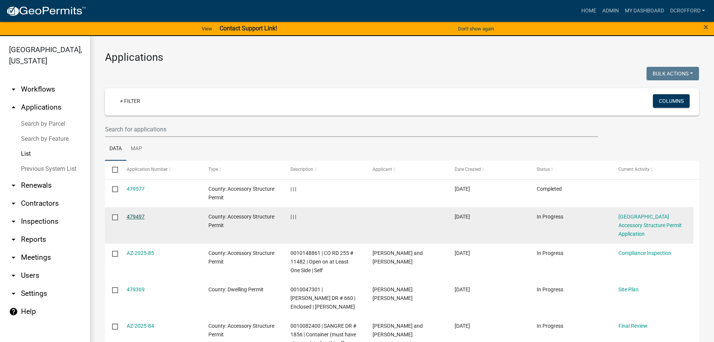
click at [132, 219] on link "479497" at bounding box center [136, 216] width 18 height 6
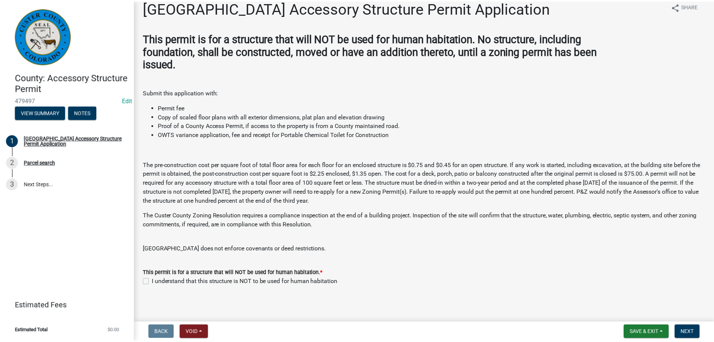
scroll to position [13, 0]
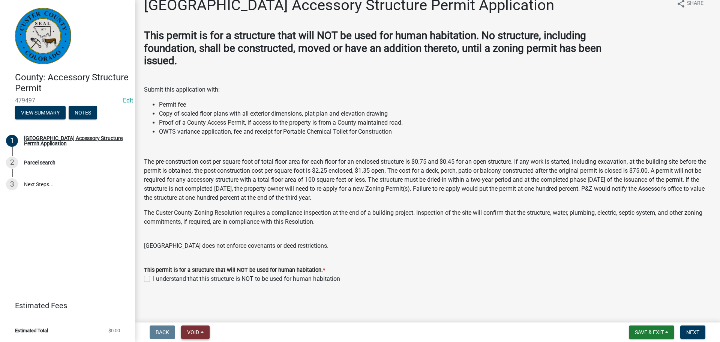
click at [196, 325] on button "Void" at bounding box center [195, 331] width 28 height 13
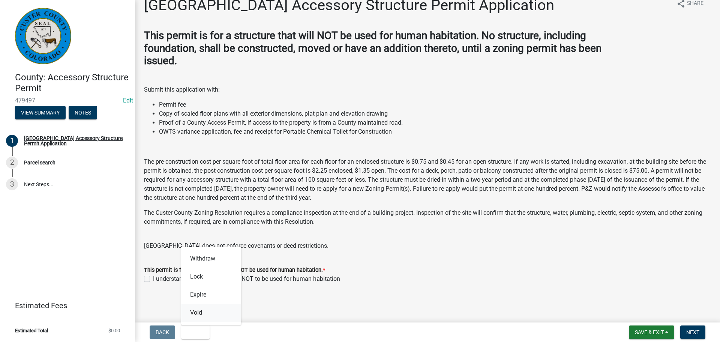
click at [201, 316] on button "Void" at bounding box center [211, 312] width 60 height 18
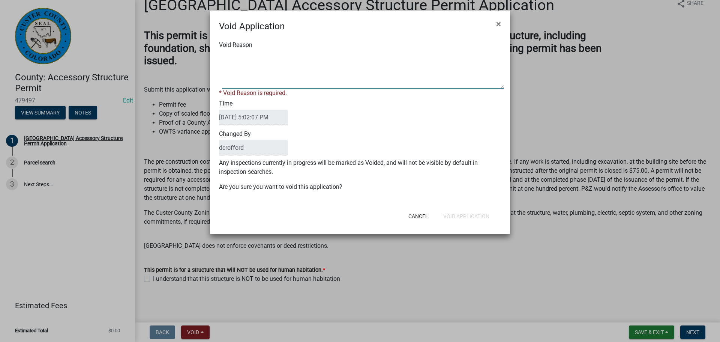
click at [270, 83] on textarea "Void Reason" at bounding box center [363, 69] width 282 height 37
paste textarea "Unfinished"
type textarea "Unfinished"
click at [467, 220] on div "Void Application × Void Reason * Void Reason is required. Time [DATE] 5:02:07 P…" at bounding box center [360, 121] width 300 height 223
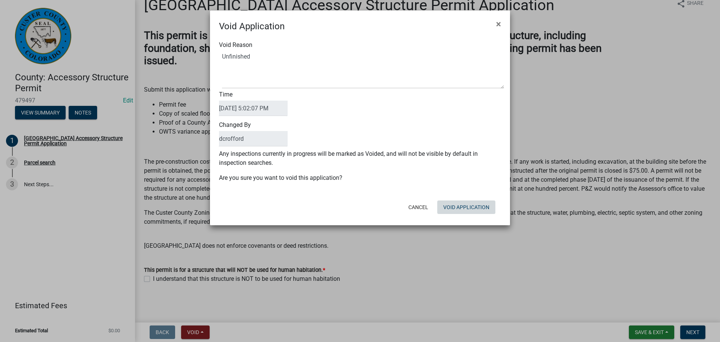
click at [480, 209] on button "Void Application" at bounding box center [466, 206] width 58 height 13
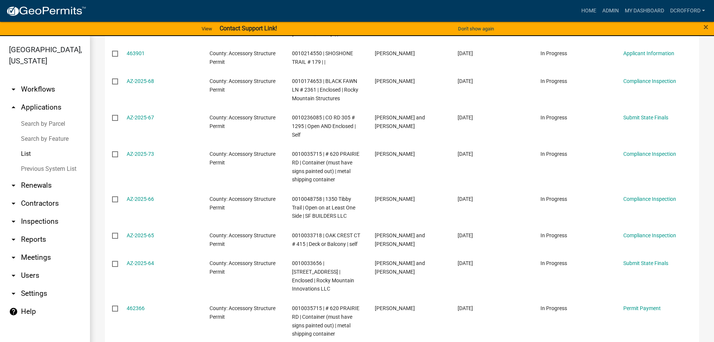
scroll to position [244, 0]
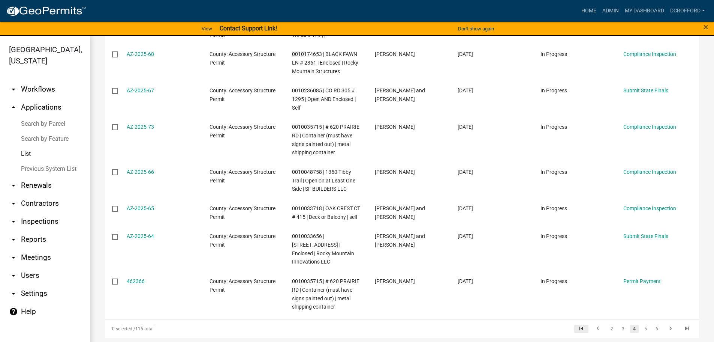
click at [574, 324] on link "go to first page" at bounding box center [581, 328] width 14 height 8
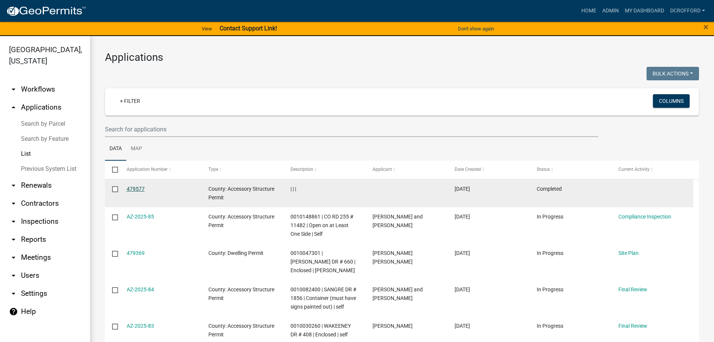
click at [129, 189] on link "479577" at bounding box center [136, 189] width 18 height 6
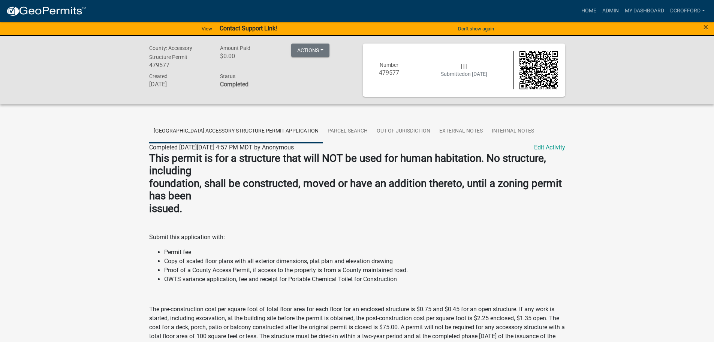
click at [222, 123] on link "[GEOGRAPHIC_DATA] Accessory Structure Permit Application" at bounding box center [236, 131] width 174 height 24
click at [347, 126] on link "Parcel search" at bounding box center [347, 131] width 49 height 24
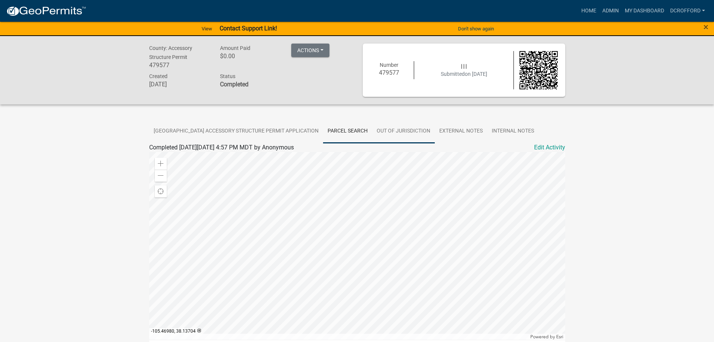
click at [406, 128] on link "Out of Jurisdiction" at bounding box center [403, 131] width 63 height 24
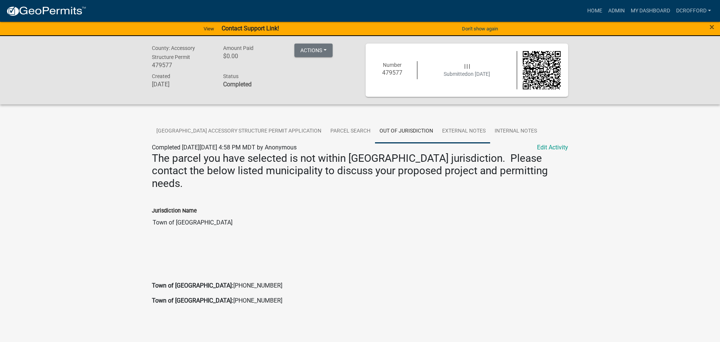
click at [447, 126] on link "External Notes" at bounding box center [464, 131] width 52 height 24
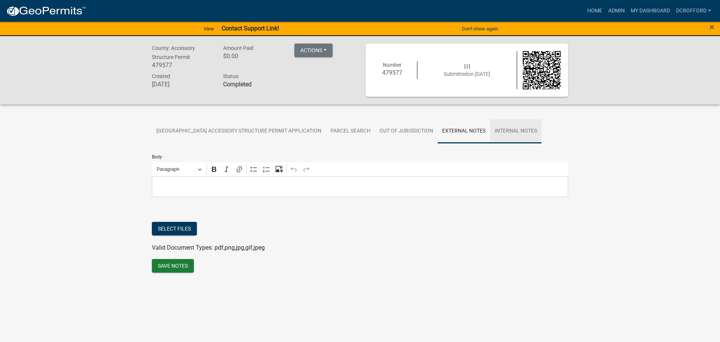
click at [495, 124] on link "Internal Notes" at bounding box center [515, 131] width 51 height 24
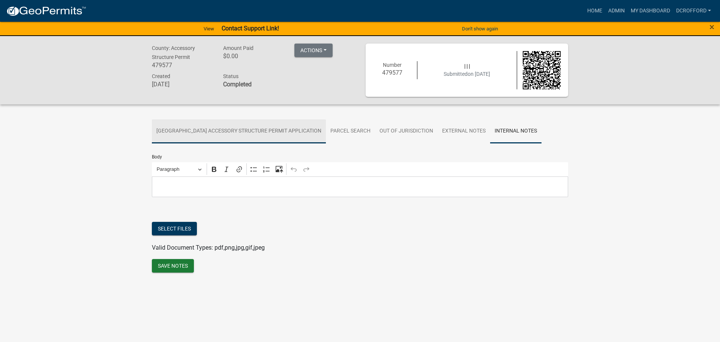
click at [189, 134] on link "[GEOGRAPHIC_DATA] Accessory Structure Permit Application" at bounding box center [239, 131] width 174 height 24
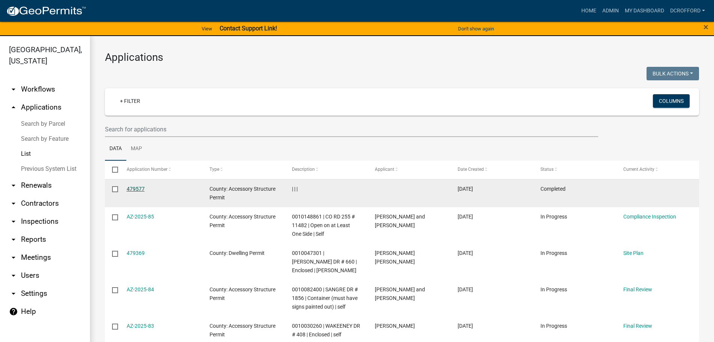
click at [144, 189] on link "479577" at bounding box center [136, 189] width 18 height 6
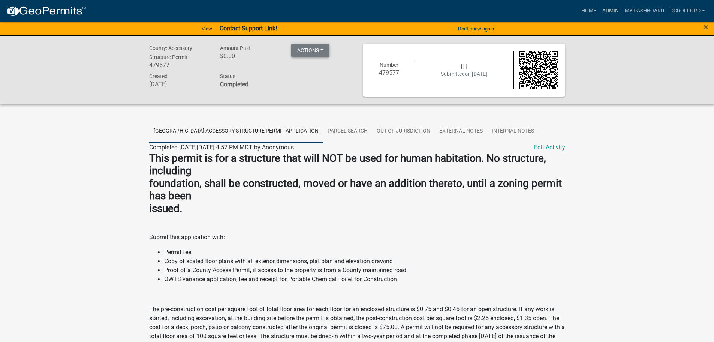
click at [326, 50] on button "Actions" at bounding box center [310, 49] width 38 height 13
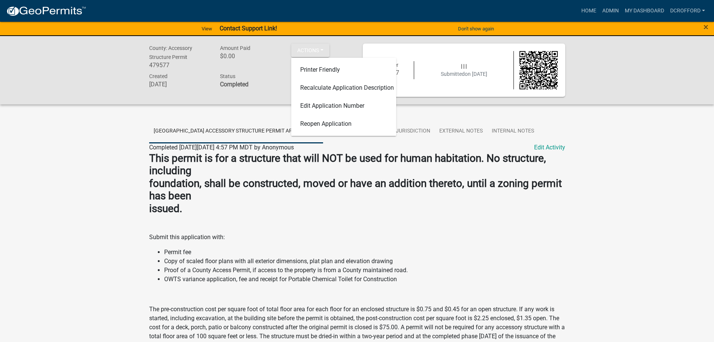
click at [71, 89] on div "County: Accessory Structure Permit 479577 Amount Paid $0.00 Actions Printer Fri…" at bounding box center [357, 70] width 714 height 68
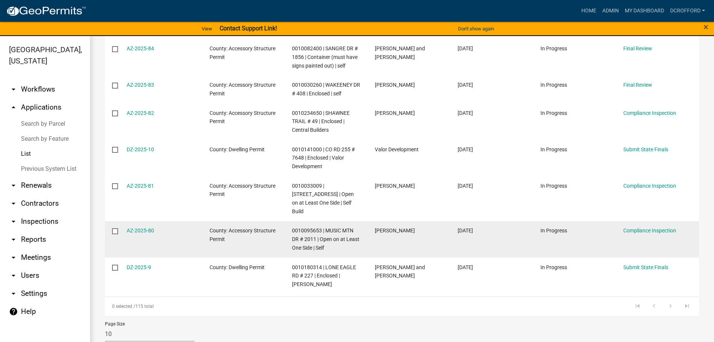
scroll to position [244, 0]
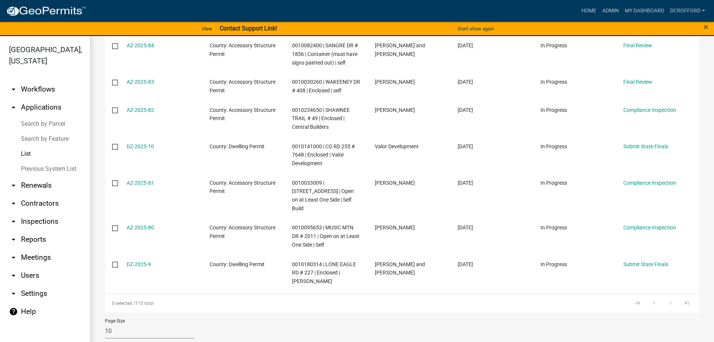
click at [388, 315] on div "Page Size 10 25 50 100" at bounding box center [401, 328] width 605 height 32
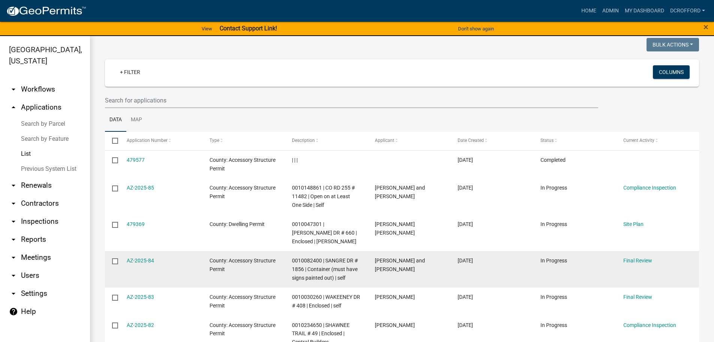
scroll to position [0, 0]
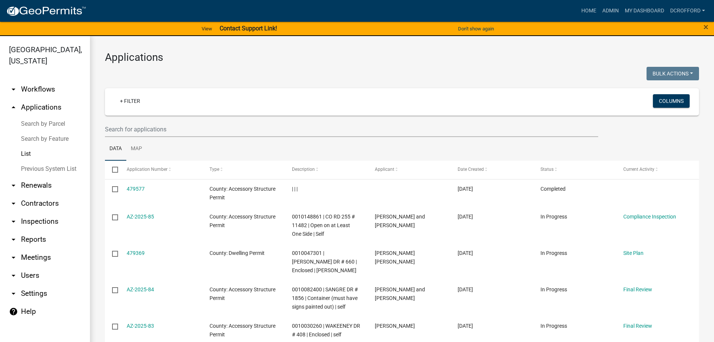
click at [144, 93] on div "+ Filter Columns" at bounding box center [401, 101] width 587 height 27
click at [131, 97] on link "+ Filter" at bounding box center [130, 100] width 32 height 13
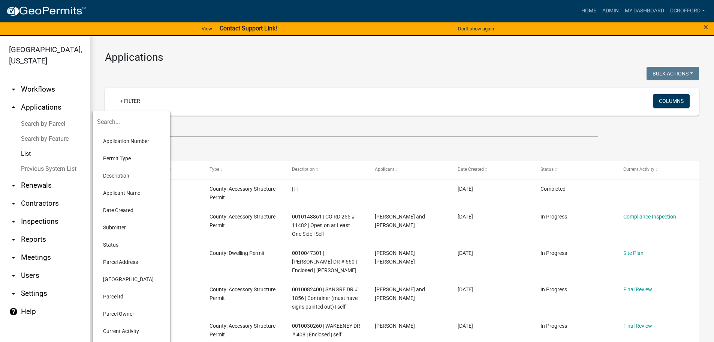
click at [108, 241] on li "Status" at bounding box center [131, 244] width 69 height 17
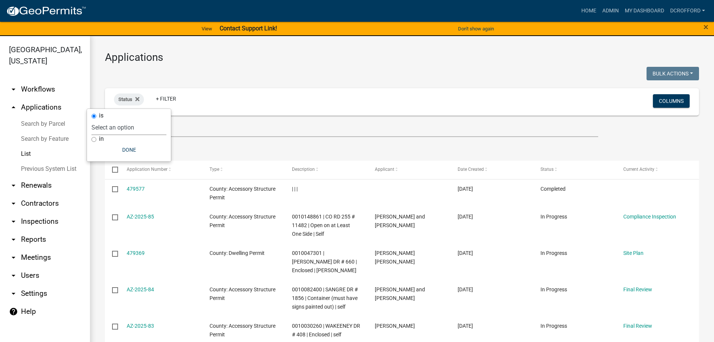
click at [108, 126] on select "Select an option Not Started In Progress Completed Expired Locked Withdrawn Voi…" at bounding box center [128, 127] width 75 height 15
select select "2"
click at [106, 120] on select "Select an option Not Started In Progress Completed Expired Locked Withdrawn Voi…" at bounding box center [128, 127] width 75 height 15
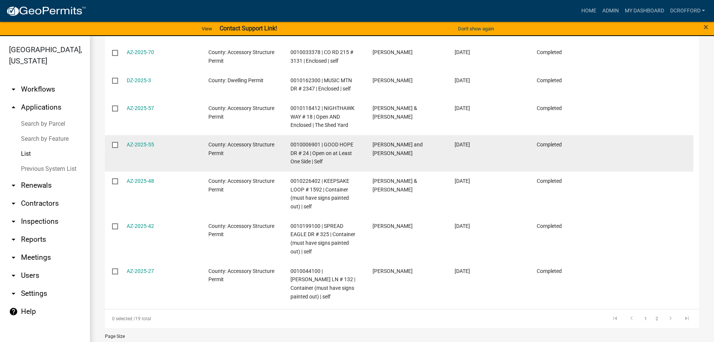
scroll to position [244, 0]
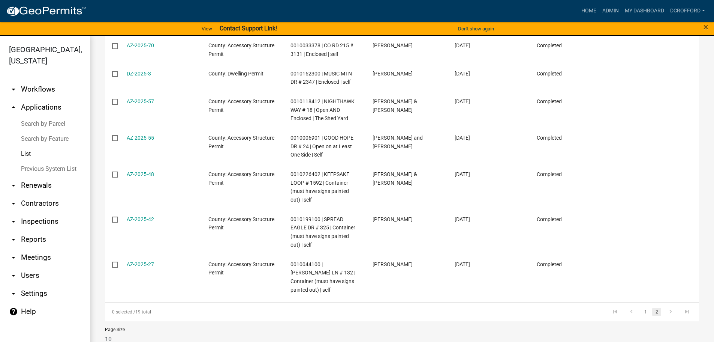
click at [654, 307] on link "2" at bounding box center [656, 311] width 9 height 8
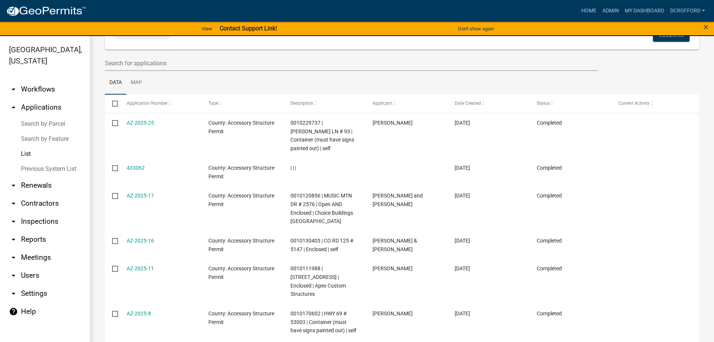
scroll to position [28, 0]
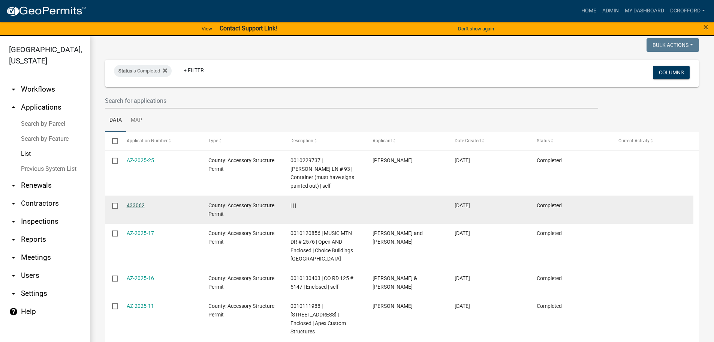
click at [134, 202] on link "433062" at bounding box center [136, 205] width 18 height 6
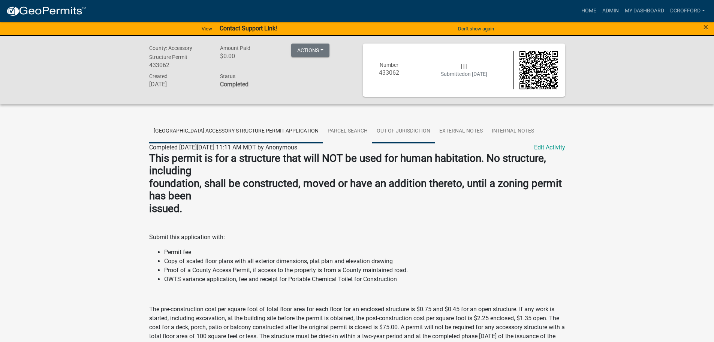
click at [394, 123] on link "Out of Jurisdiction" at bounding box center [403, 131] width 63 height 24
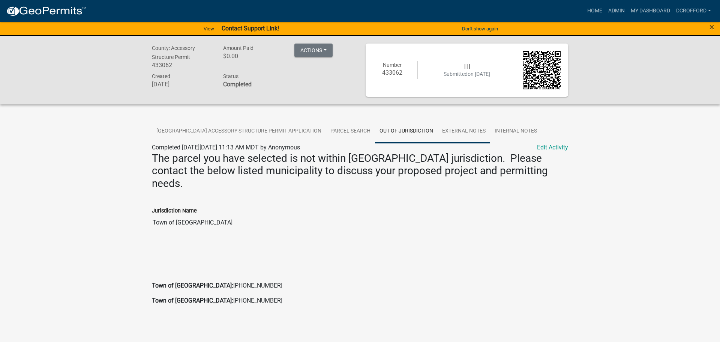
click at [457, 120] on link "External Notes" at bounding box center [464, 131] width 52 height 24
